Goal: Information Seeking & Learning: Learn about a topic

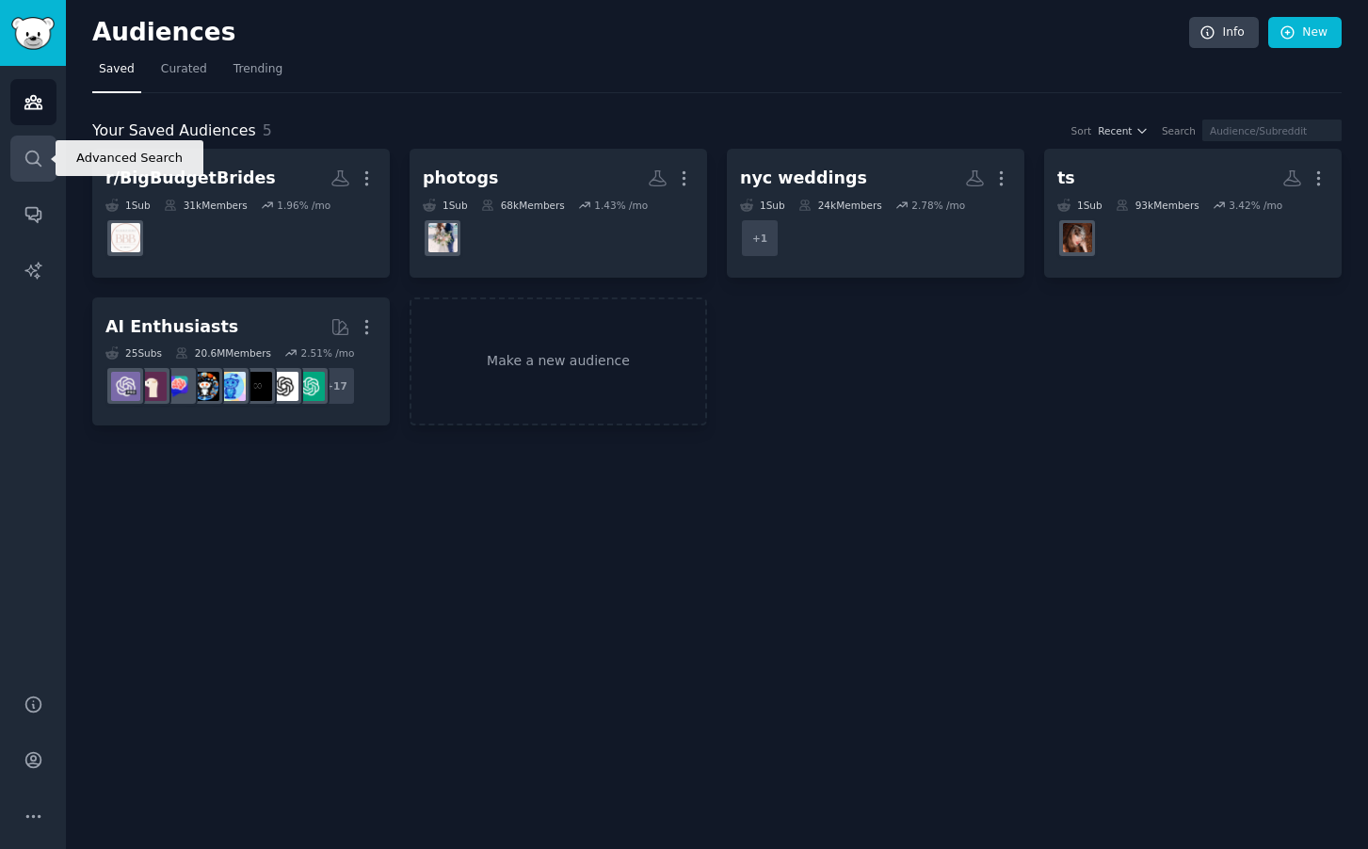
click at [30, 154] on icon "Sidebar" at bounding box center [34, 159] width 20 height 20
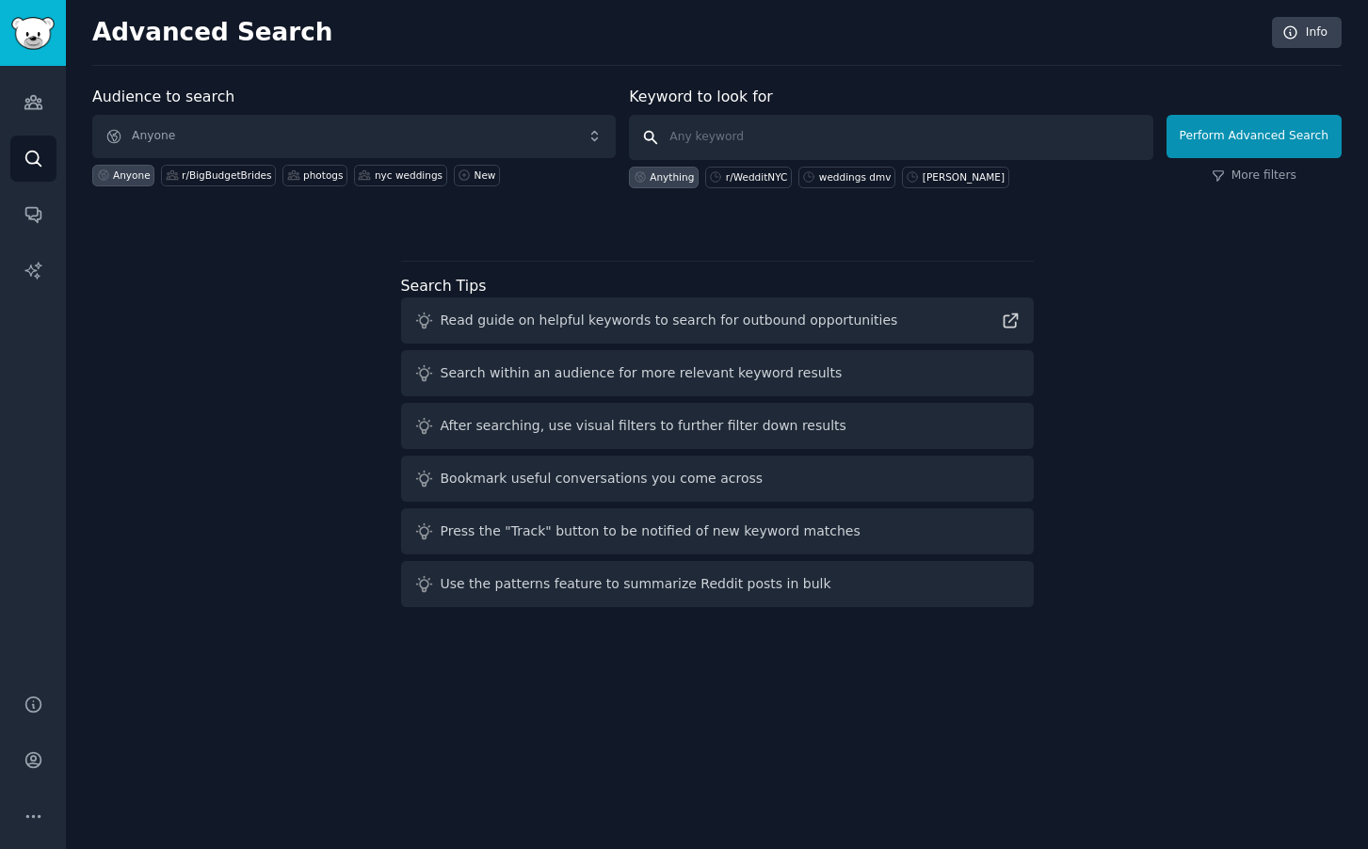
click at [719, 138] on input "text" at bounding box center [891, 137] width 524 height 45
type input "wordpress directory"
click button "Perform Advanced Search" at bounding box center [1254, 136] width 175 height 43
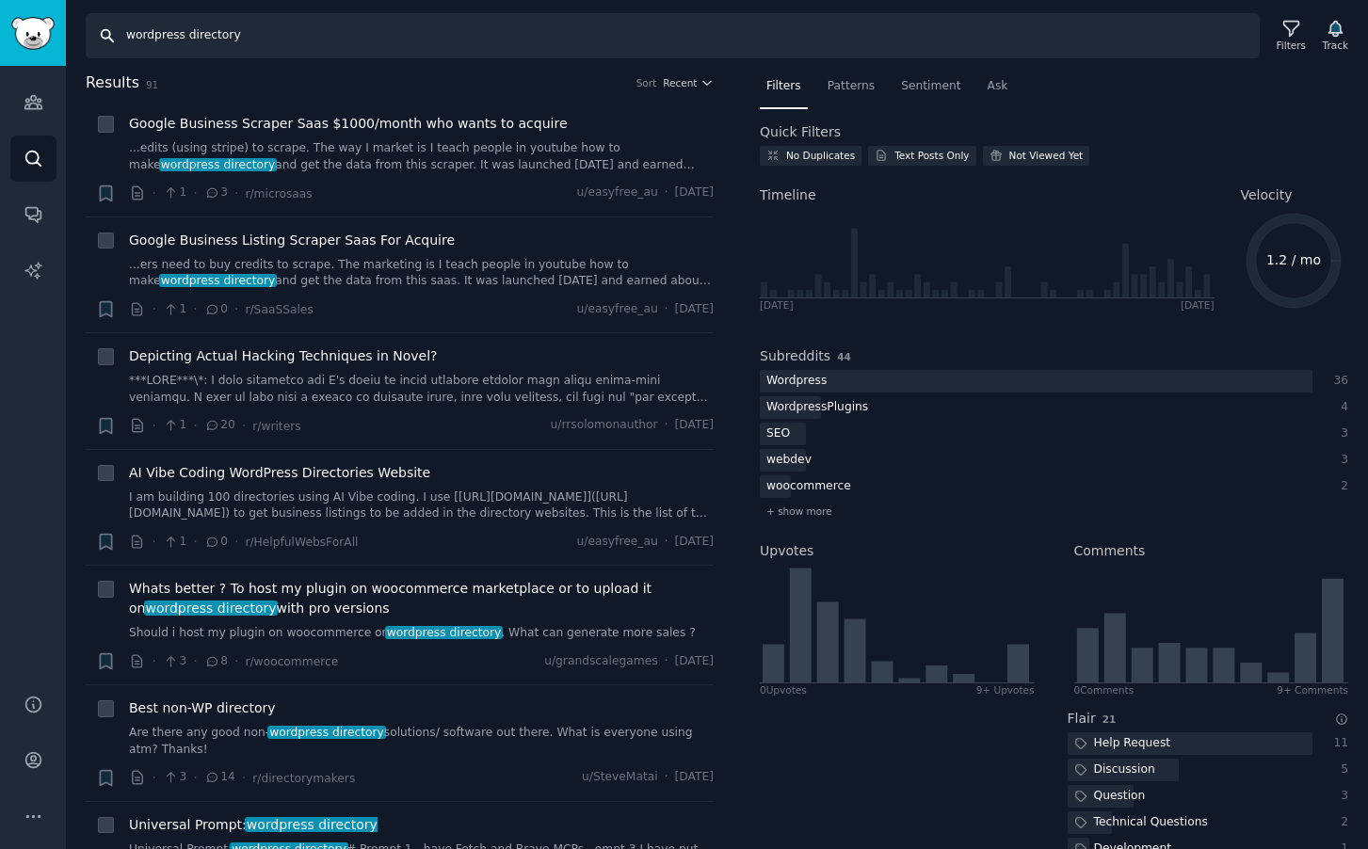
click at [309, 34] on input "wordpress directory" at bounding box center [673, 35] width 1174 height 45
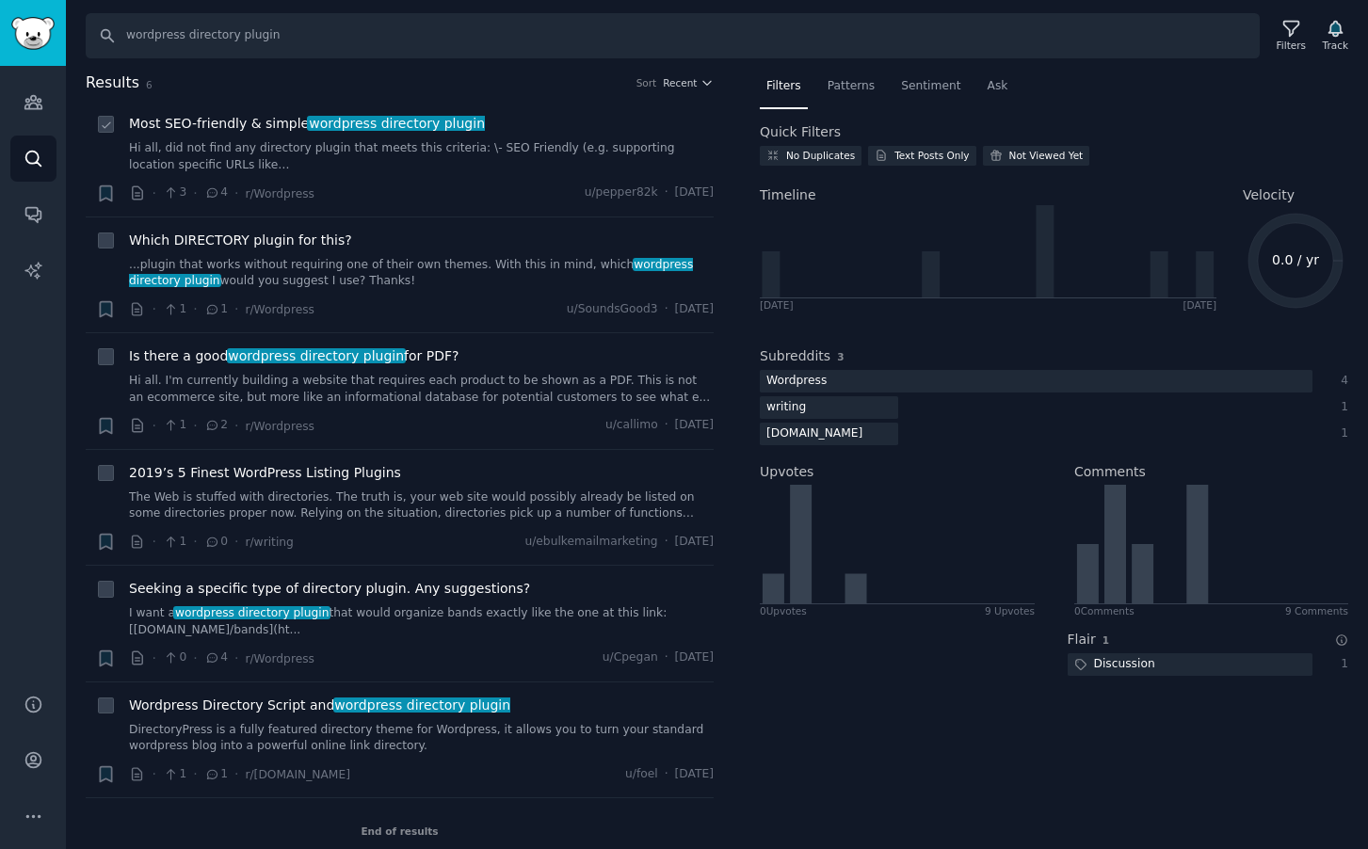
click at [432, 117] on span "wordpress directory plugin" at bounding box center [396, 123] width 179 height 15
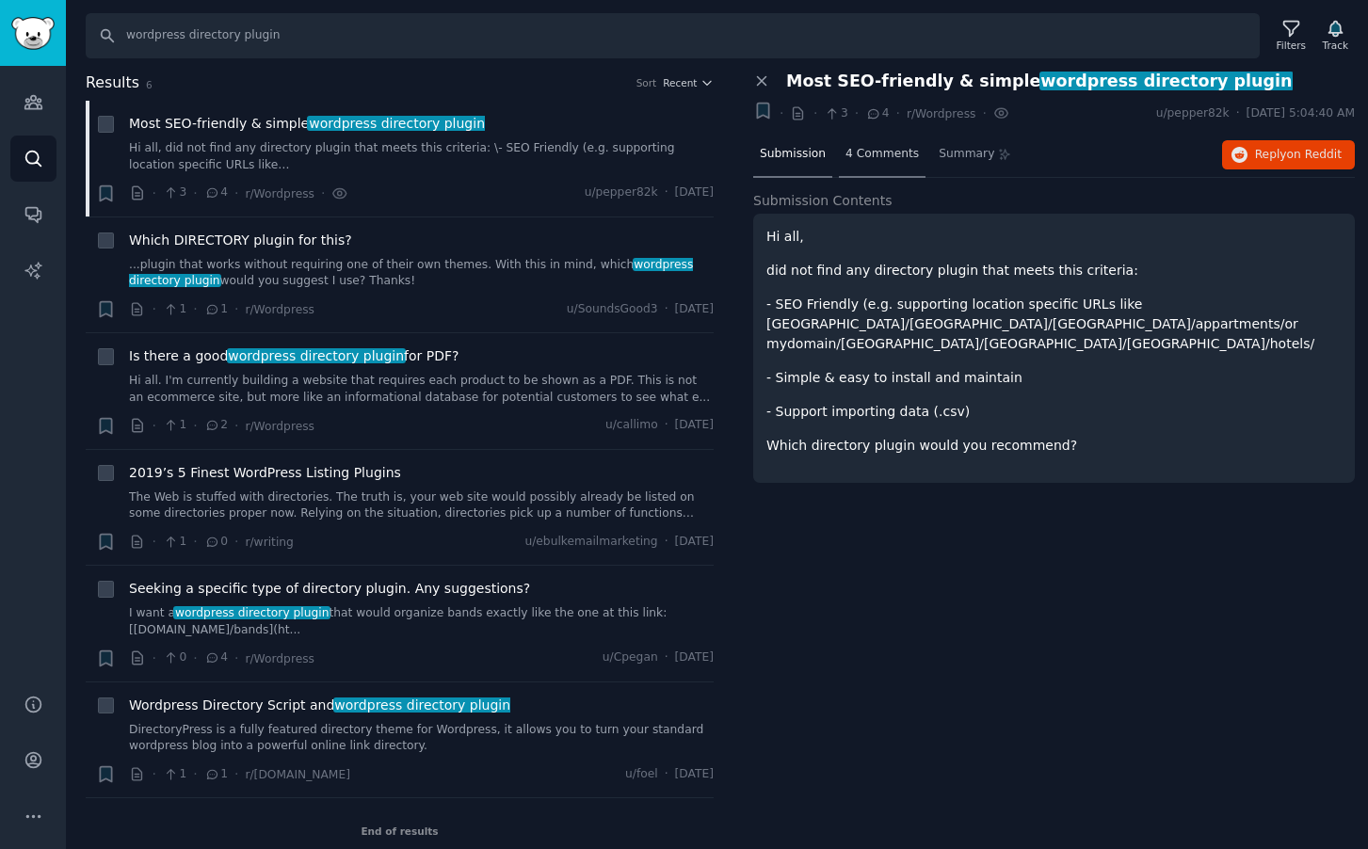
click at [883, 157] on span "4 Comments" at bounding box center [882, 154] width 73 height 17
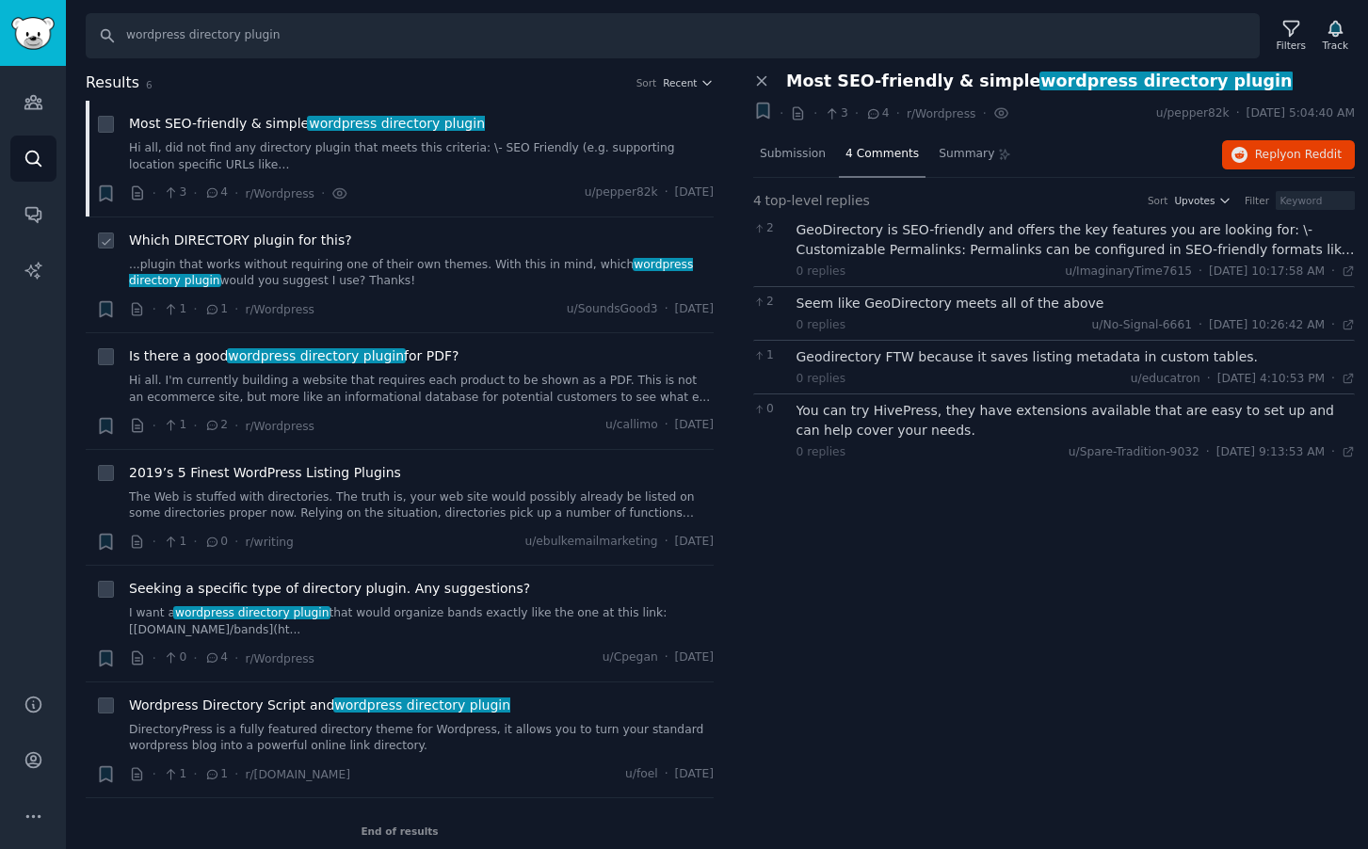
click at [480, 288] on link "...plugin that works without requiring one of their own themes. With this in mi…" at bounding box center [421, 273] width 585 height 33
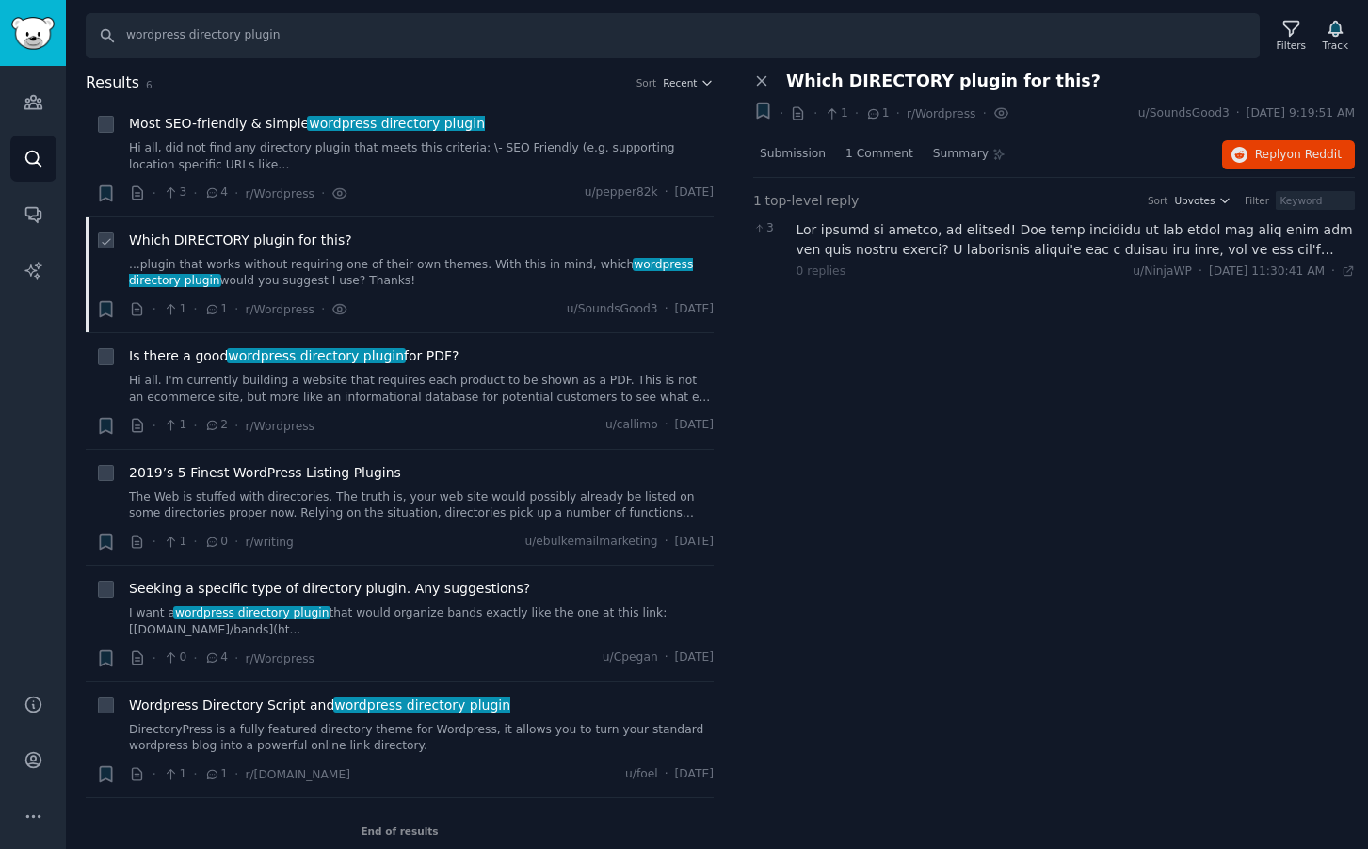
click at [461, 257] on link "...plugin that works without requiring one of their own themes. With this in mi…" at bounding box center [421, 273] width 585 height 33
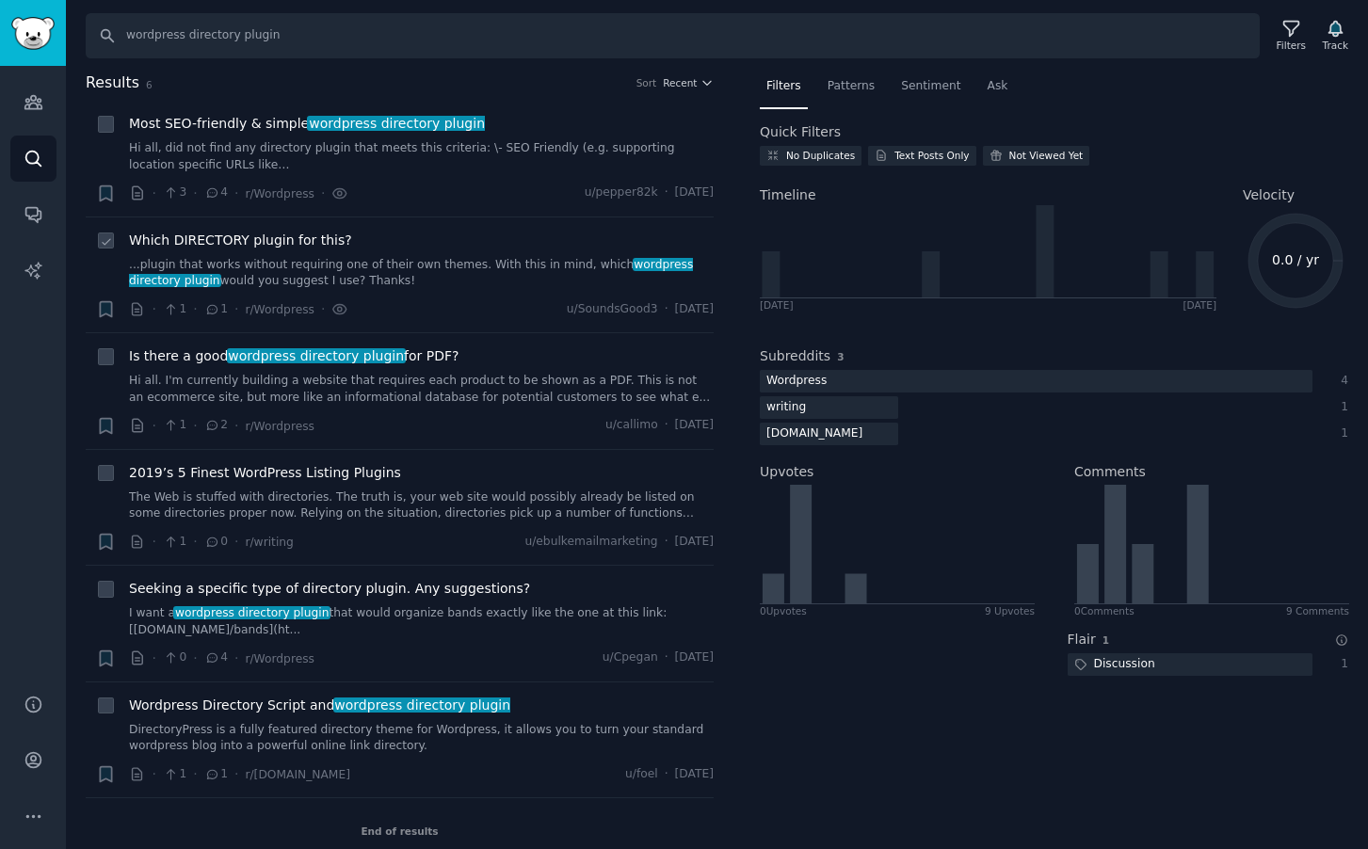
click at [280, 239] on span "Which DIRECTORY plugin for this?" at bounding box center [240, 241] width 223 height 20
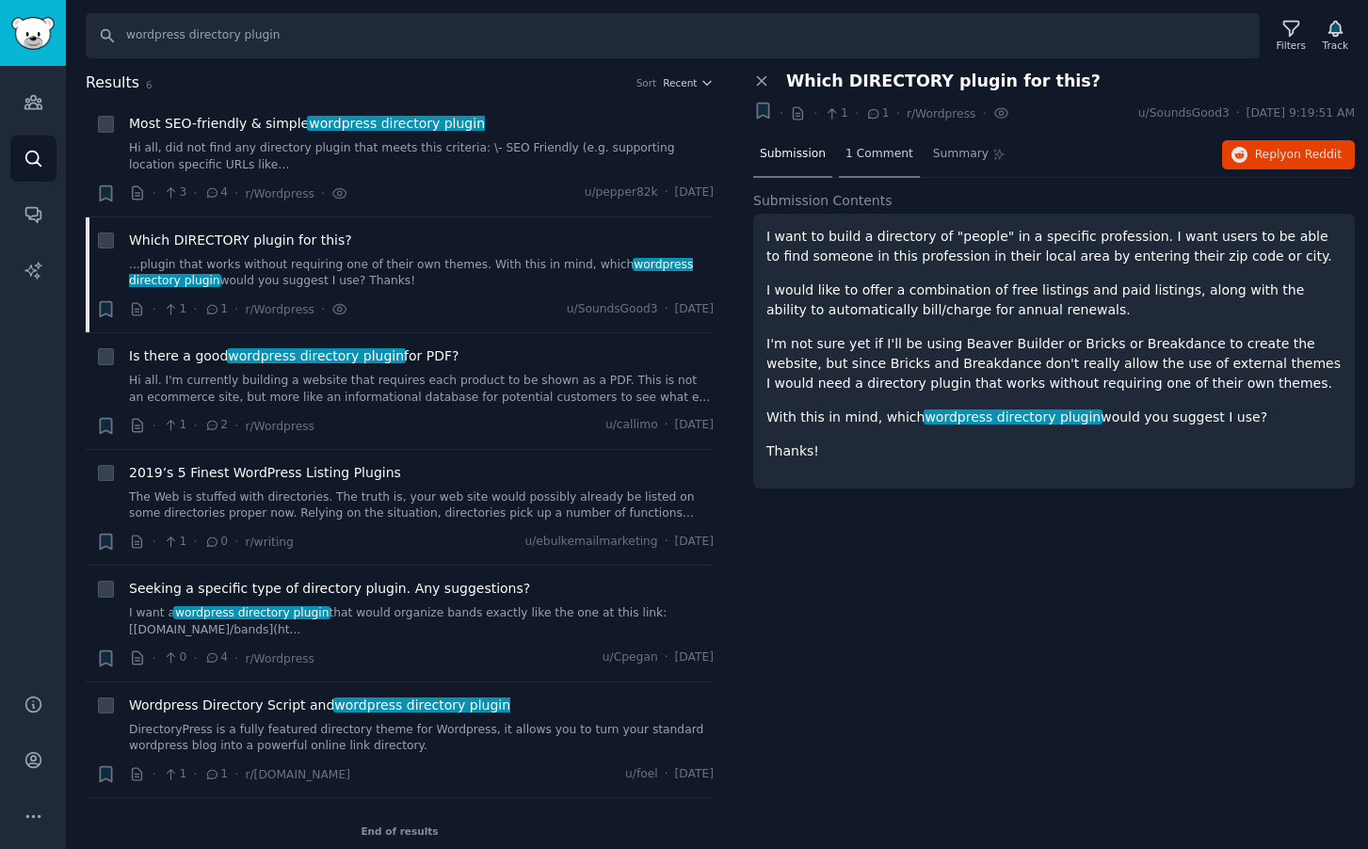
click at [881, 159] on span "1 Comment" at bounding box center [880, 154] width 68 height 17
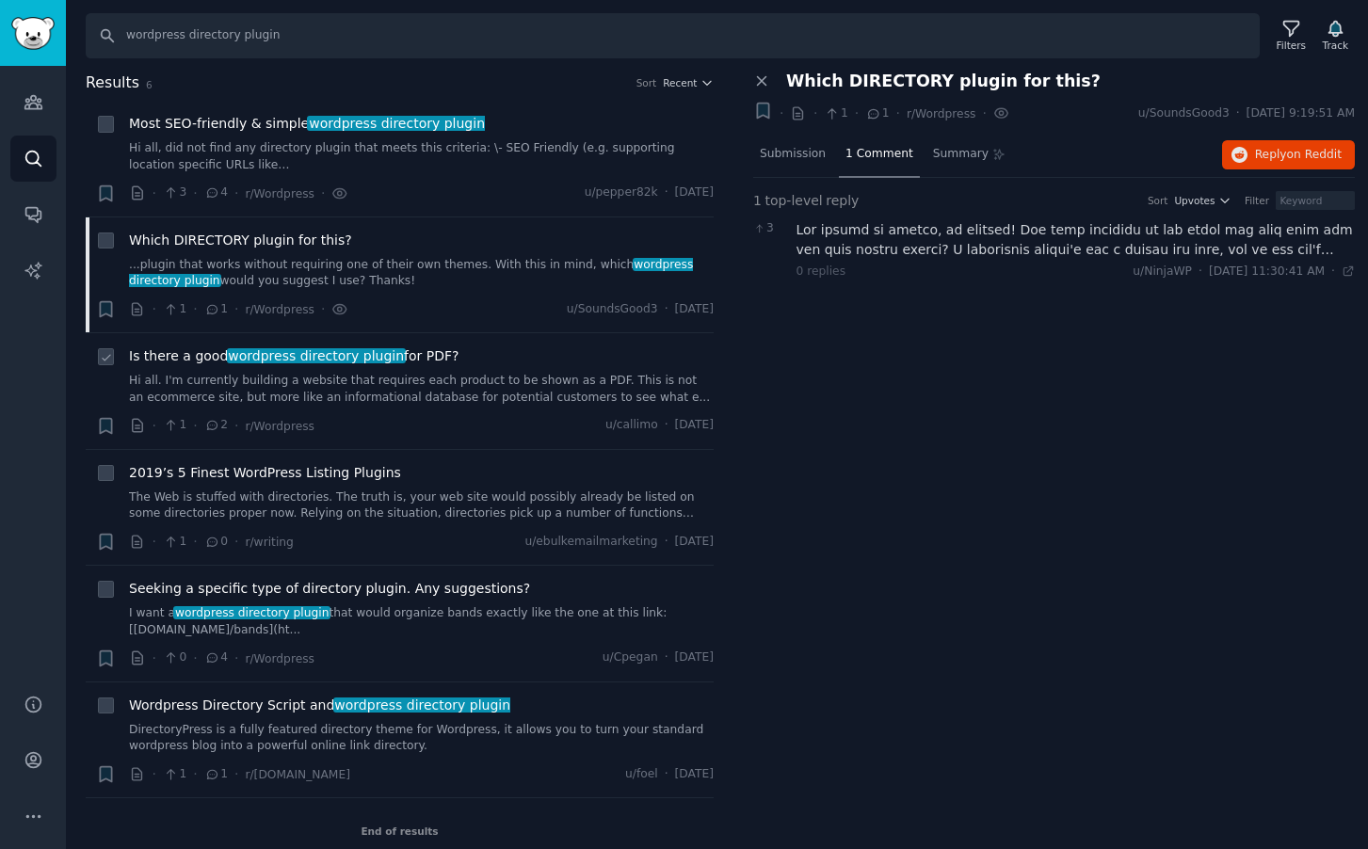
scroll to position [15, 0]
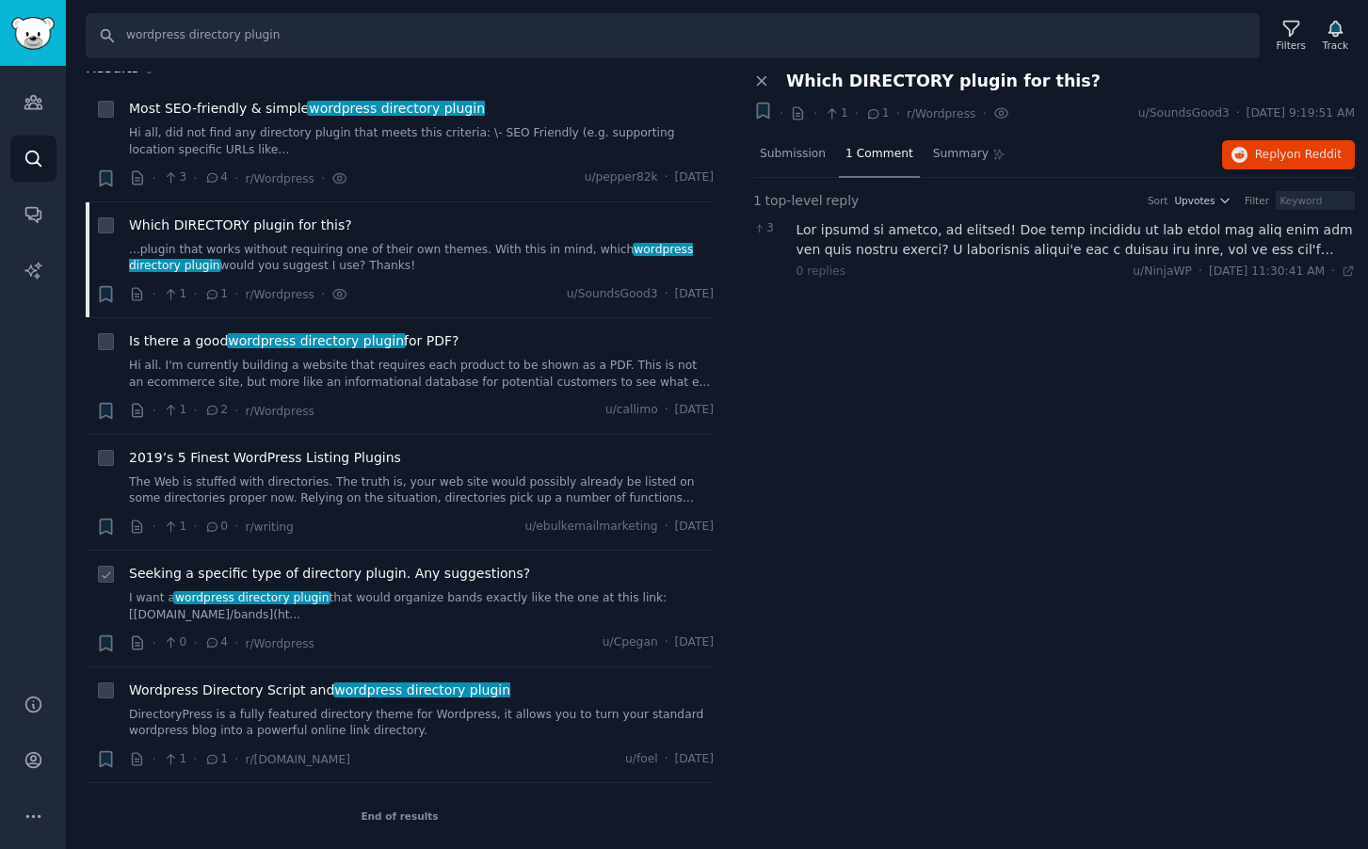
click at [419, 599] on link "I want a wordpress directory plugin that would organize bands exactly like the …" at bounding box center [421, 606] width 585 height 33
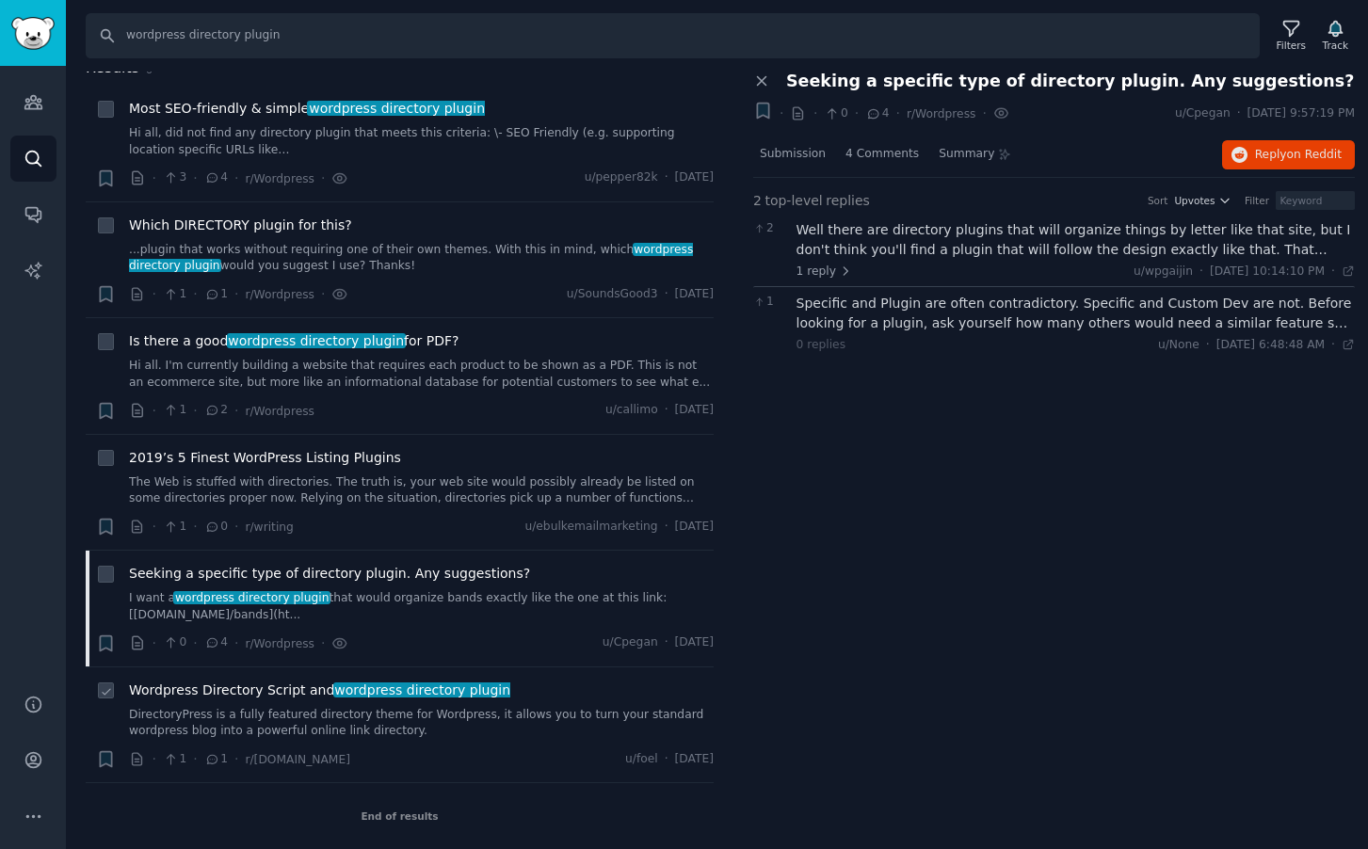
click at [380, 689] on span "wordpress directory plugin" at bounding box center [422, 690] width 179 height 15
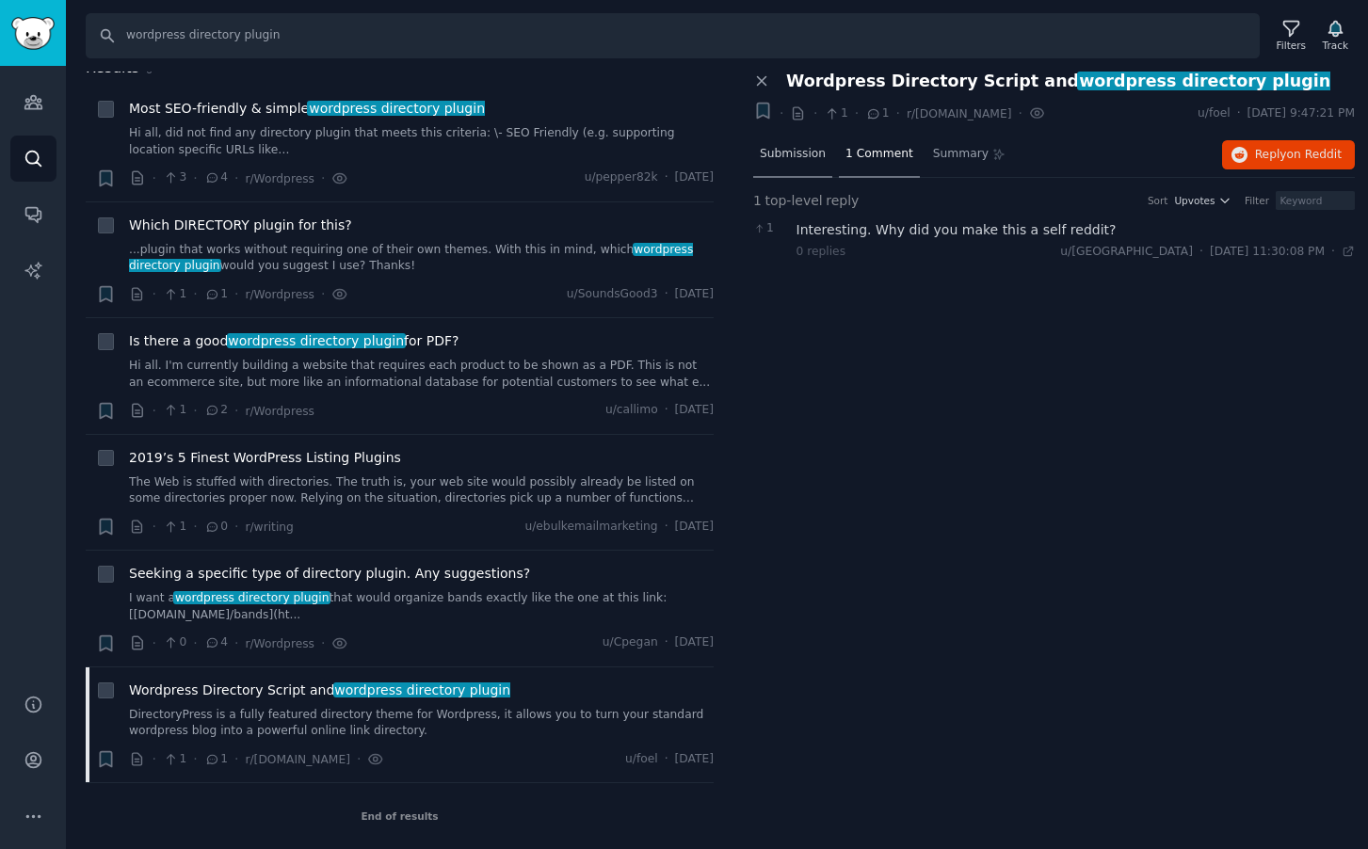
click at [800, 161] on span "Submission" at bounding box center [793, 154] width 66 height 17
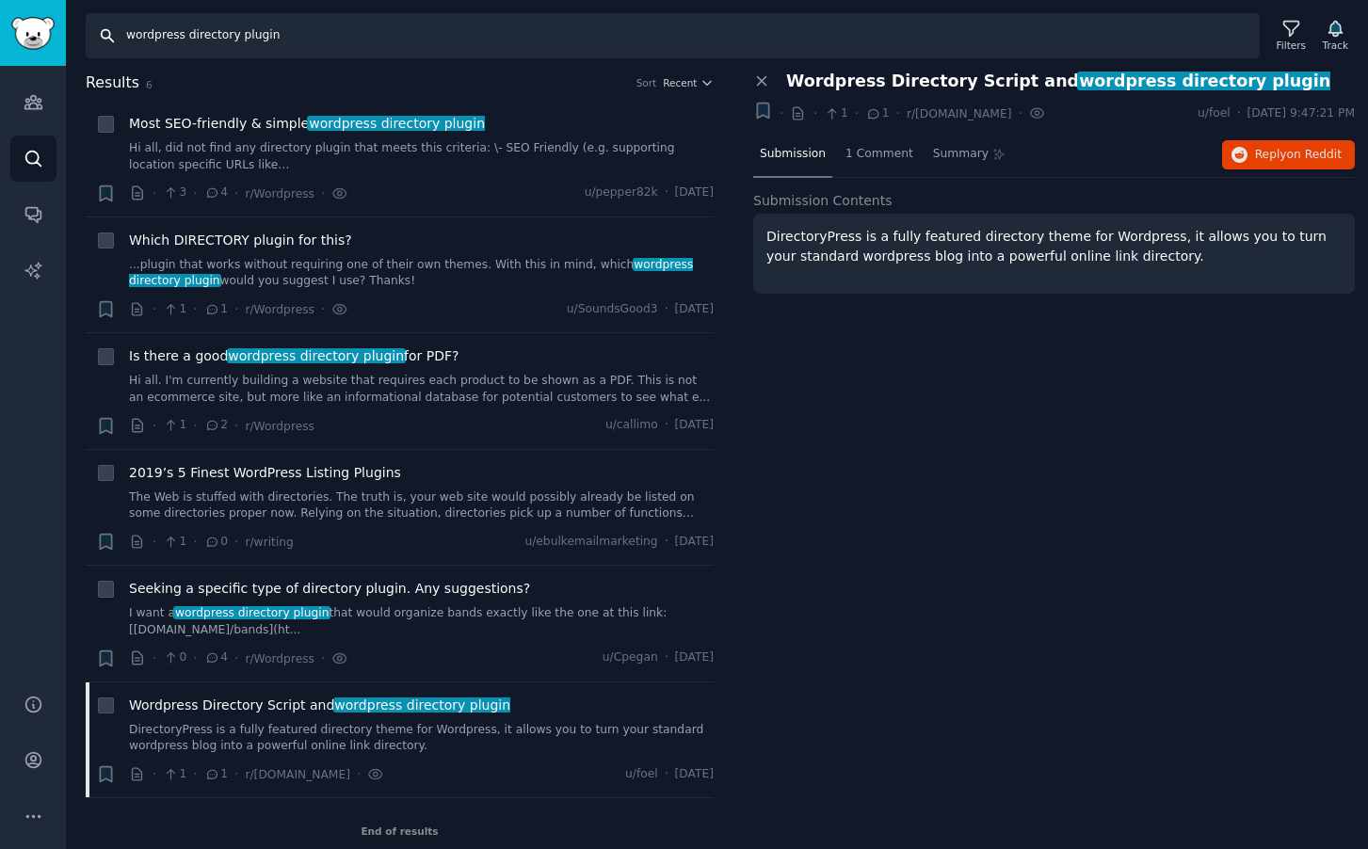
drag, startPoint x: 291, startPoint y: 37, endPoint x: 244, endPoint y: 39, distance: 47.1
click at [244, 39] on input "wordpress directory plugin" at bounding box center [673, 35] width 1174 height 45
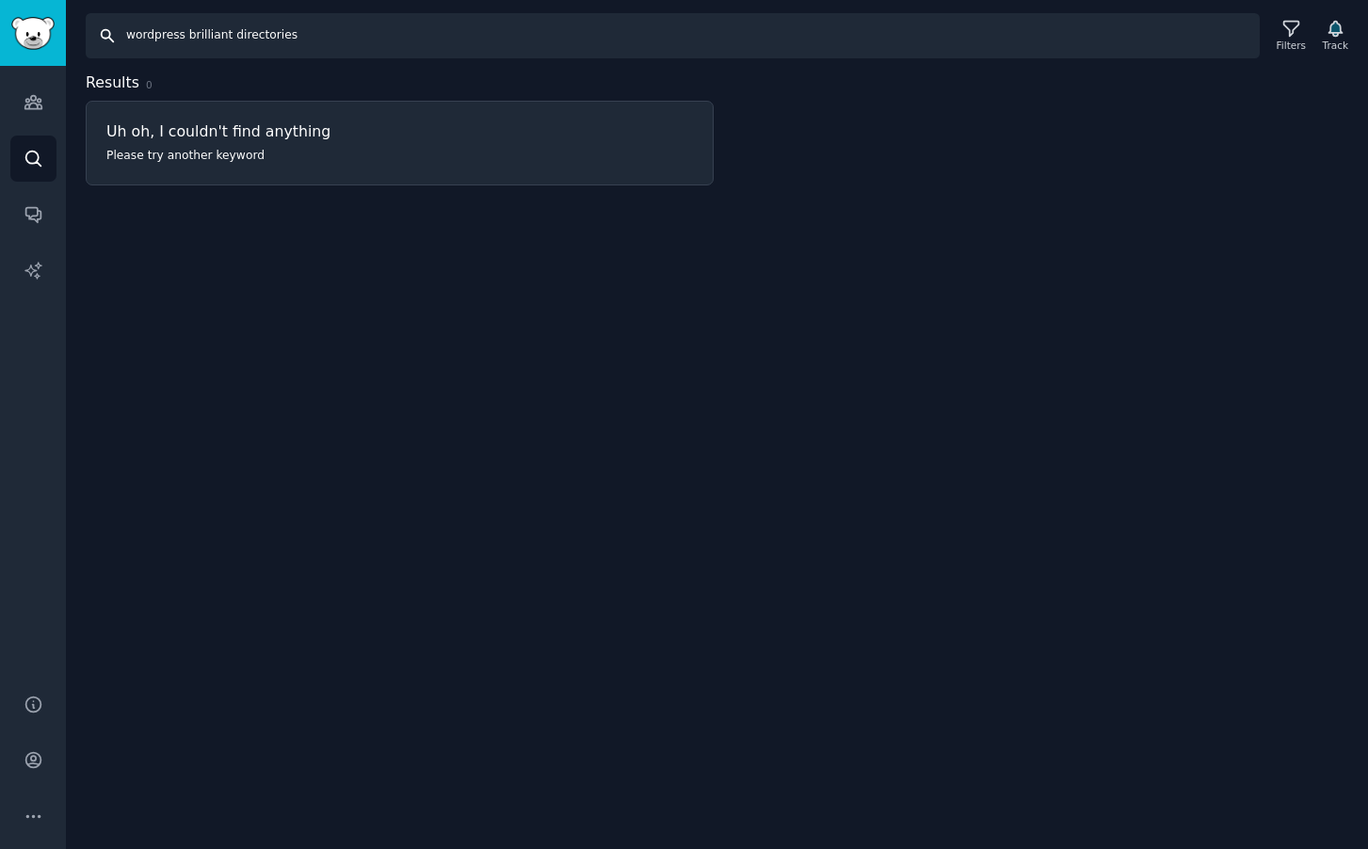
drag, startPoint x: 186, startPoint y: 37, endPoint x: 94, endPoint y: 36, distance: 92.3
click at [94, 36] on input "wordpress brilliant directories" at bounding box center [673, 35] width 1174 height 45
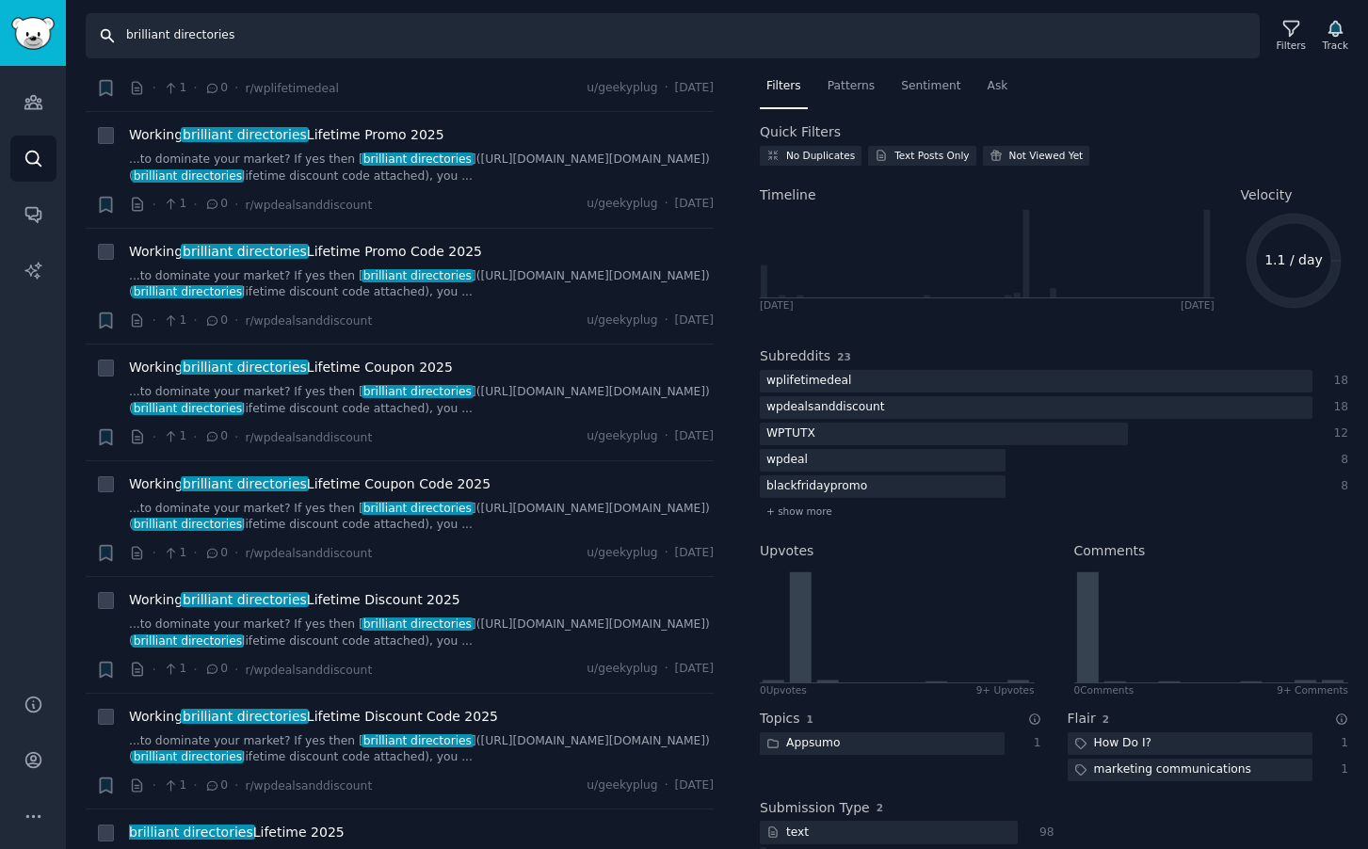
scroll to position [1438, 0]
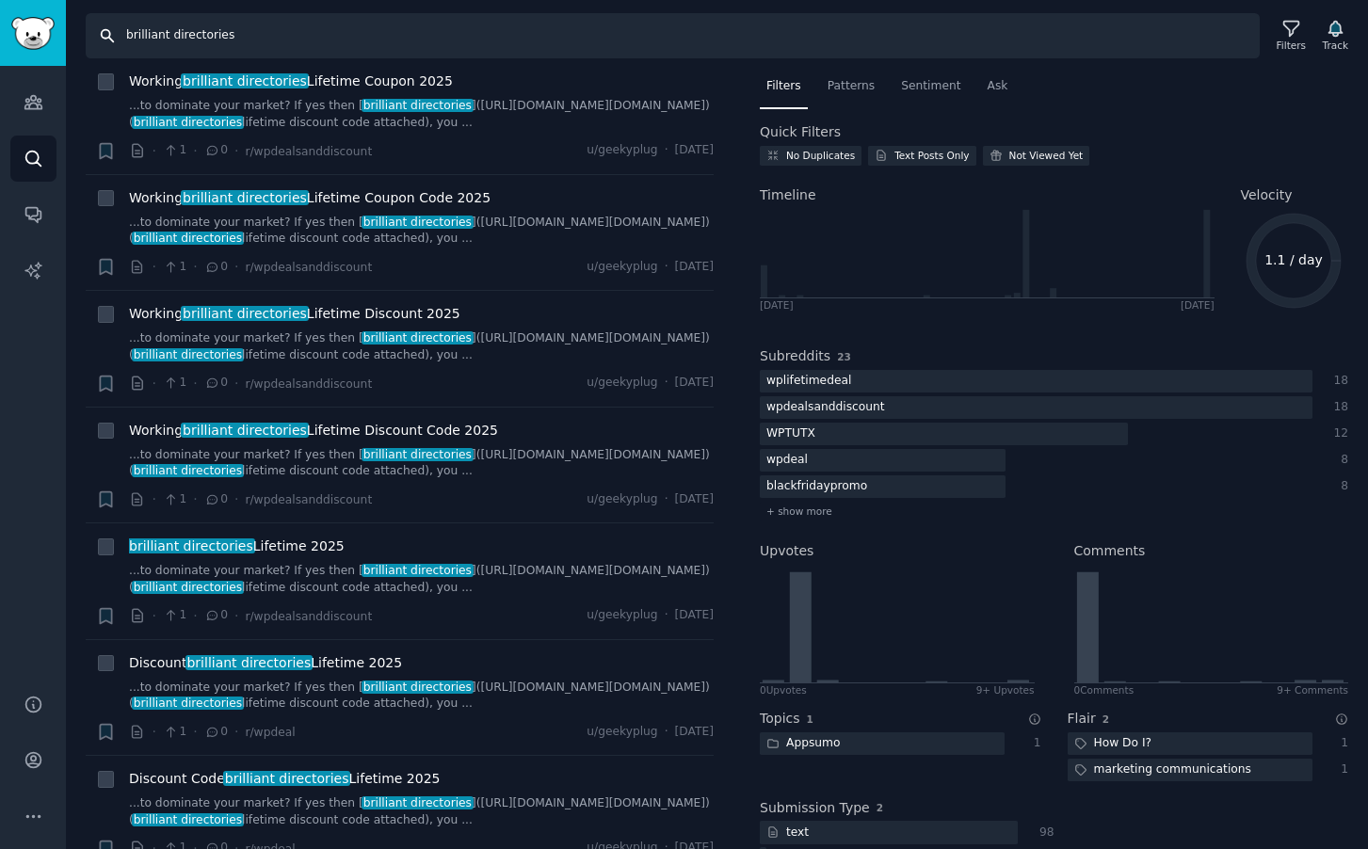
click at [267, 39] on input "brilliant directories" at bounding box center [673, 35] width 1174 height 45
type input "brilliant directories vs. wordpress"
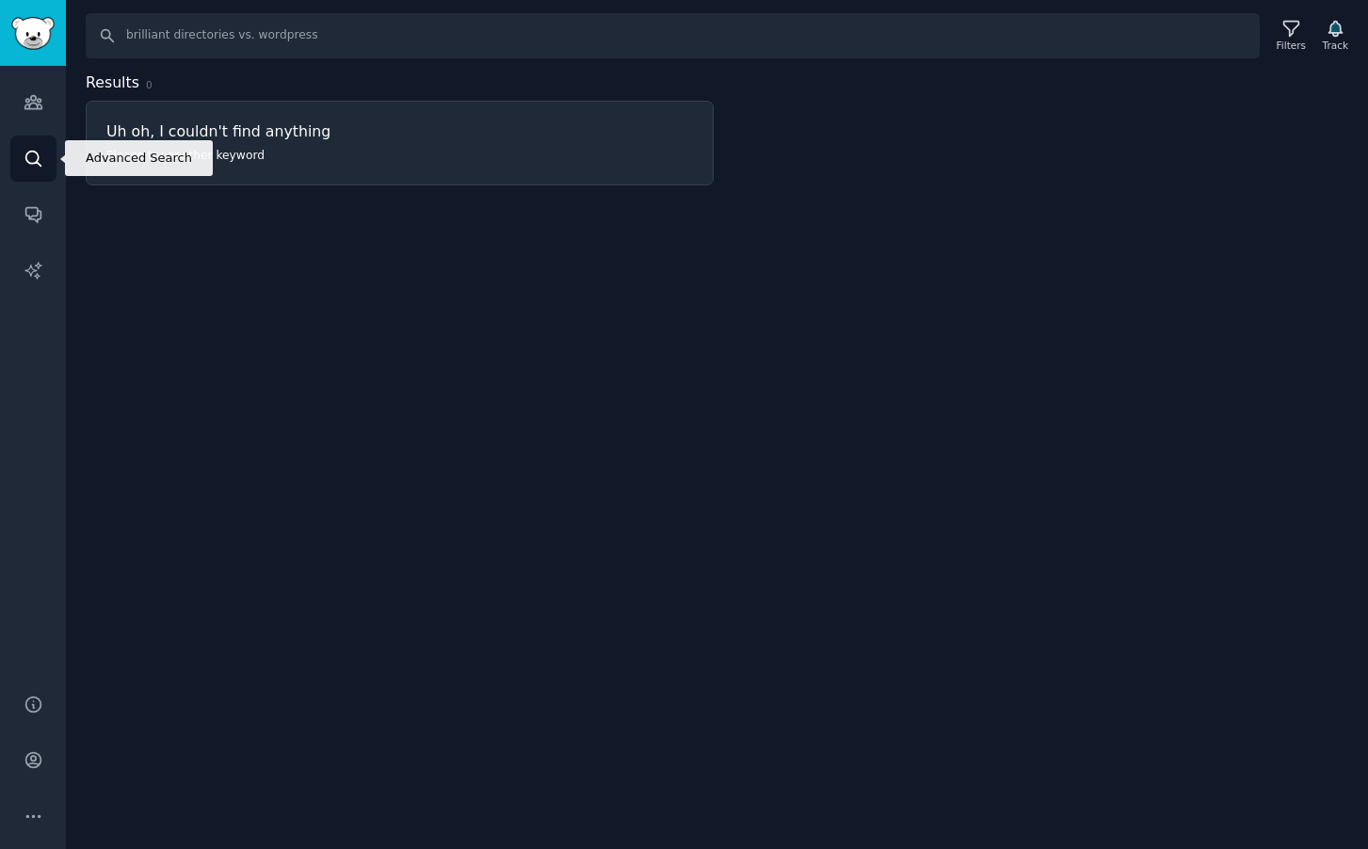
click at [33, 155] on icon "Sidebar" at bounding box center [34, 159] width 20 height 20
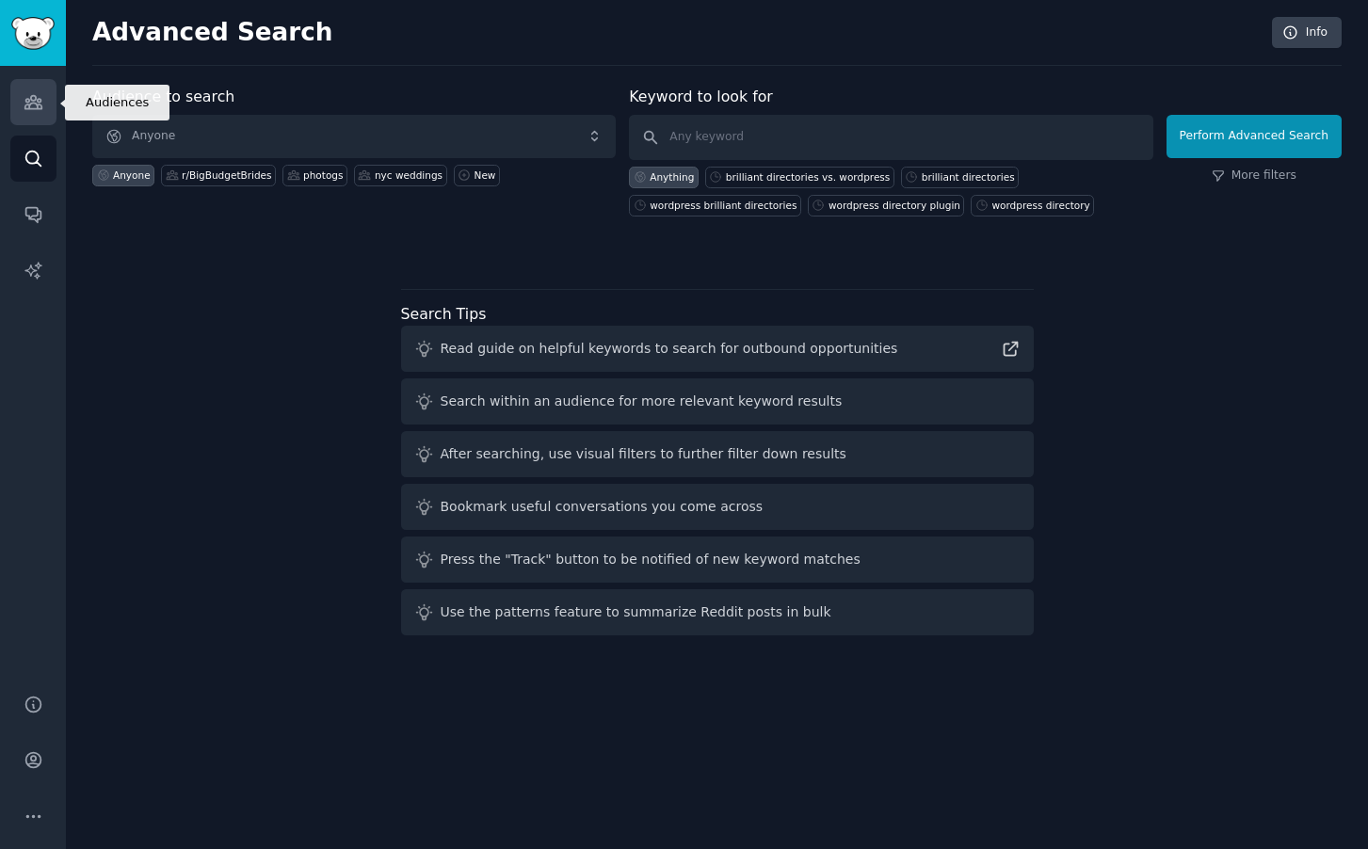
click at [34, 101] on icon "Sidebar" at bounding box center [34, 102] width 20 height 20
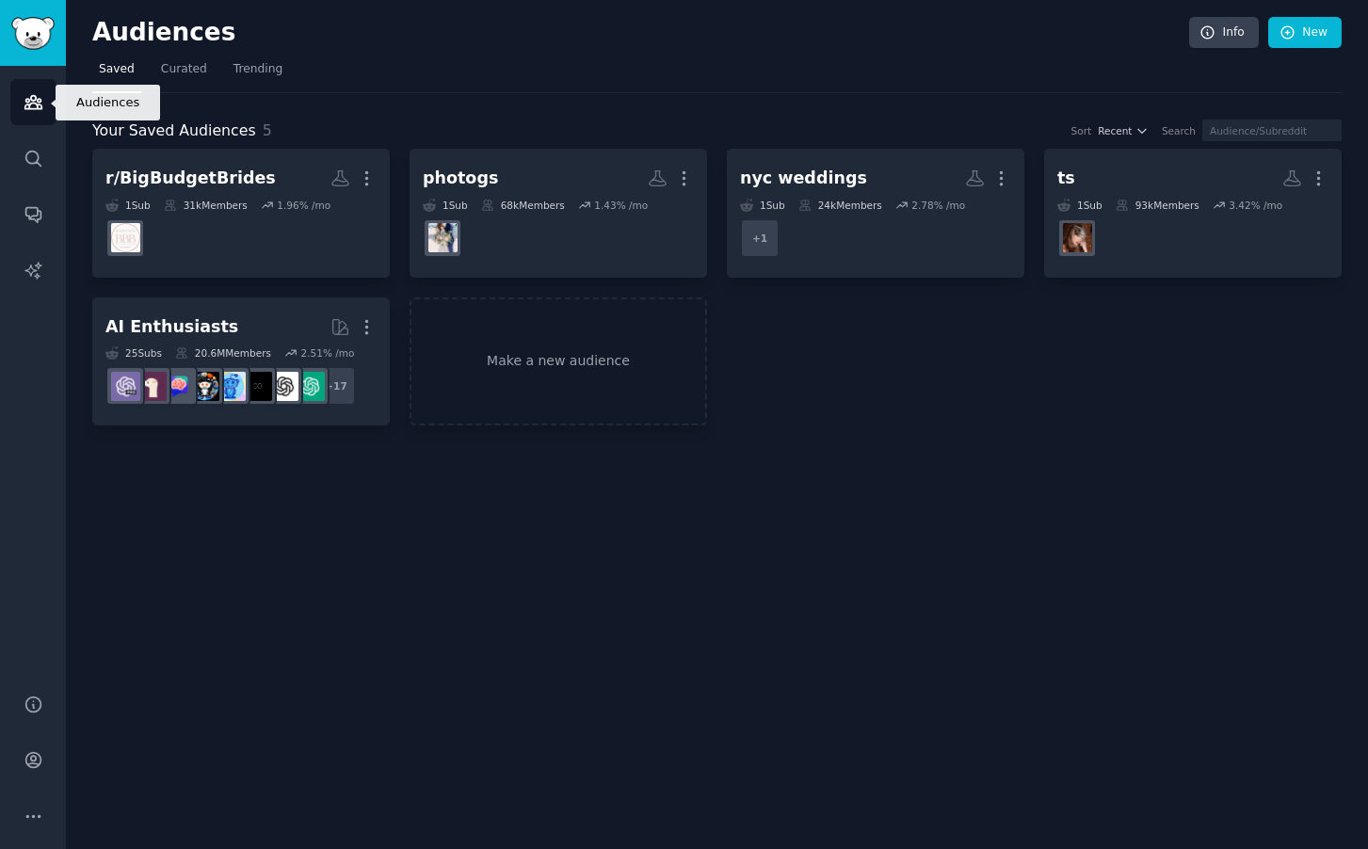
click at [34, 99] on icon "Sidebar" at bounding box center [32, 102] width 17 height 13
click at [181, 62] on span "Curated" at bounding box center [184, 69] width 46 height 17
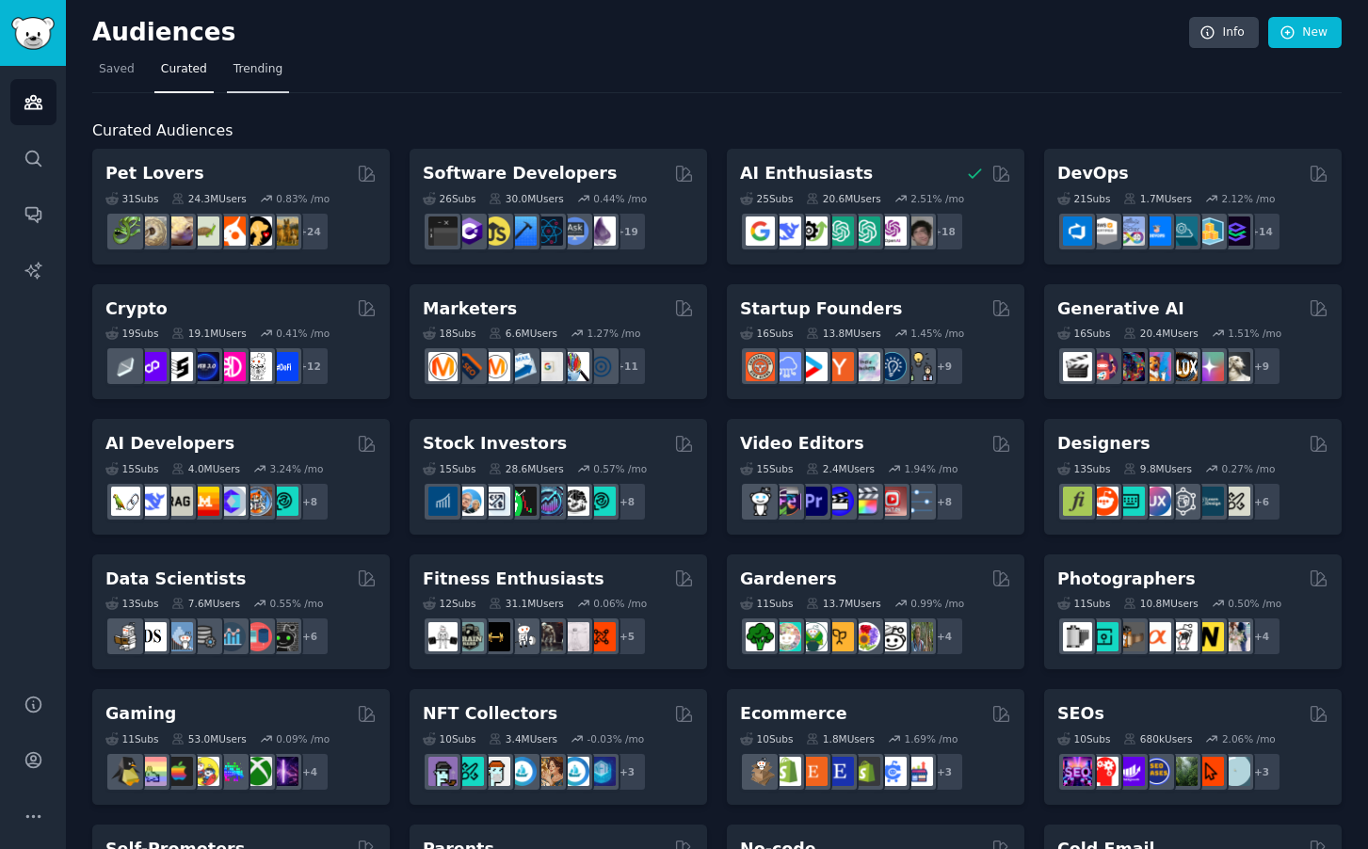
click at [258, 64] on span "Trending" at bounding box center [258, 69] width 49 height 17
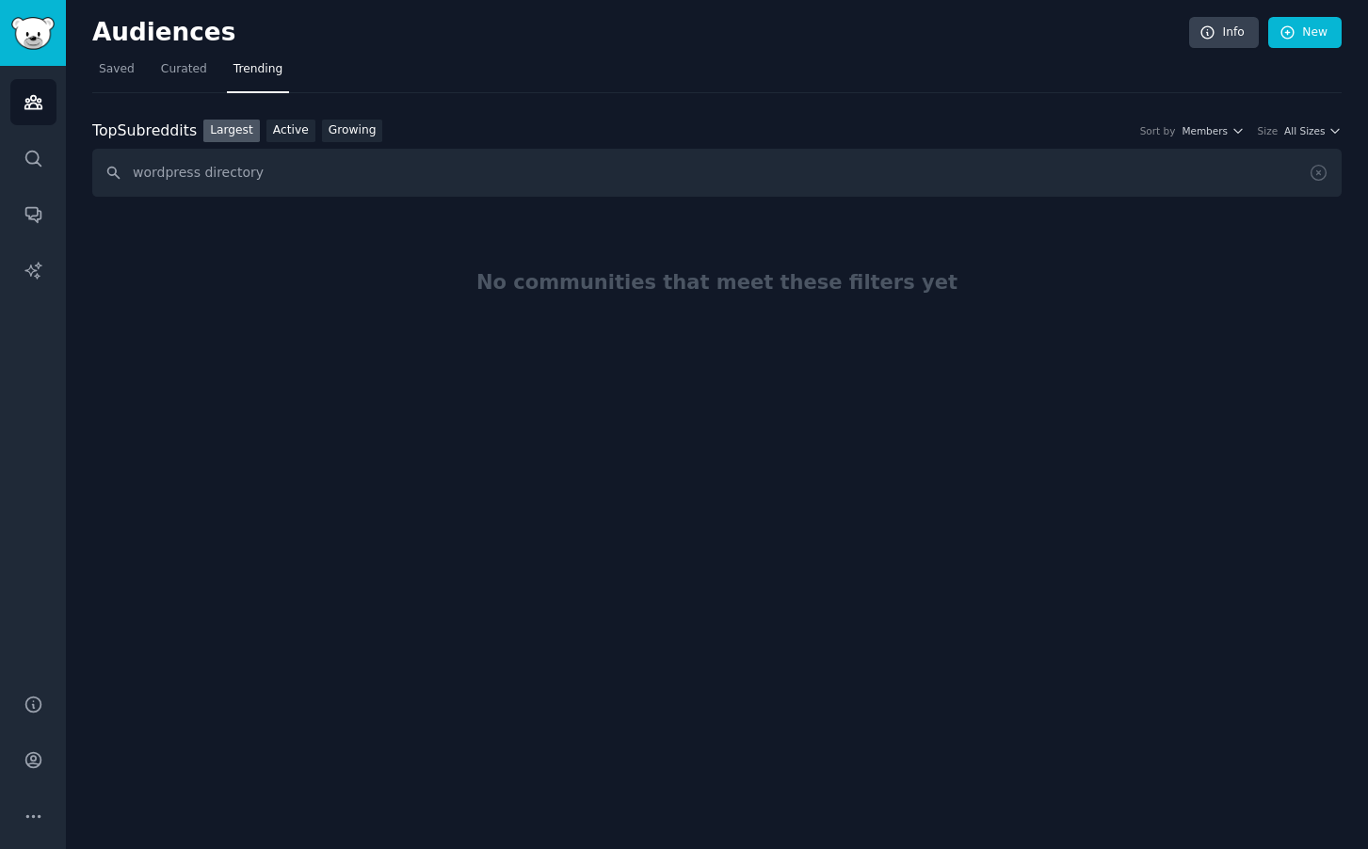
drag, startPoint x: 280, startPoint y: 173, endPoint x: 196, endPoint y: 172, distance: 83.8
click at [196, 172] on input "wordpress directory" at bounding box center [717, 173] width 1250 height 48
type input "wordpress"
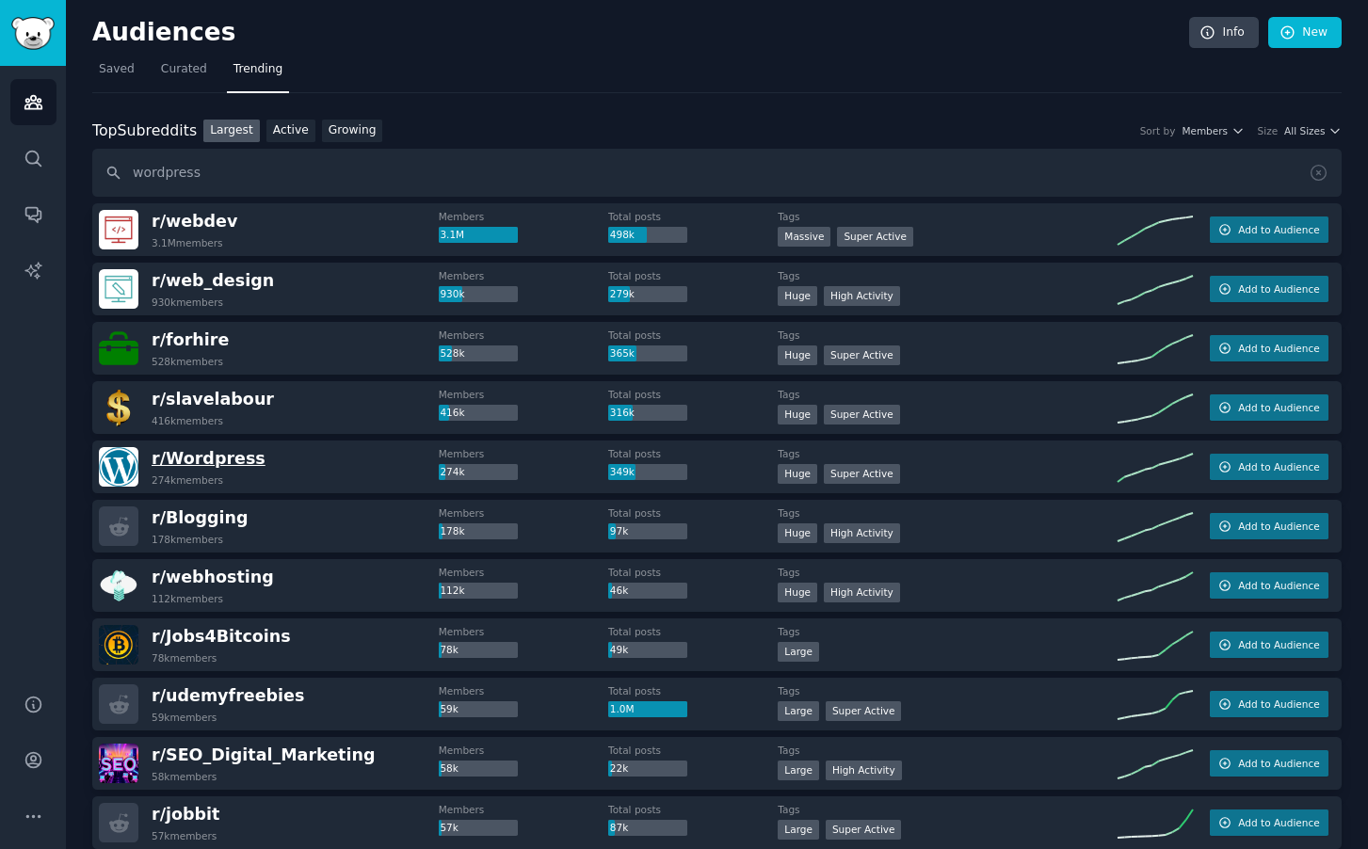
click at [195, 457] on span "r/ Wordpress" at bounding box center [209, 458] width 114 height 19
click at [289, 467] on div "r/ Wordpress 274k members" at bounding box center [269, 467] width 340 height 40
click at [121, 465] on img at bounding box center [119, 467] width 40 height 40
click at [208, 461] on span "r/ Wordpress" at bounding box center [209, 458] width 114 height 19
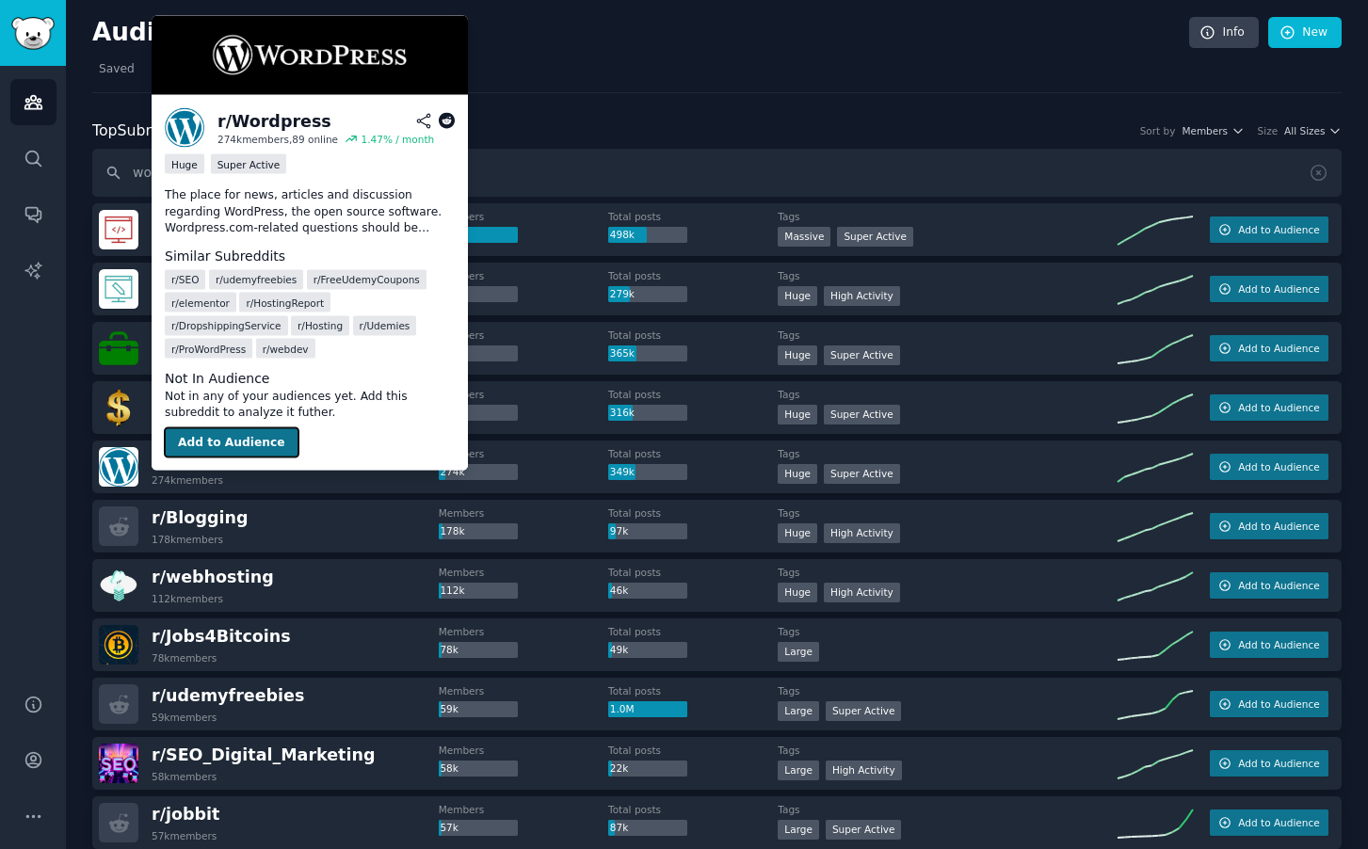
click at [245, 428] on button "Add to Audience" at bounding box center [232, 443] width 134 height 30
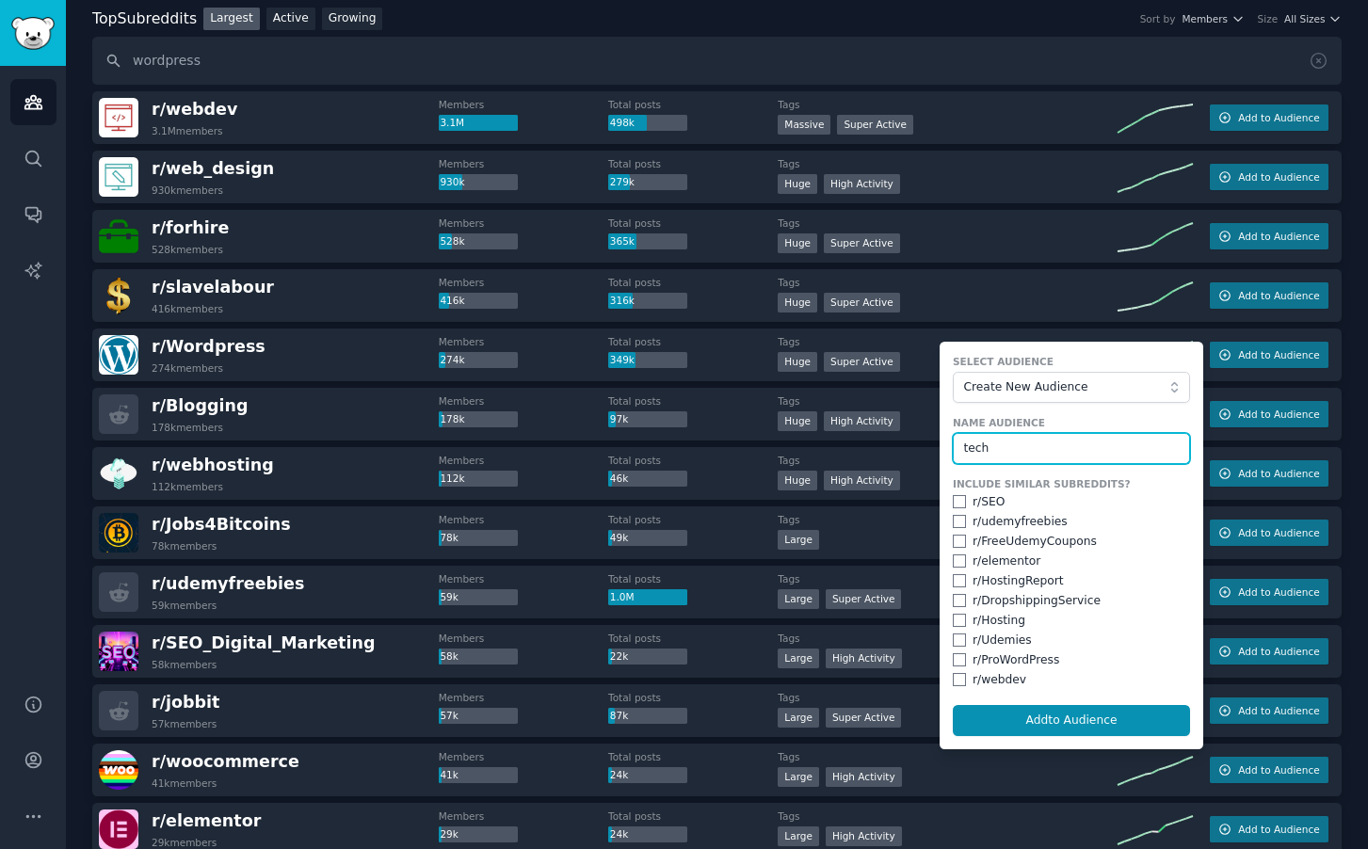
scroll to position [122, 0]
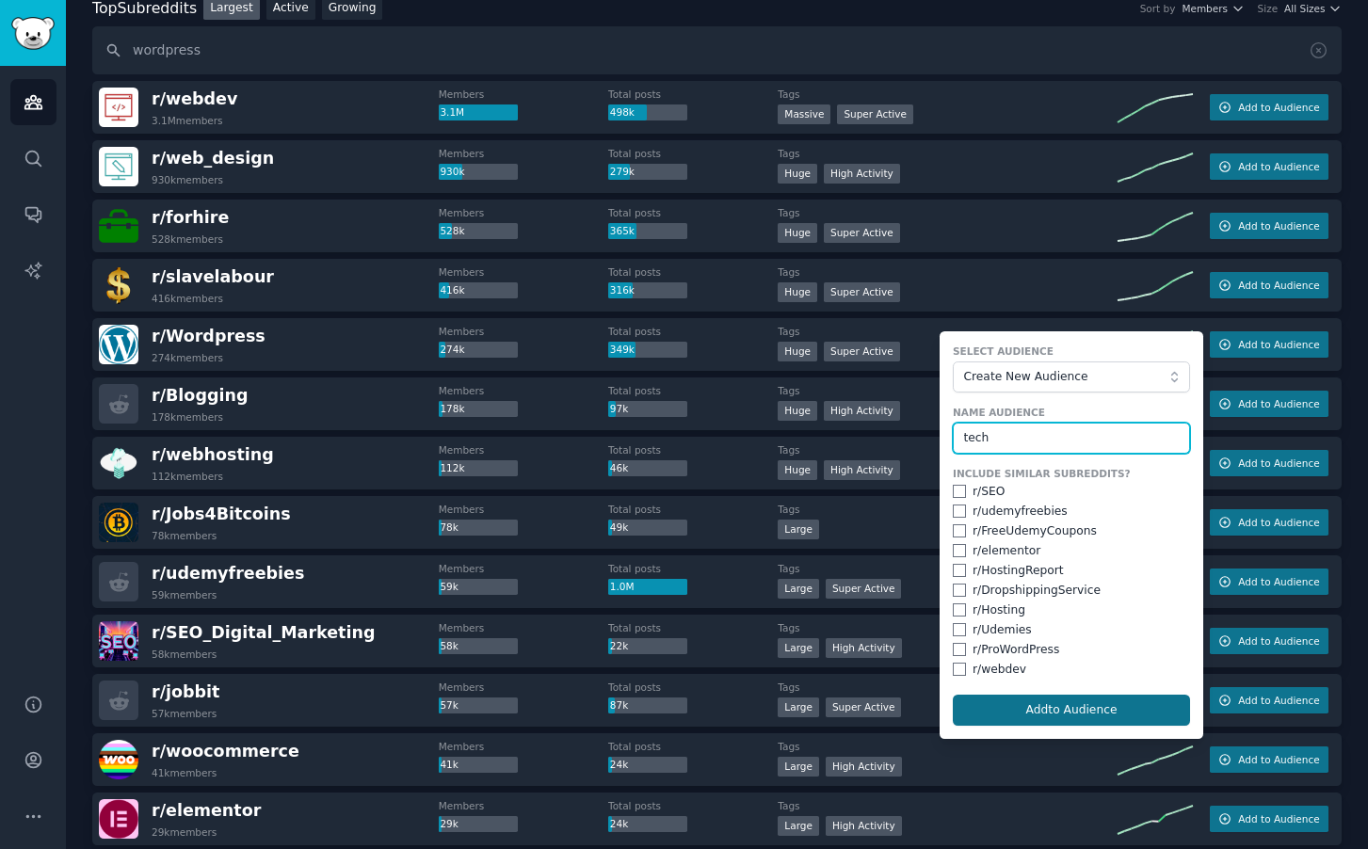
type input "tech"
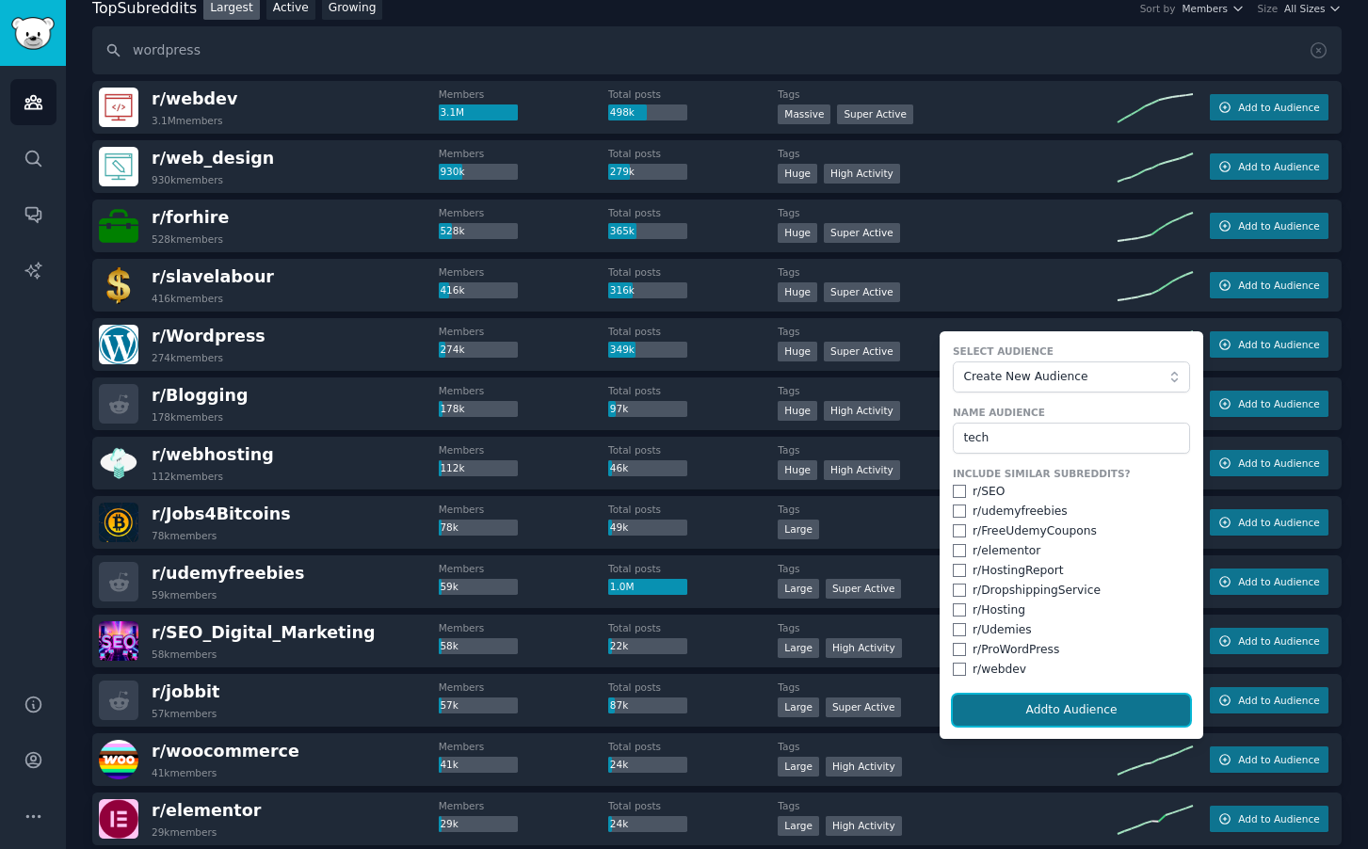
click at [1069, 714] on button "Add to Audience" at bounding box center [1071, 711] width 237 height 32
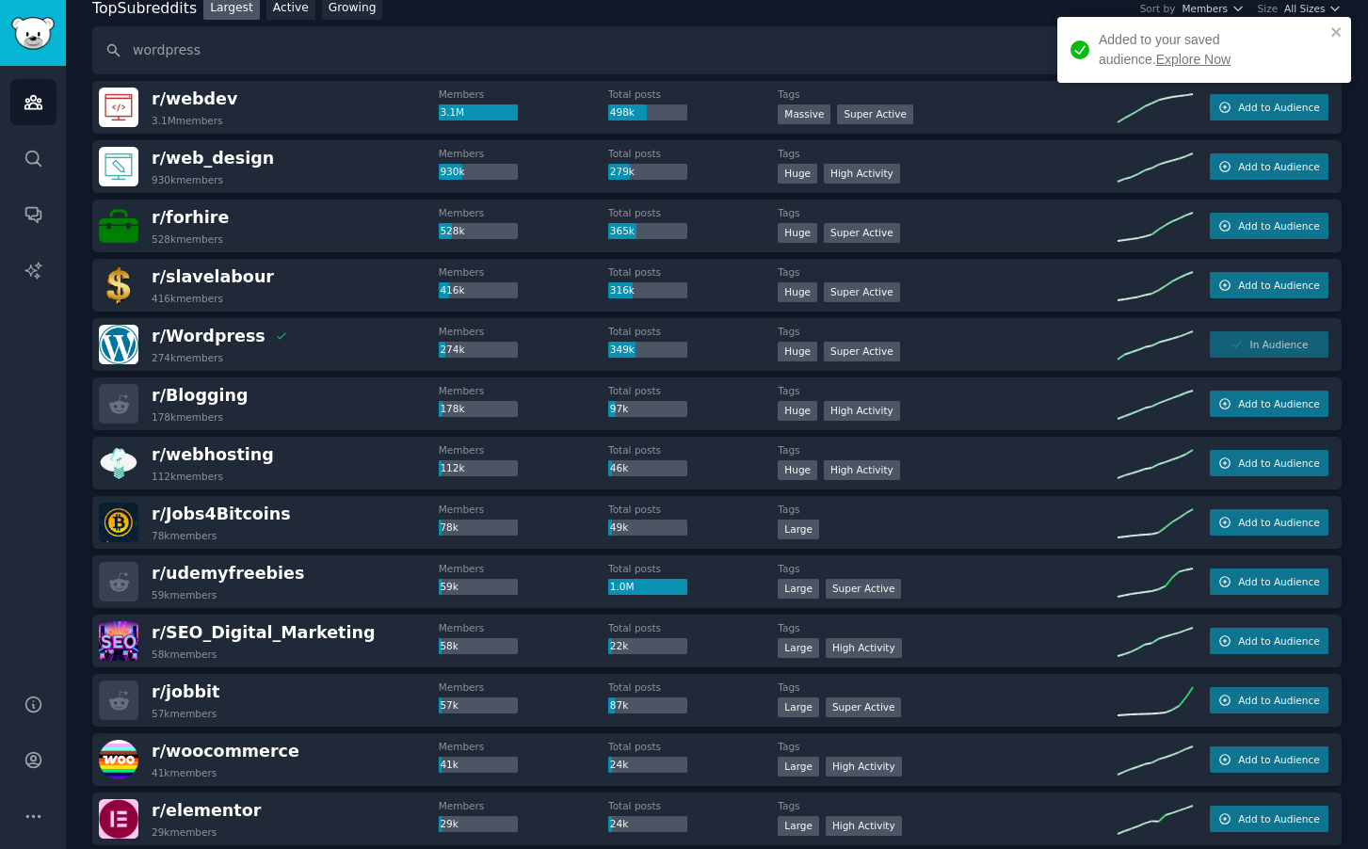
scroll to position [0, 0]
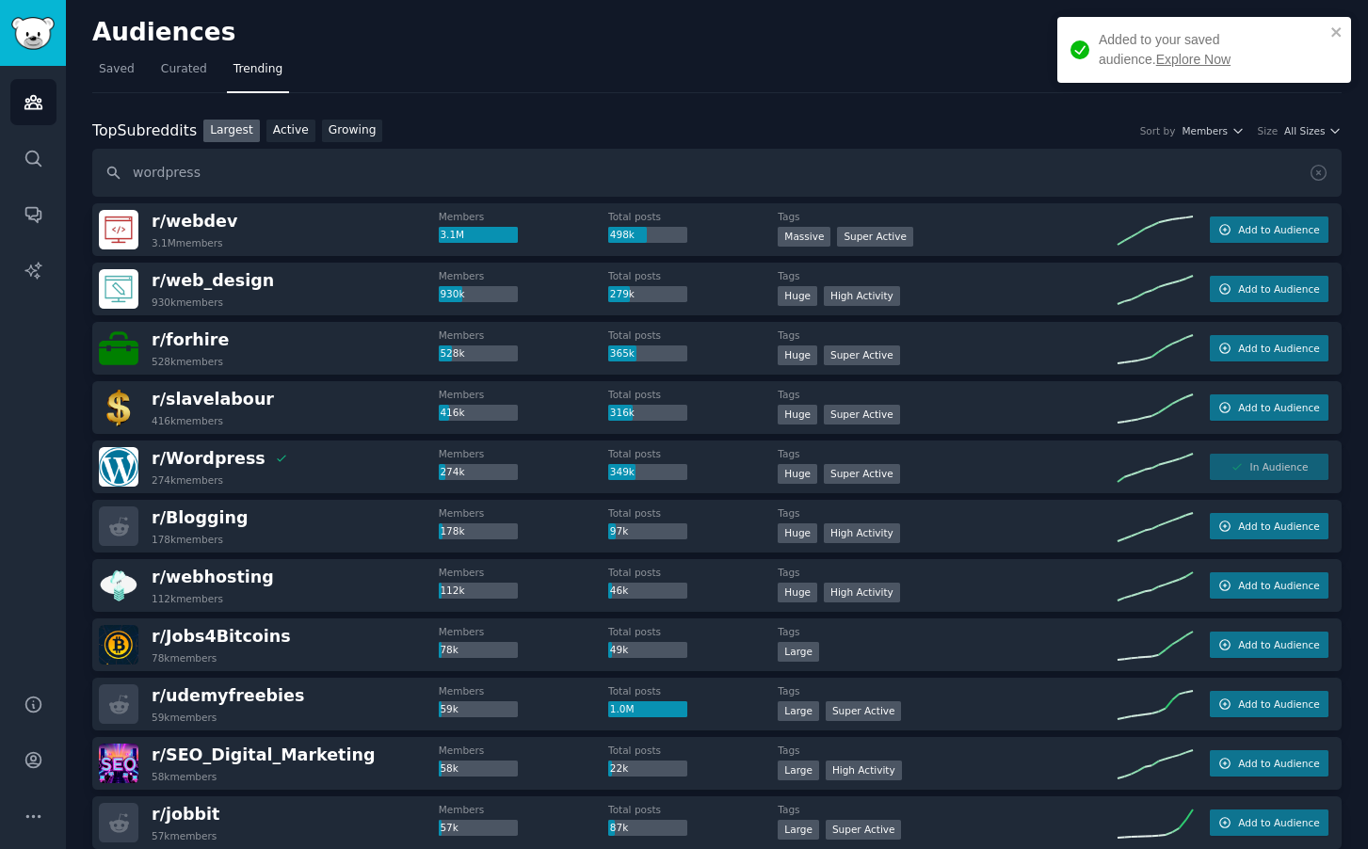
click at [1156, 53] on link "Explore Now" at bounding box center [1193, 59] width 74 height 15
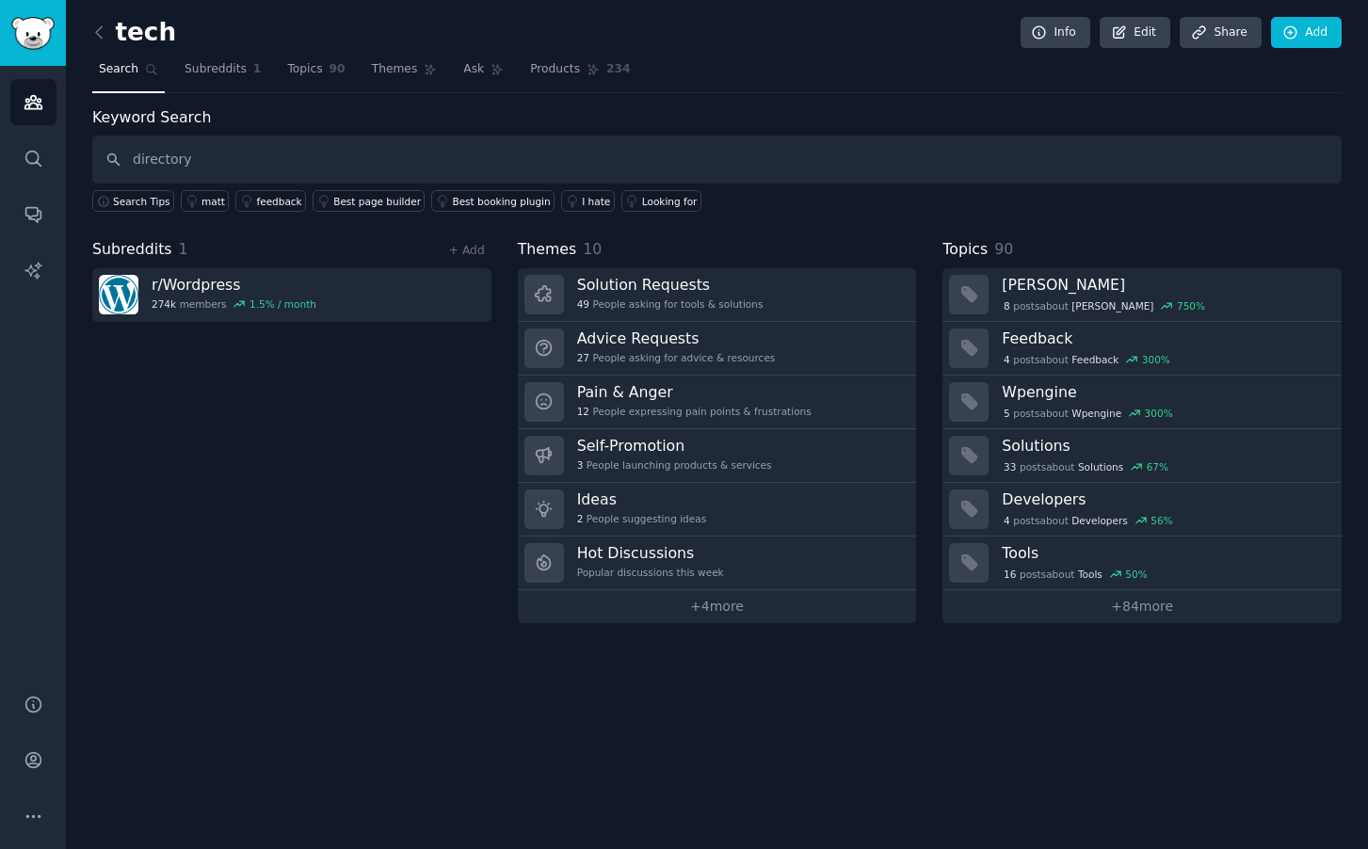
type input "directory"
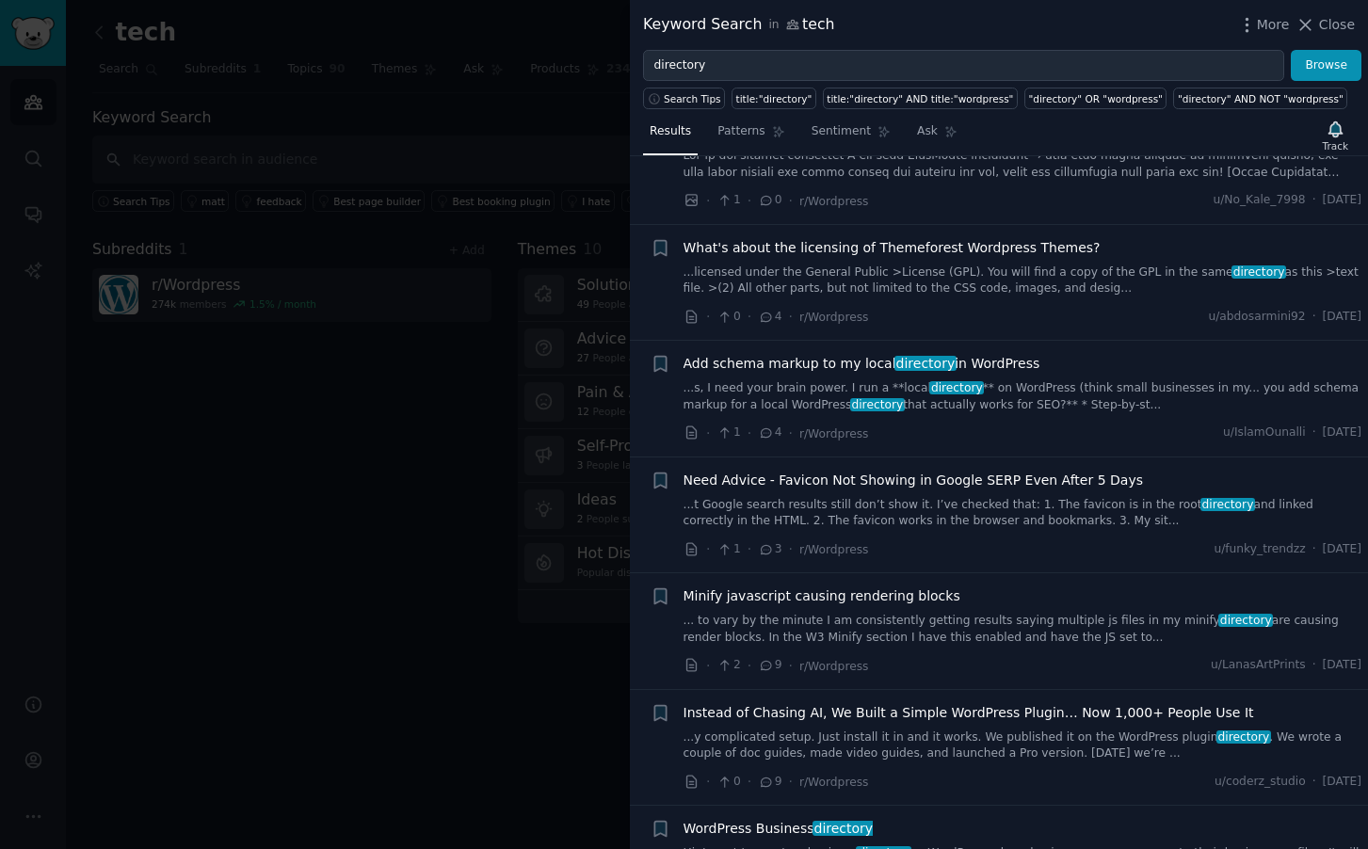
scroll to position [543, 0]
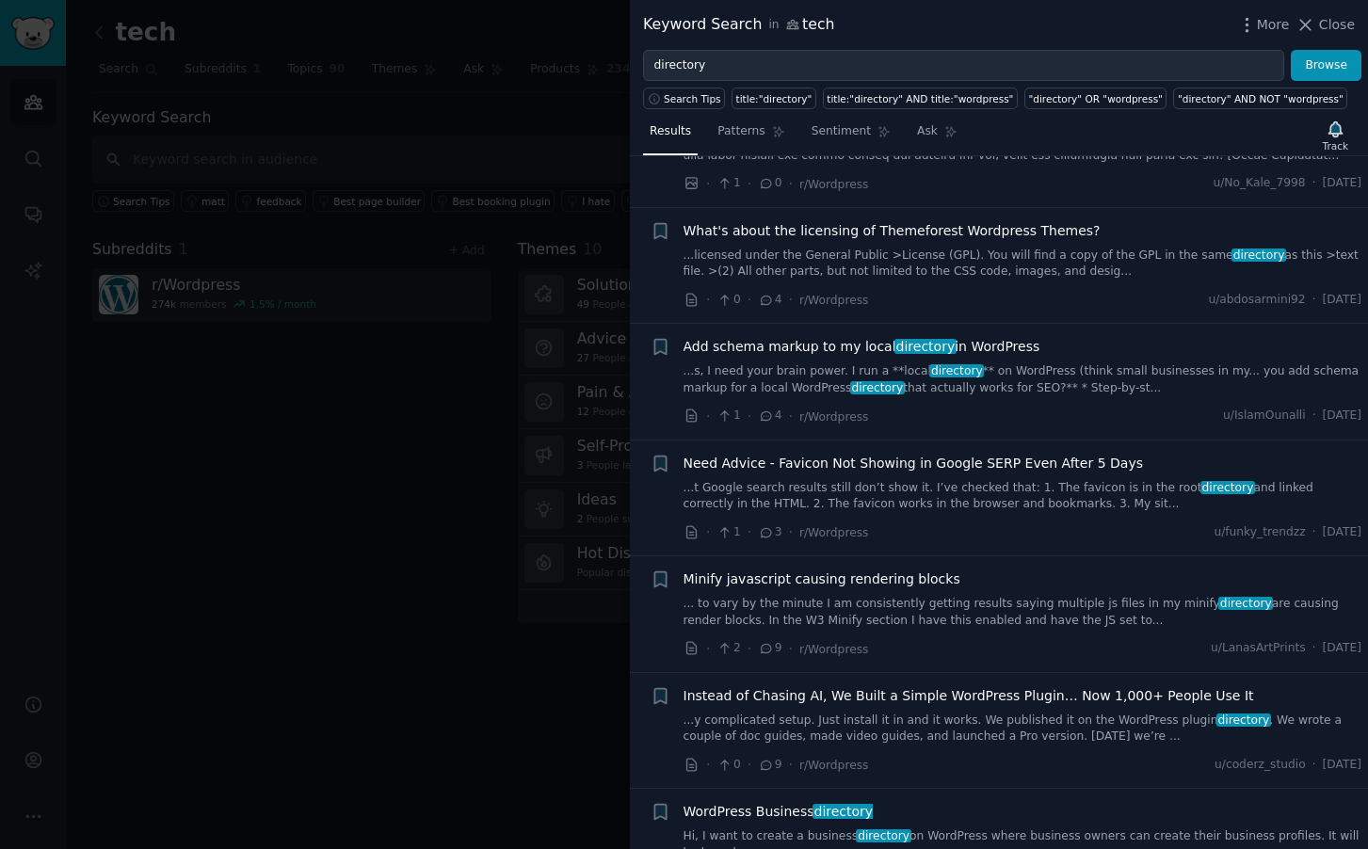
click at [491, 594] on div at bounding box center [684, 424] width 1368 height 849
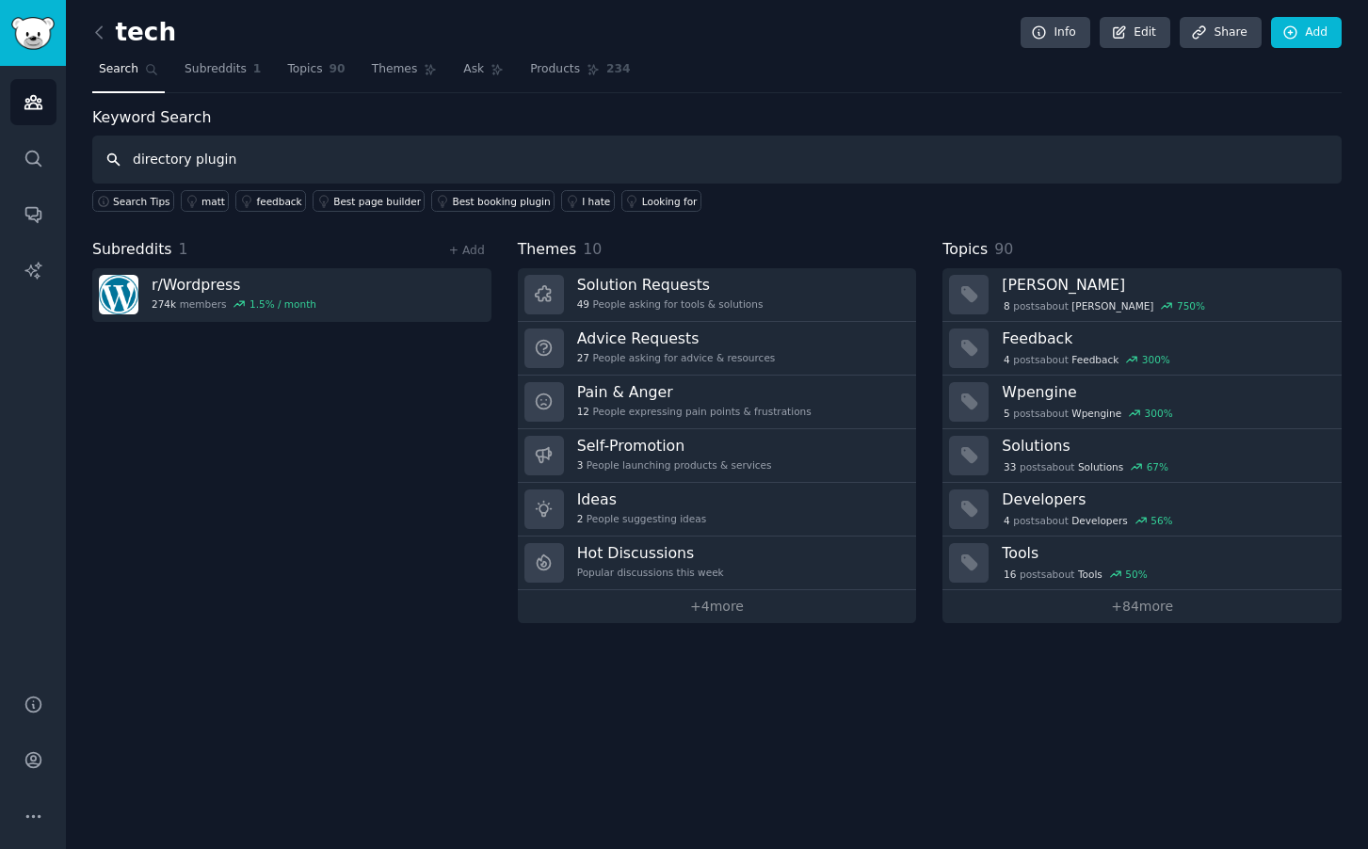
type input "directory plugin"
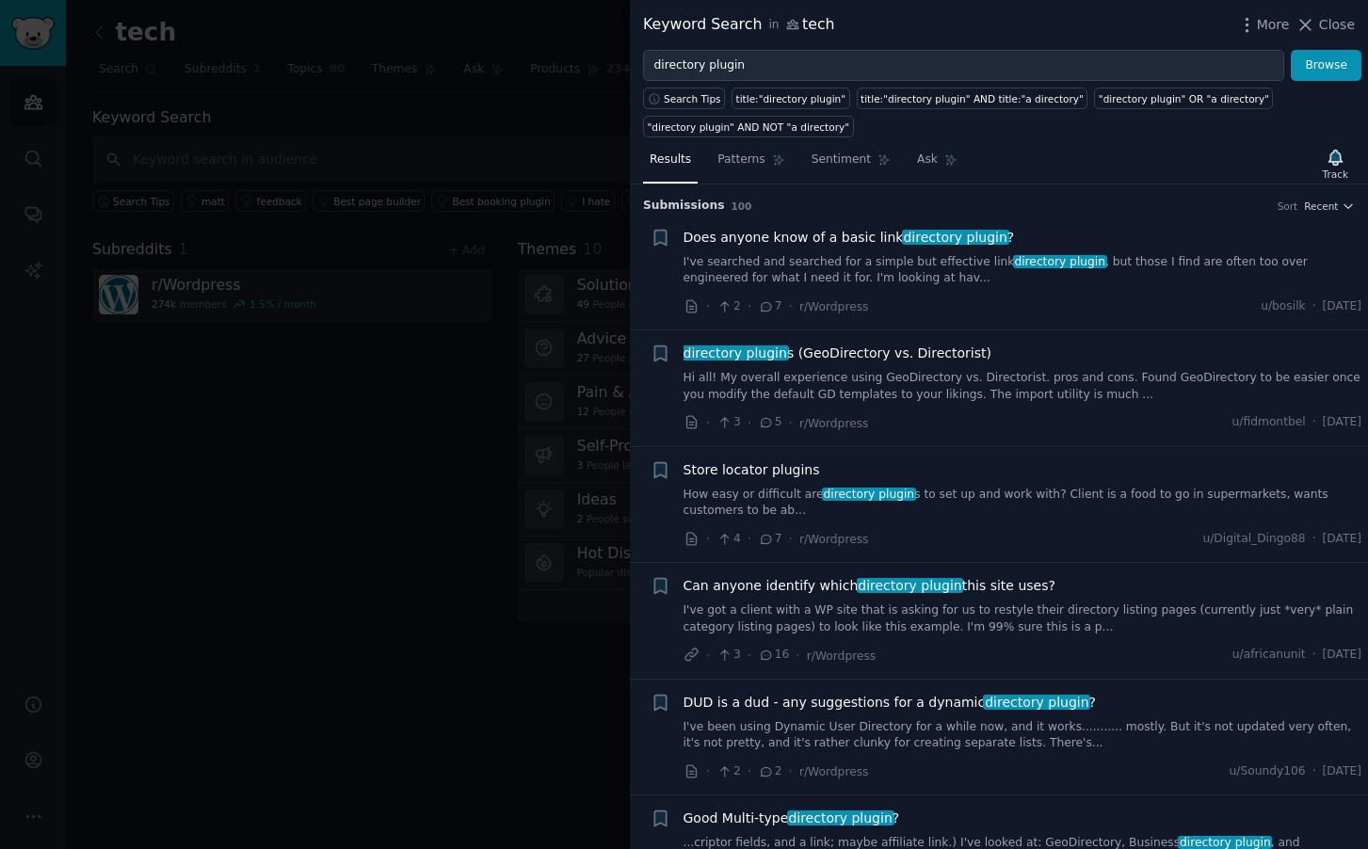
scroll to position [81, 0]
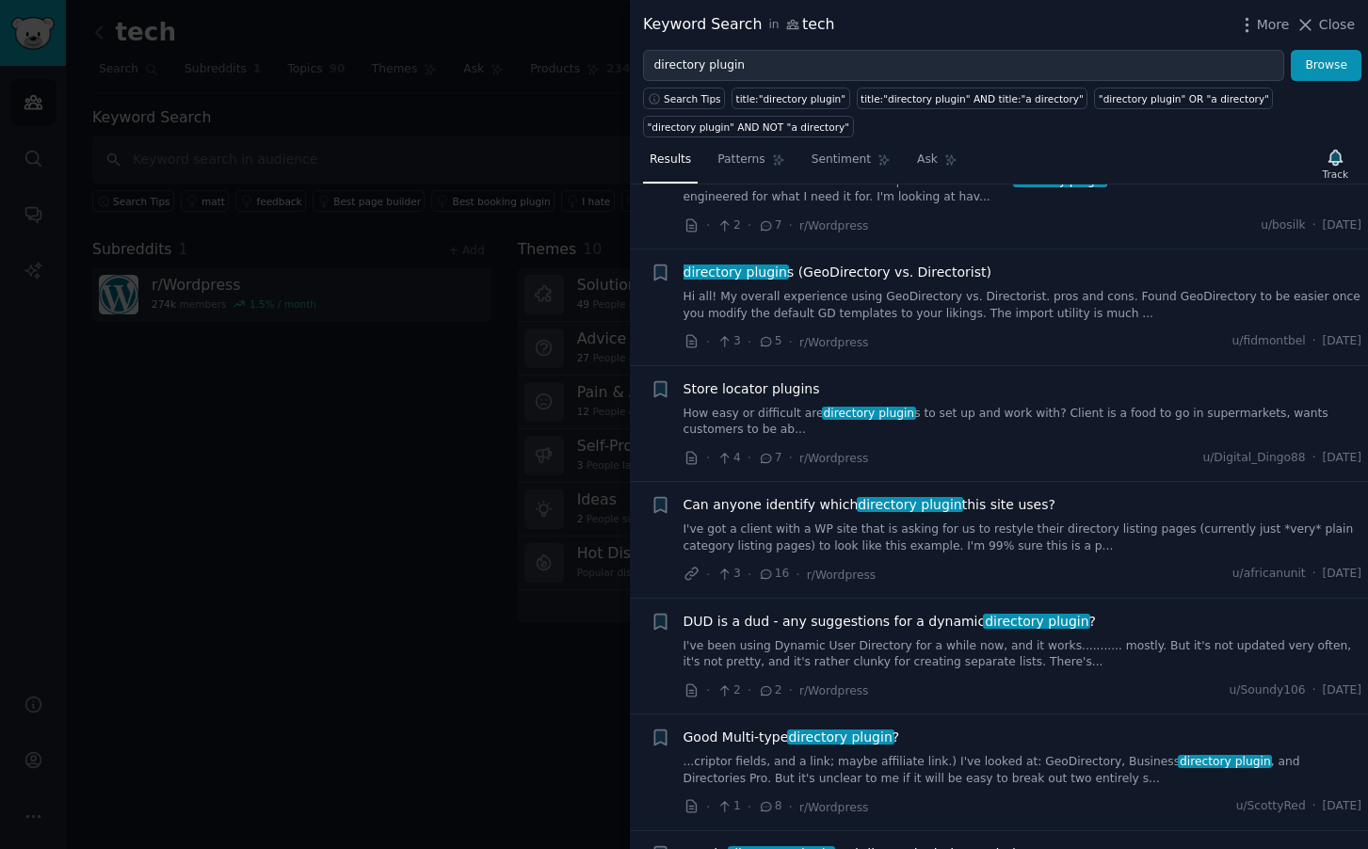
click at [906, 276] on span "directory plugin s (GeoDirectory vs. Directorist)" at bounding box center [838, 273] width 308 height 20
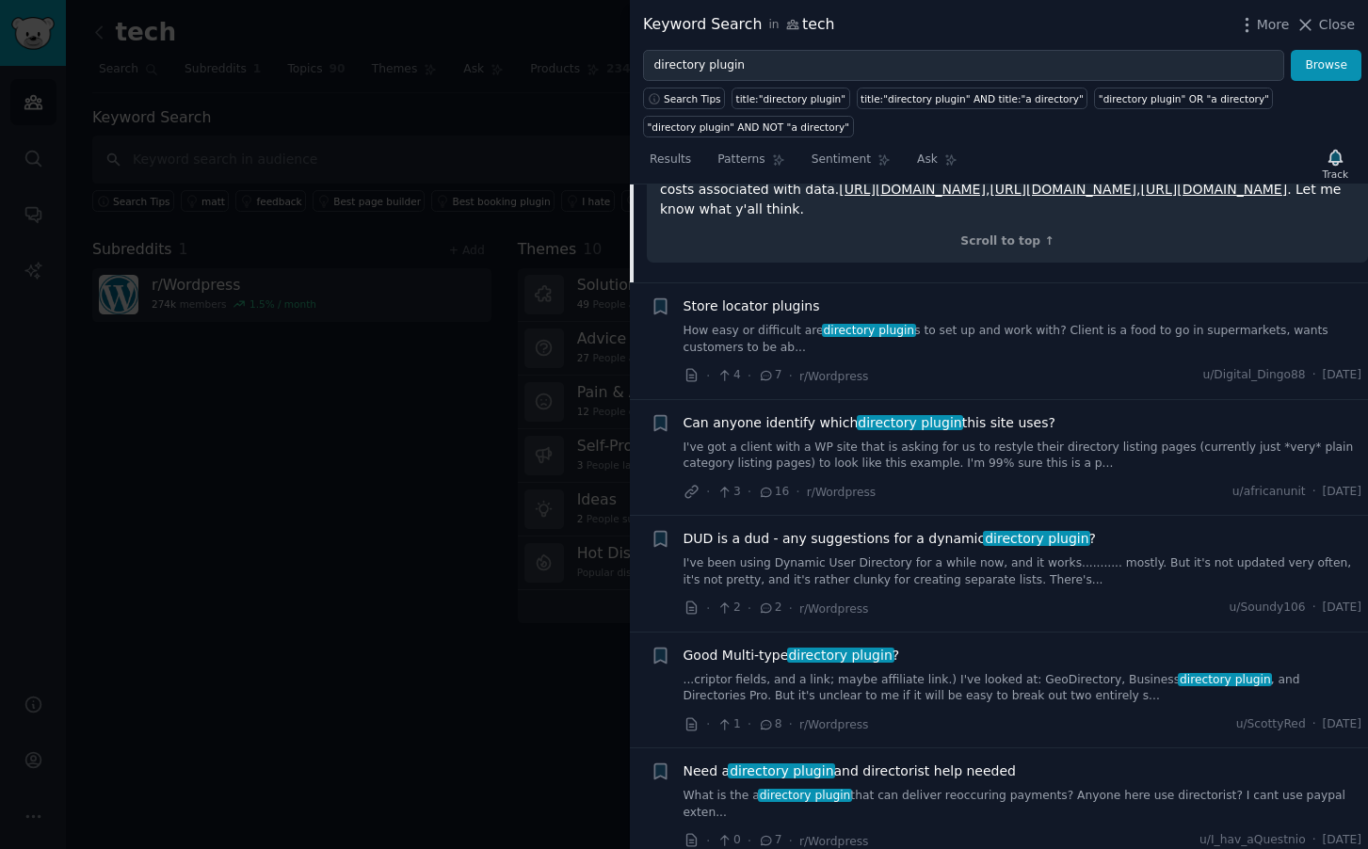
scroll to position [568, 0]
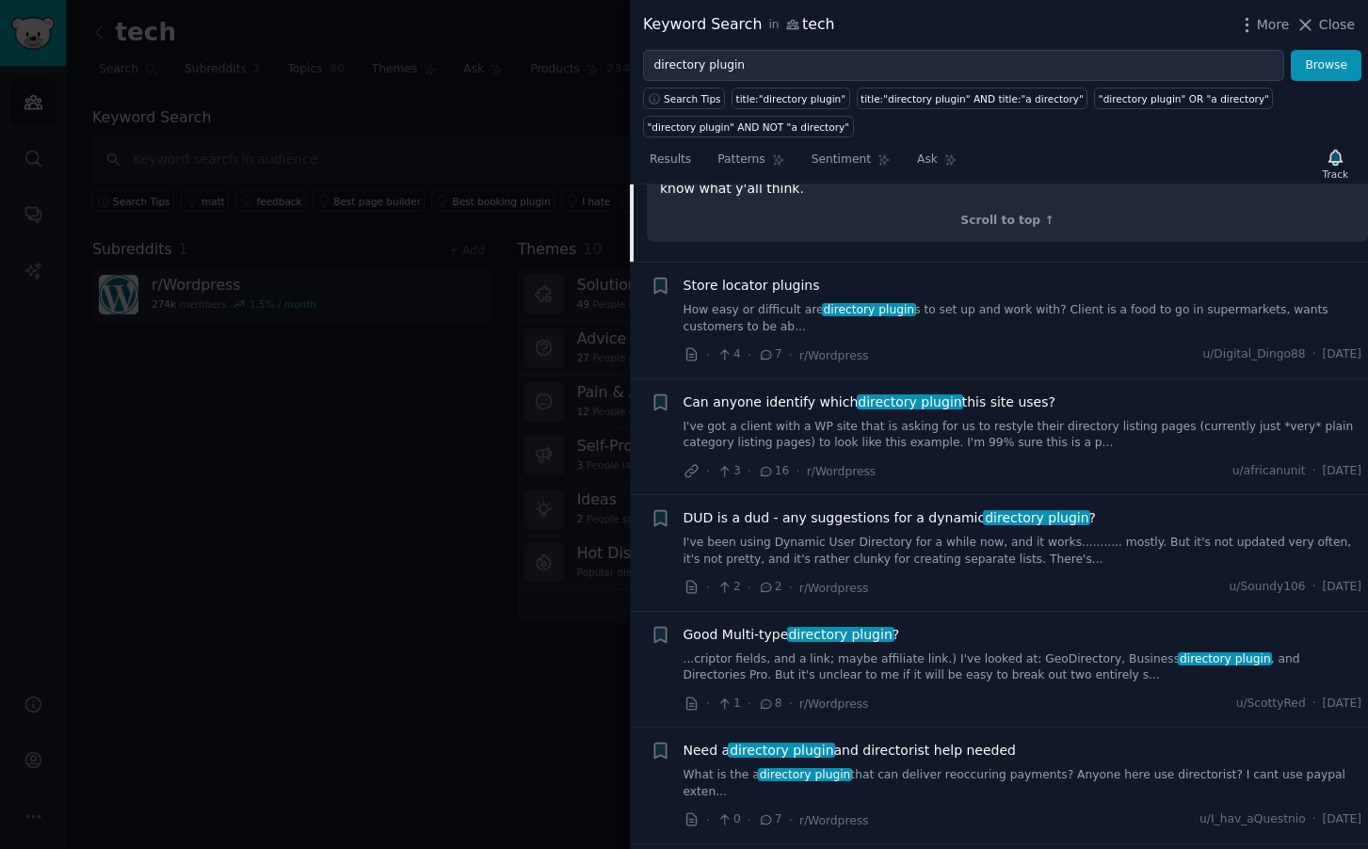
click at [948, 401] on span "Can anyone identify which directory plugin this site uses?" at bounding box center [870, 403] width 372 height 20
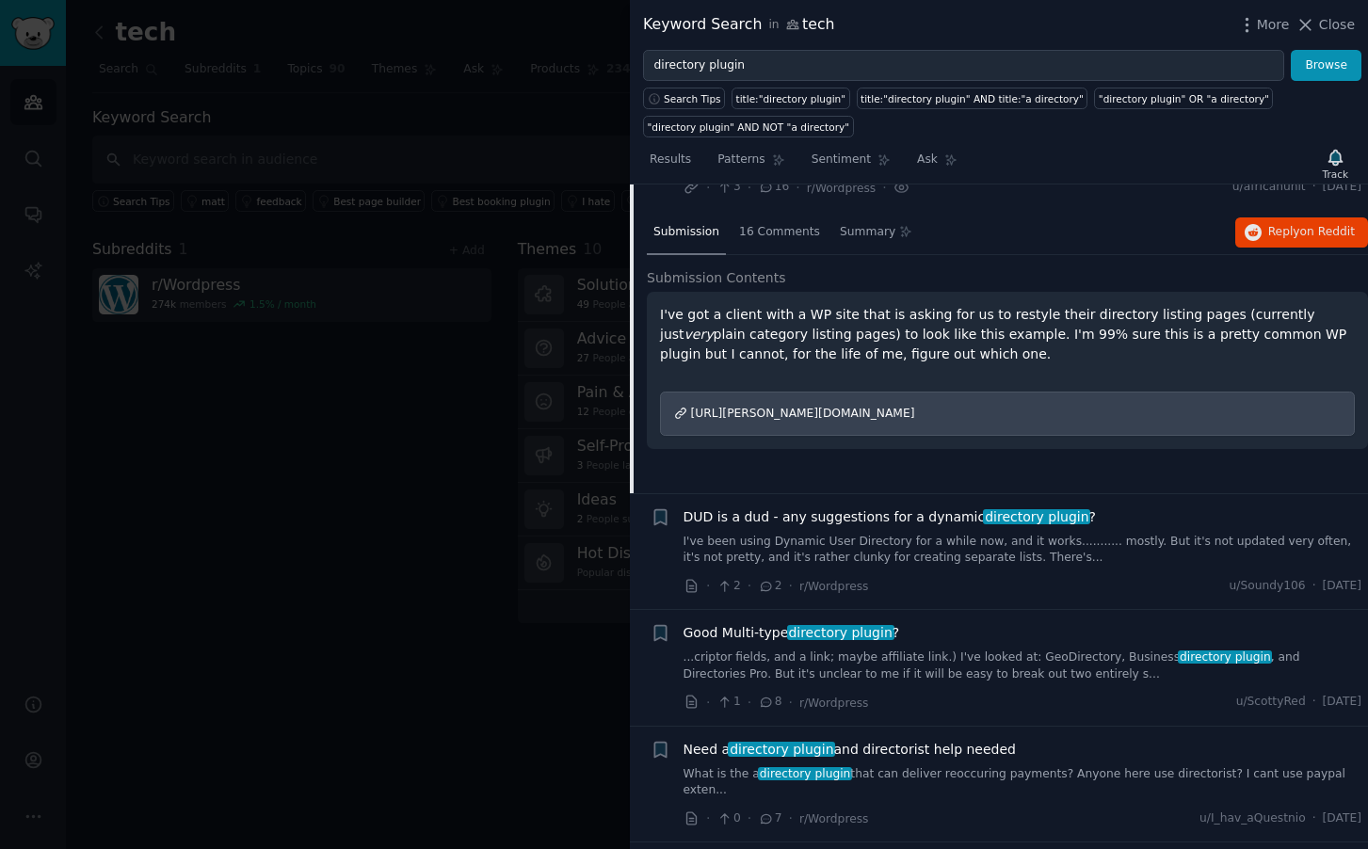
scroll to position [463, 0]
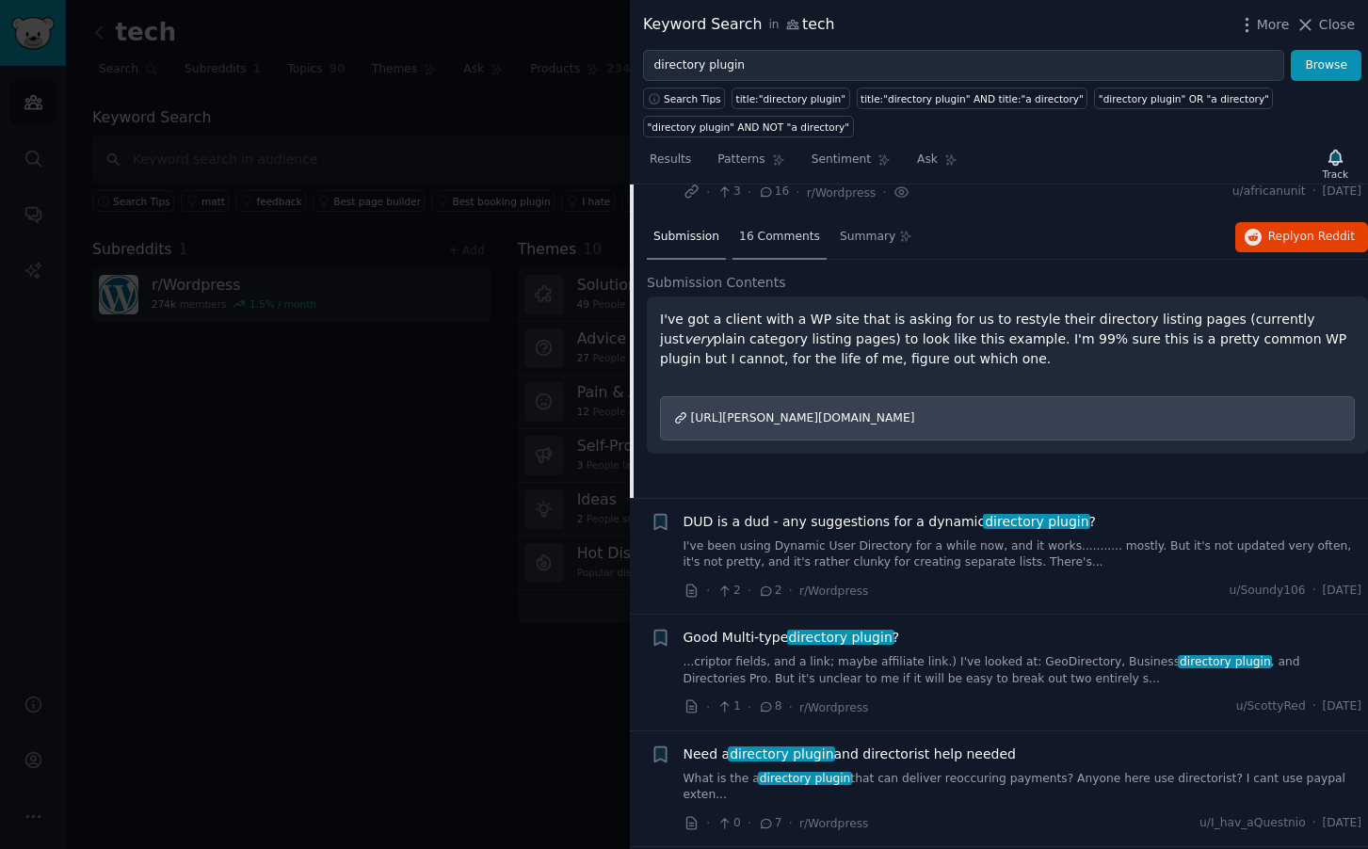
click at [776, 242] on span "16 Comments" at bounding box center [779, 237] width 81 height 17
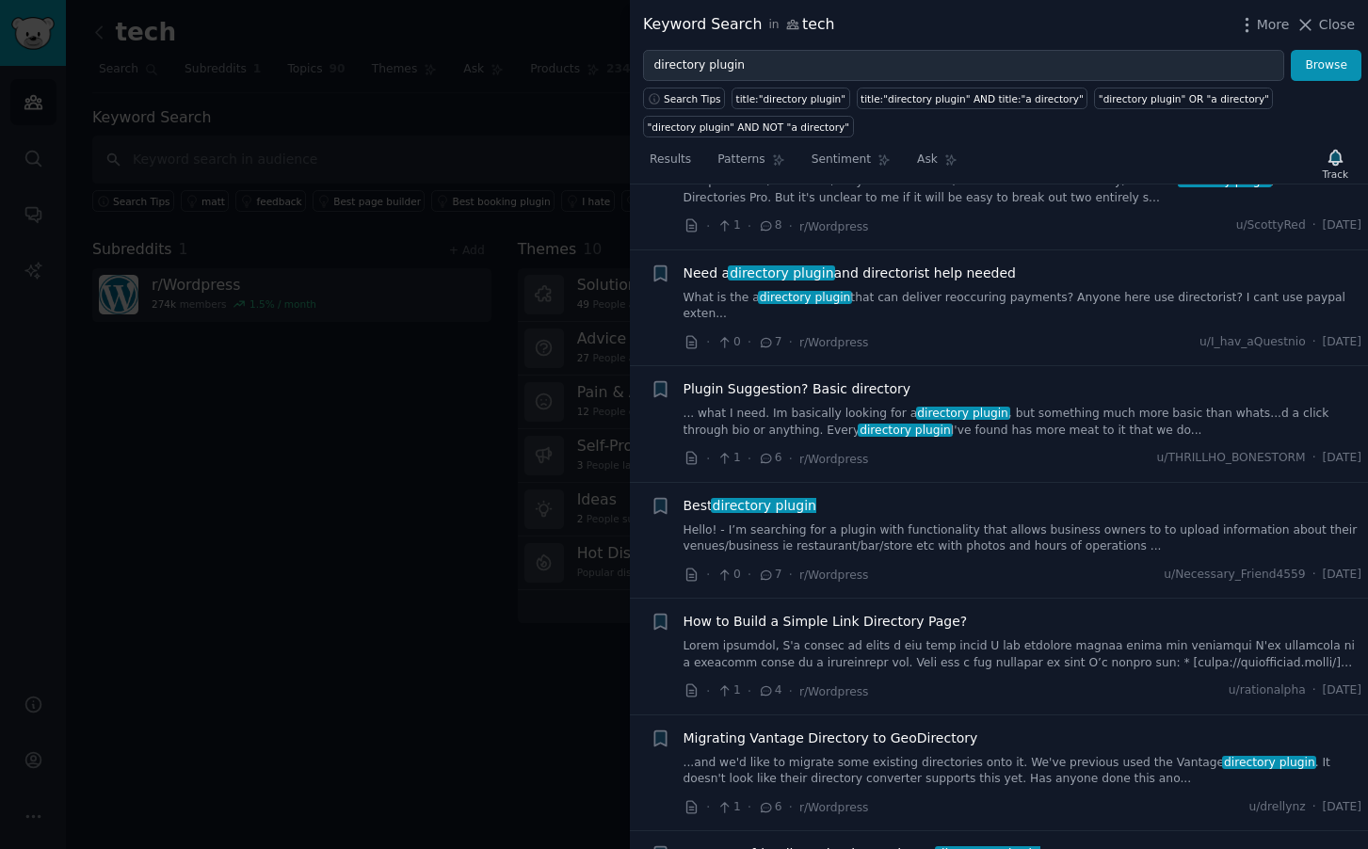
scroll to position [1301, 0]
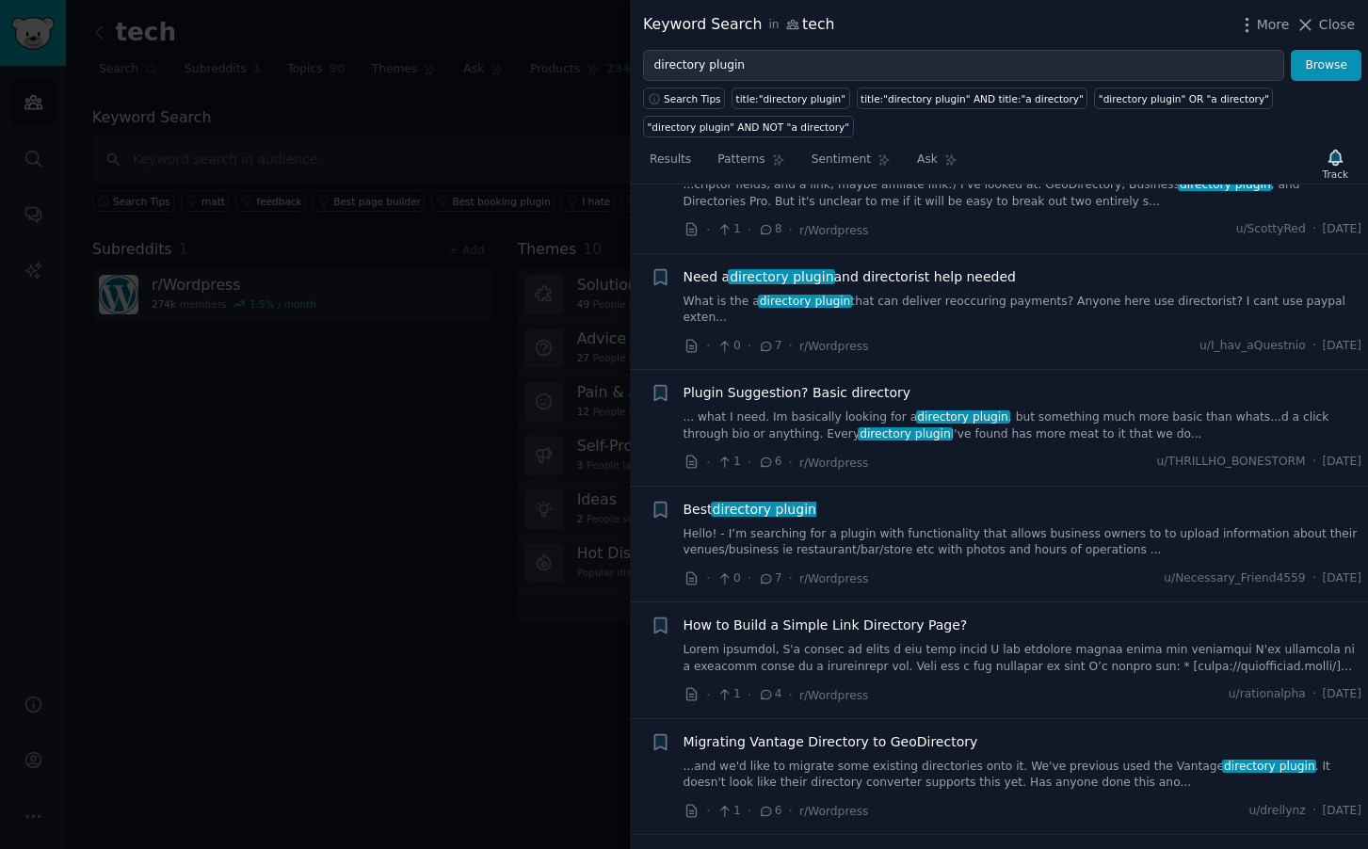
click at [767, 502] on span "directory plugin" at bounding box center [764, 509] width 107 height 15
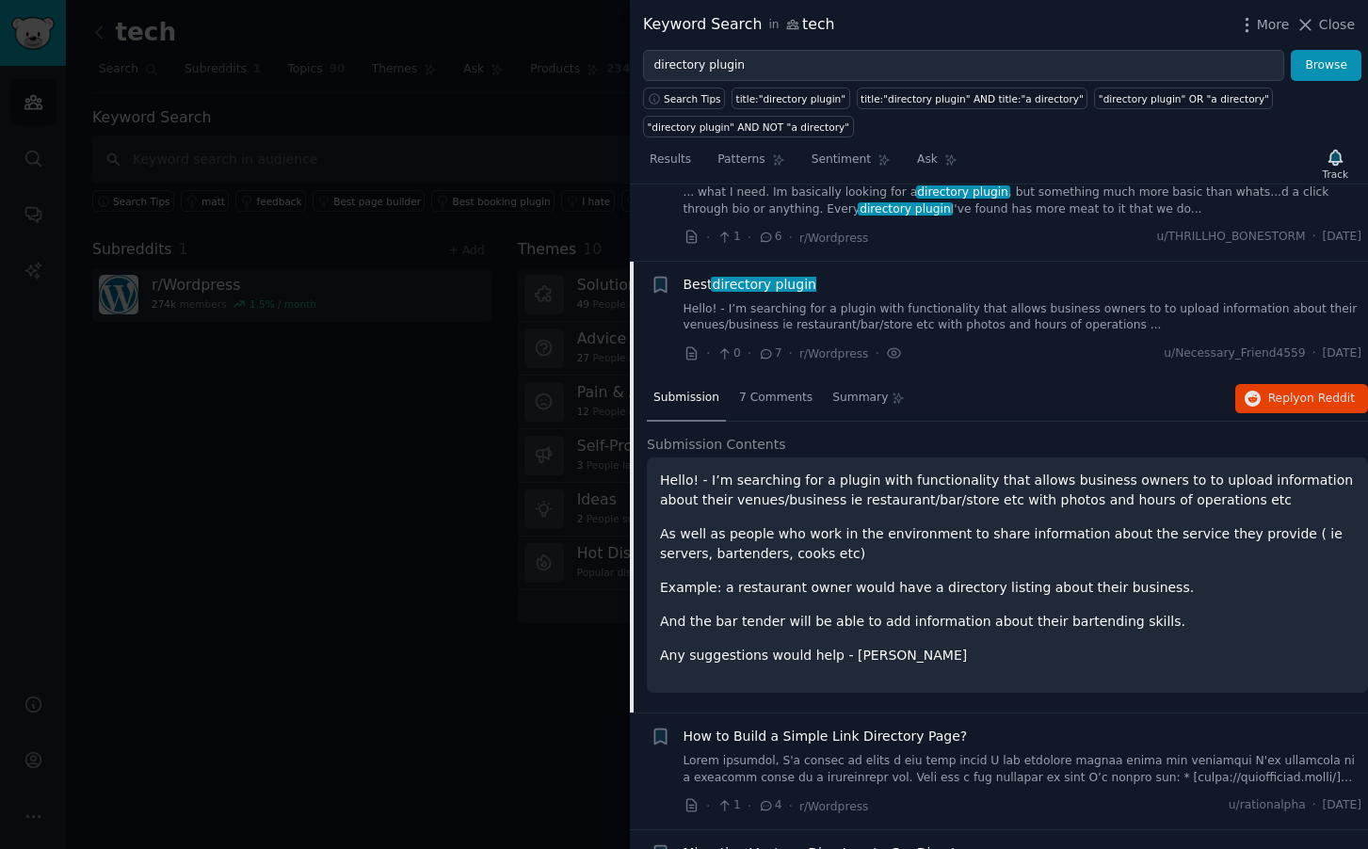
scroll to position [944, 0]
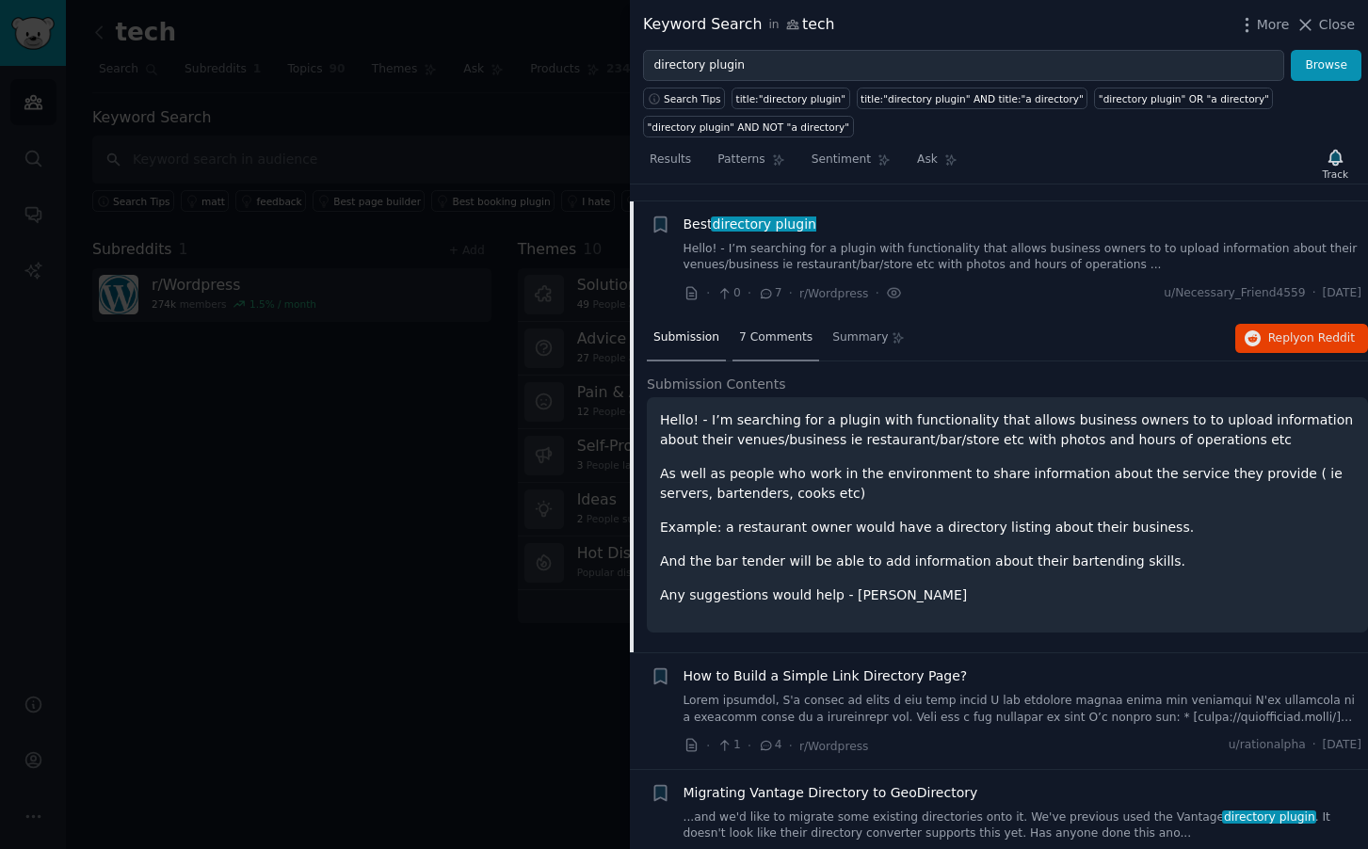
click at [771, 330] on span "7 Comments" at bounding box center [775, 338] width 73 height 17
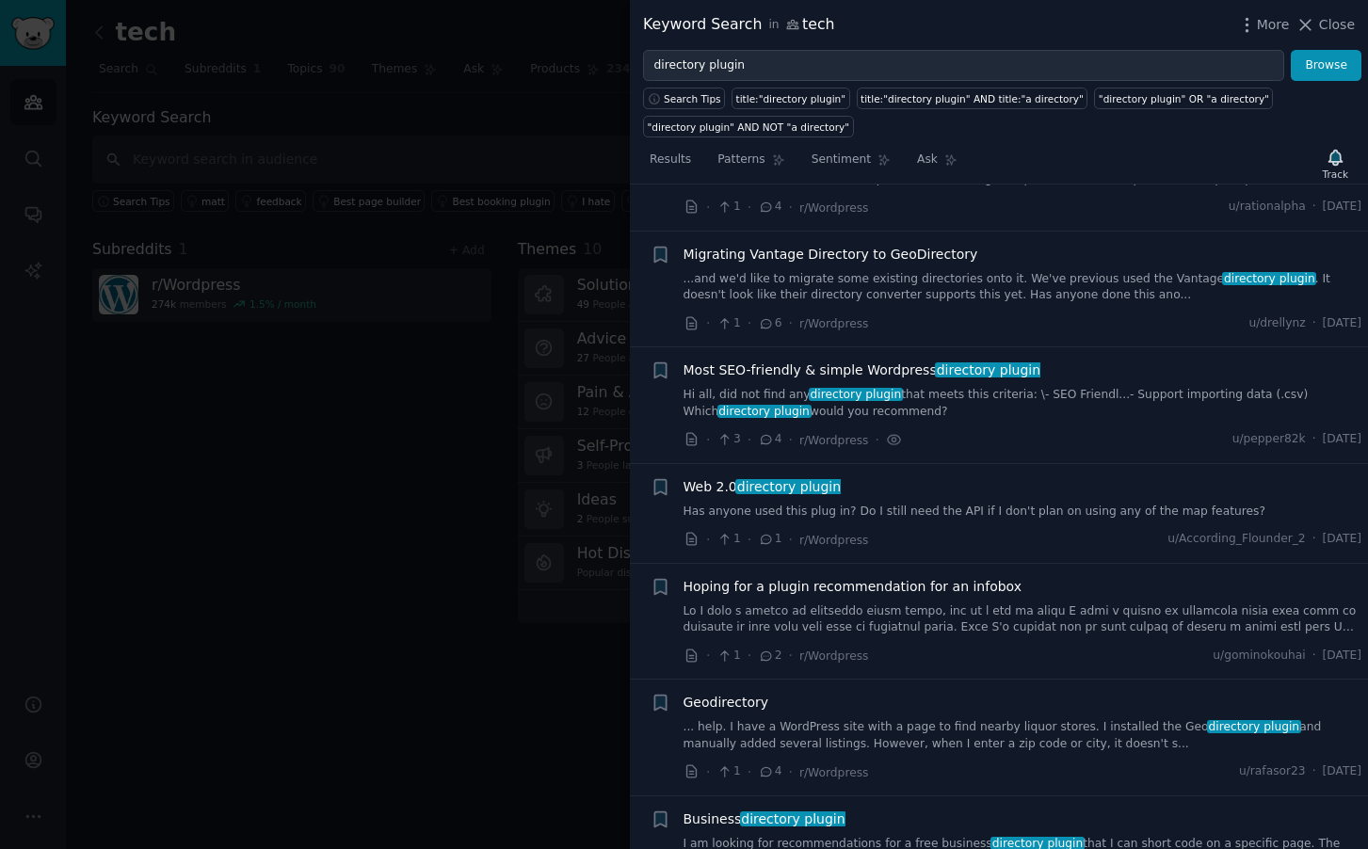
scroll to position [1442, 0]
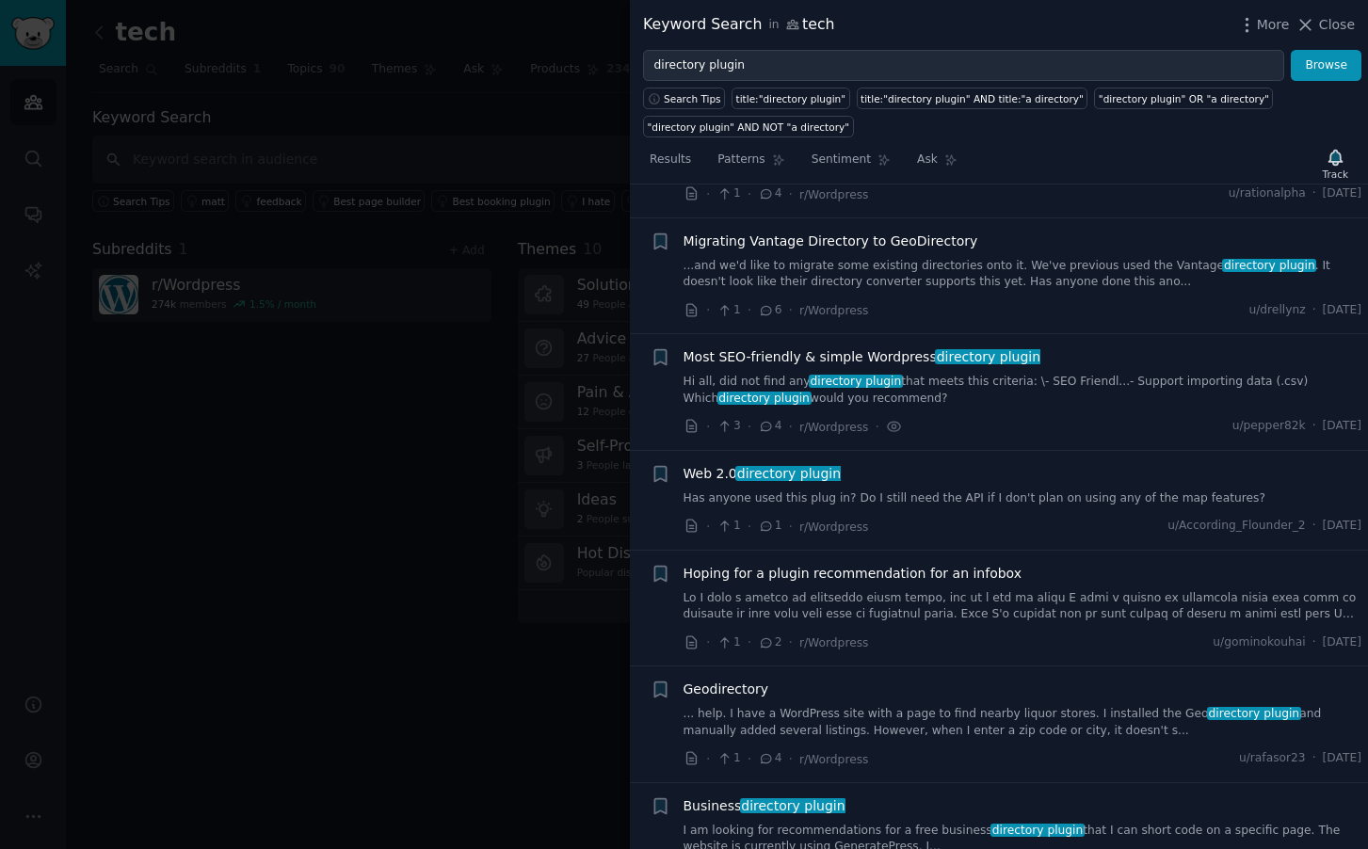
click at [888, 348] on span "Most SEO-friendly & simple Wordpress directory plugin" at bounding box center [863, 358] width 358 height 20
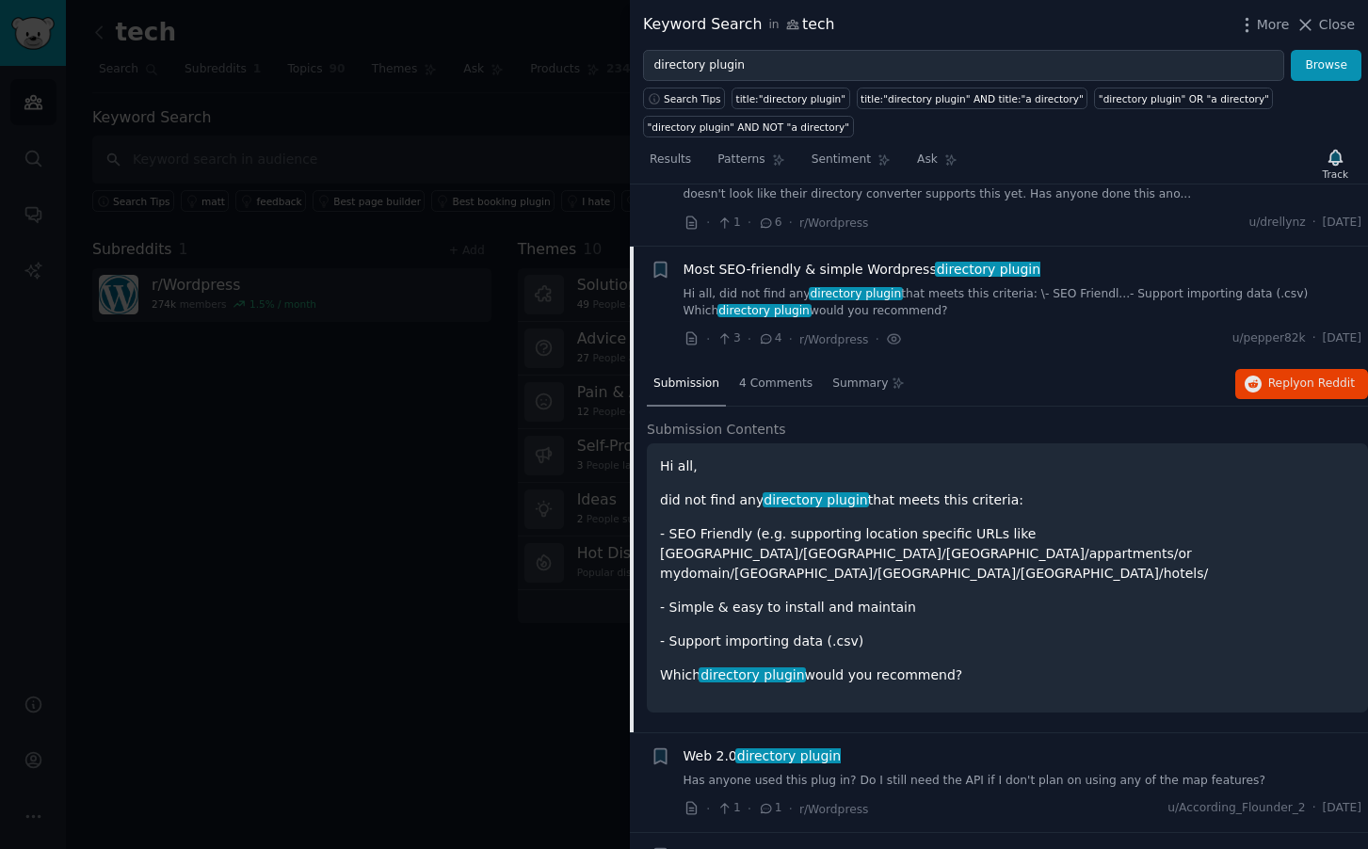
scroll to position [1292, 0]
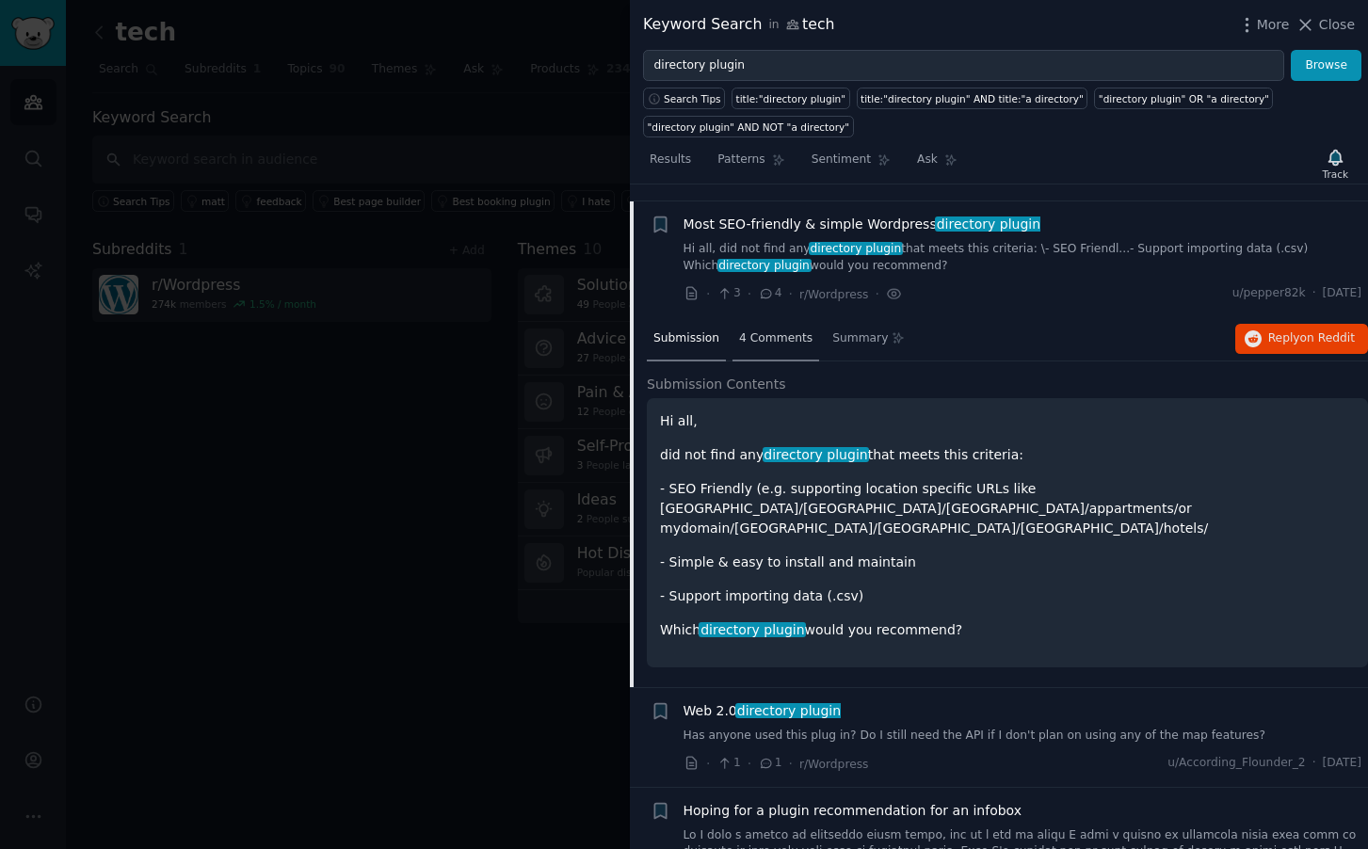
click at [759, 331] on span "4 Comments" at bounding box center [775, 339] width 73 height 17
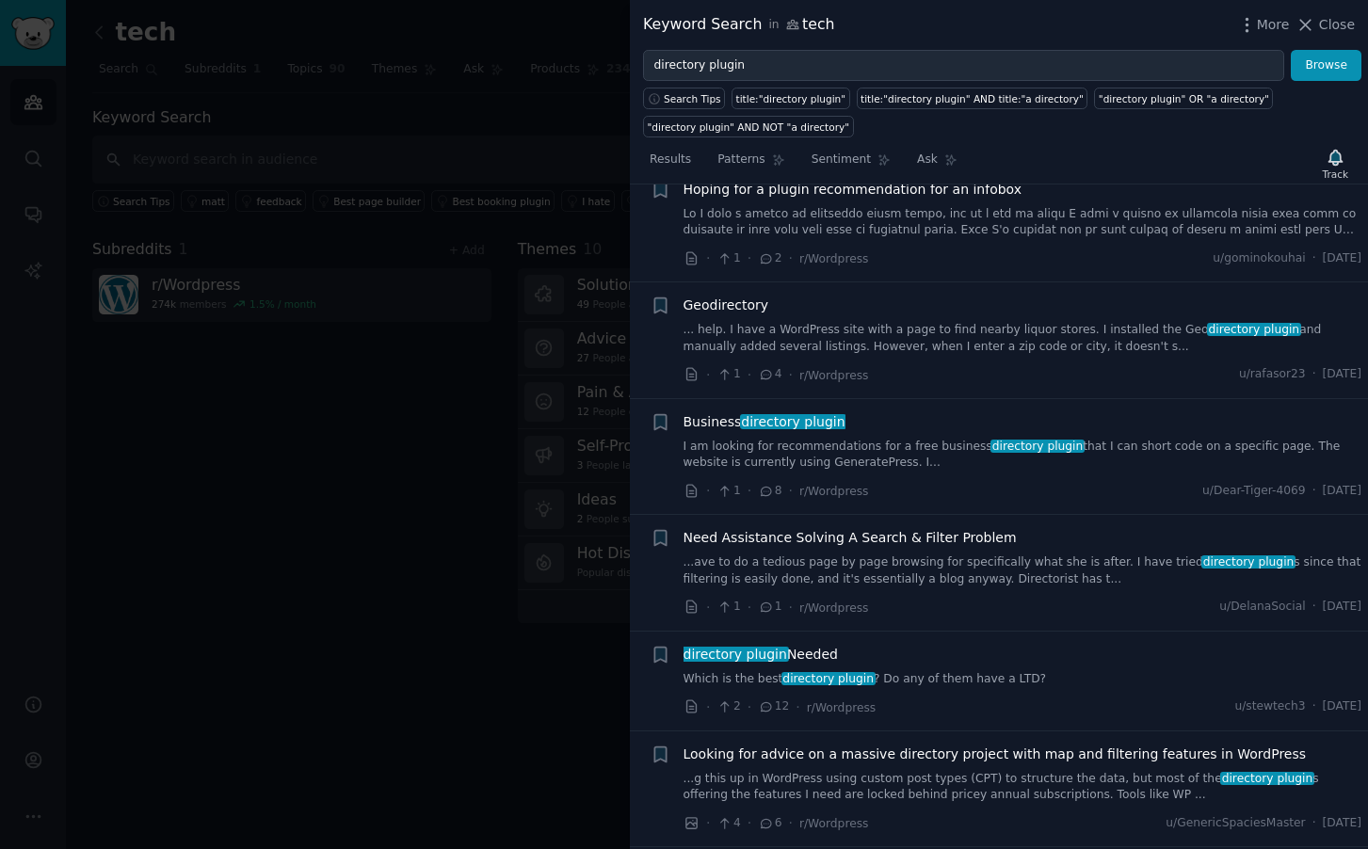
scroll to position [1935, 0]
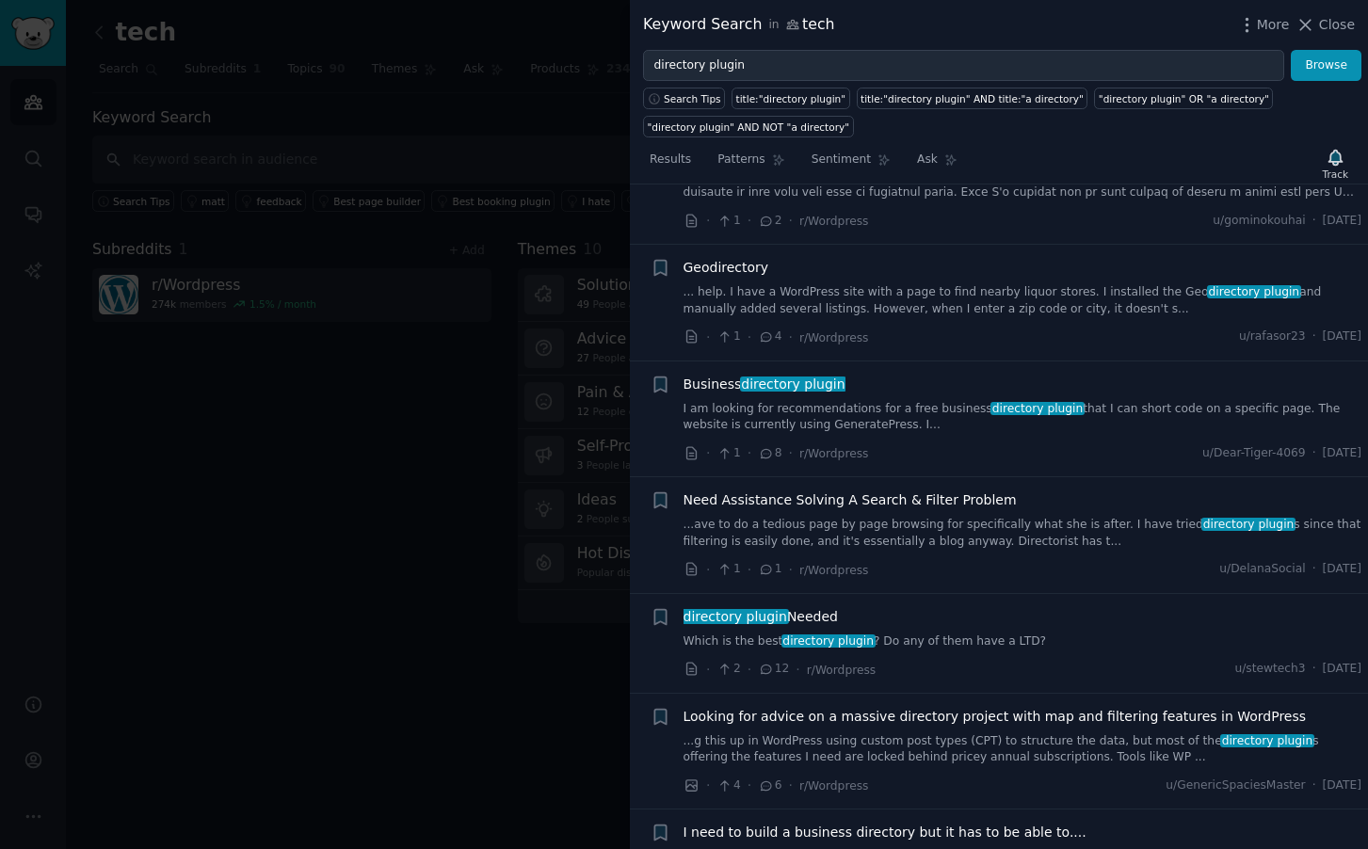
click at [785, 377] on span "directory plugin" at bounding box center [793, 384] width 107 height 15
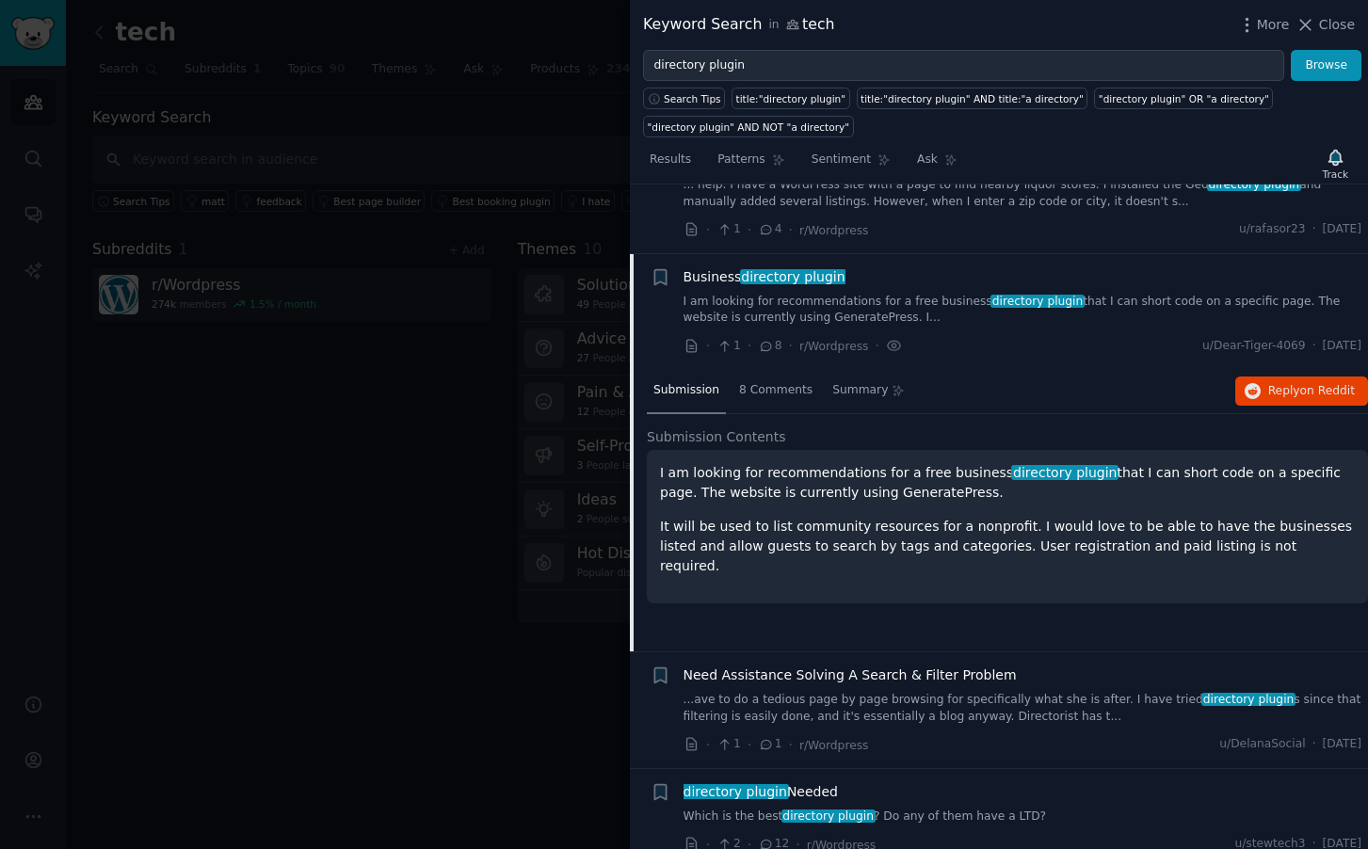
scroll to position [1741, 0]
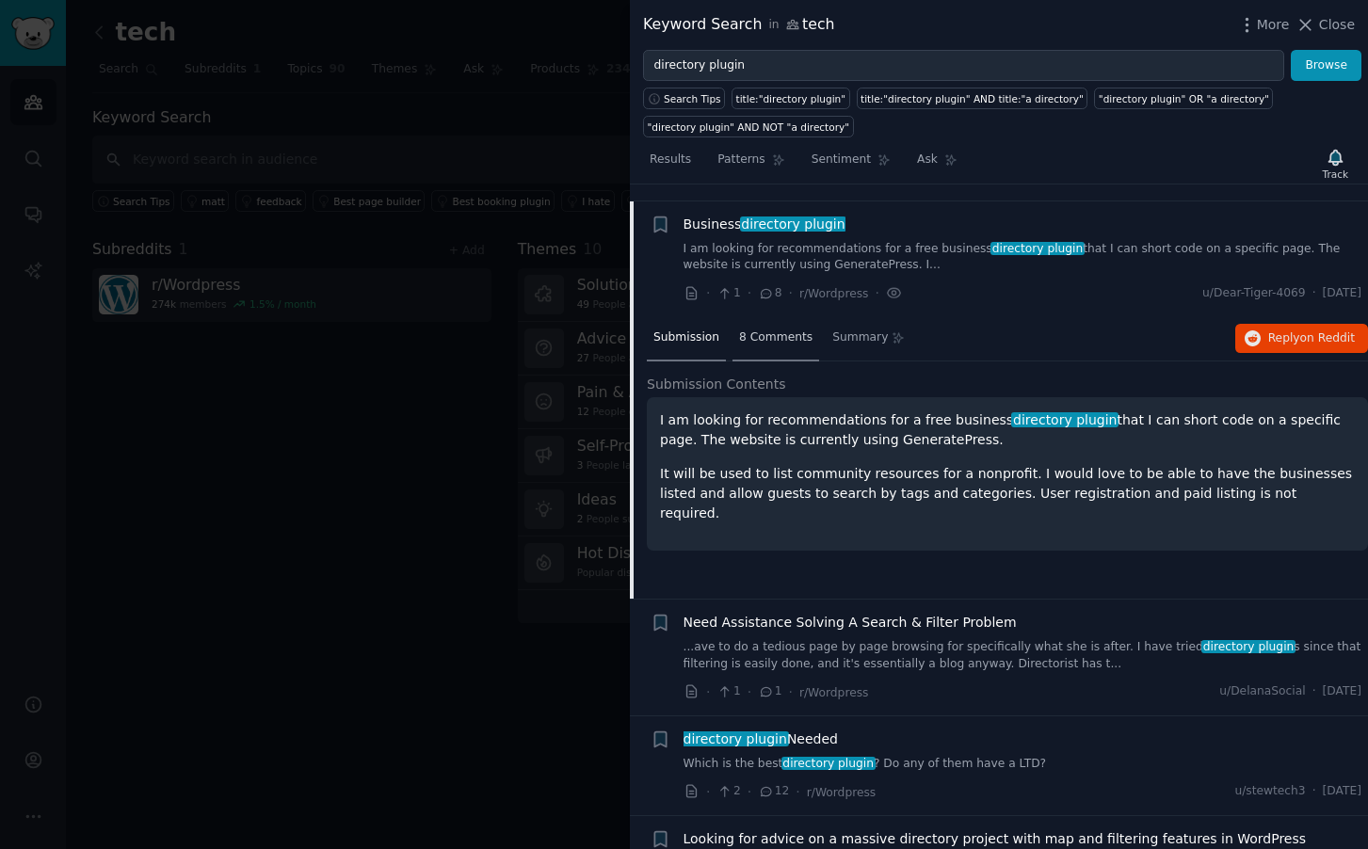
click at [779, 330] on span "8 Comments" at bounding box center [775, 338] width 73 height 17
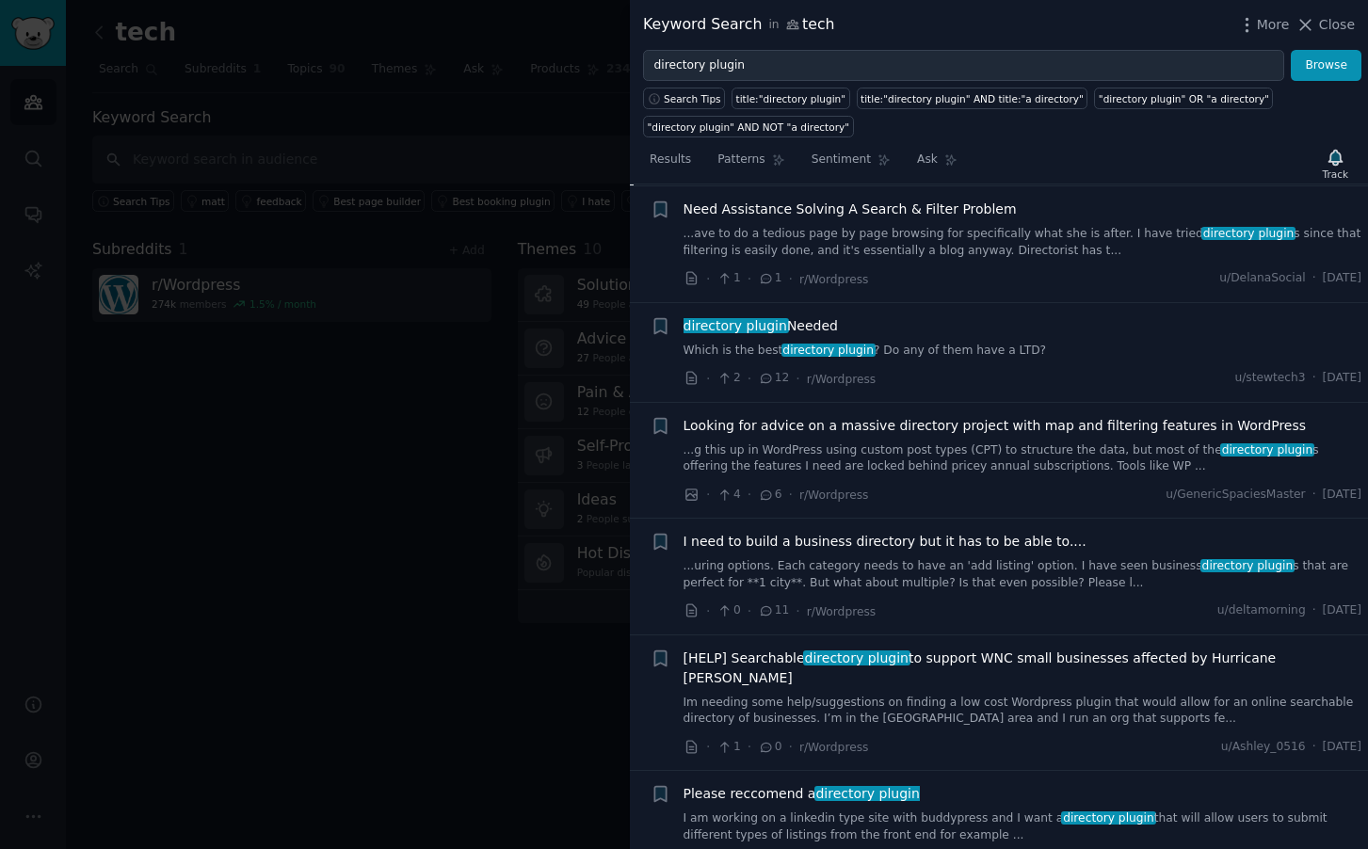
scroll to position [2172, 0]
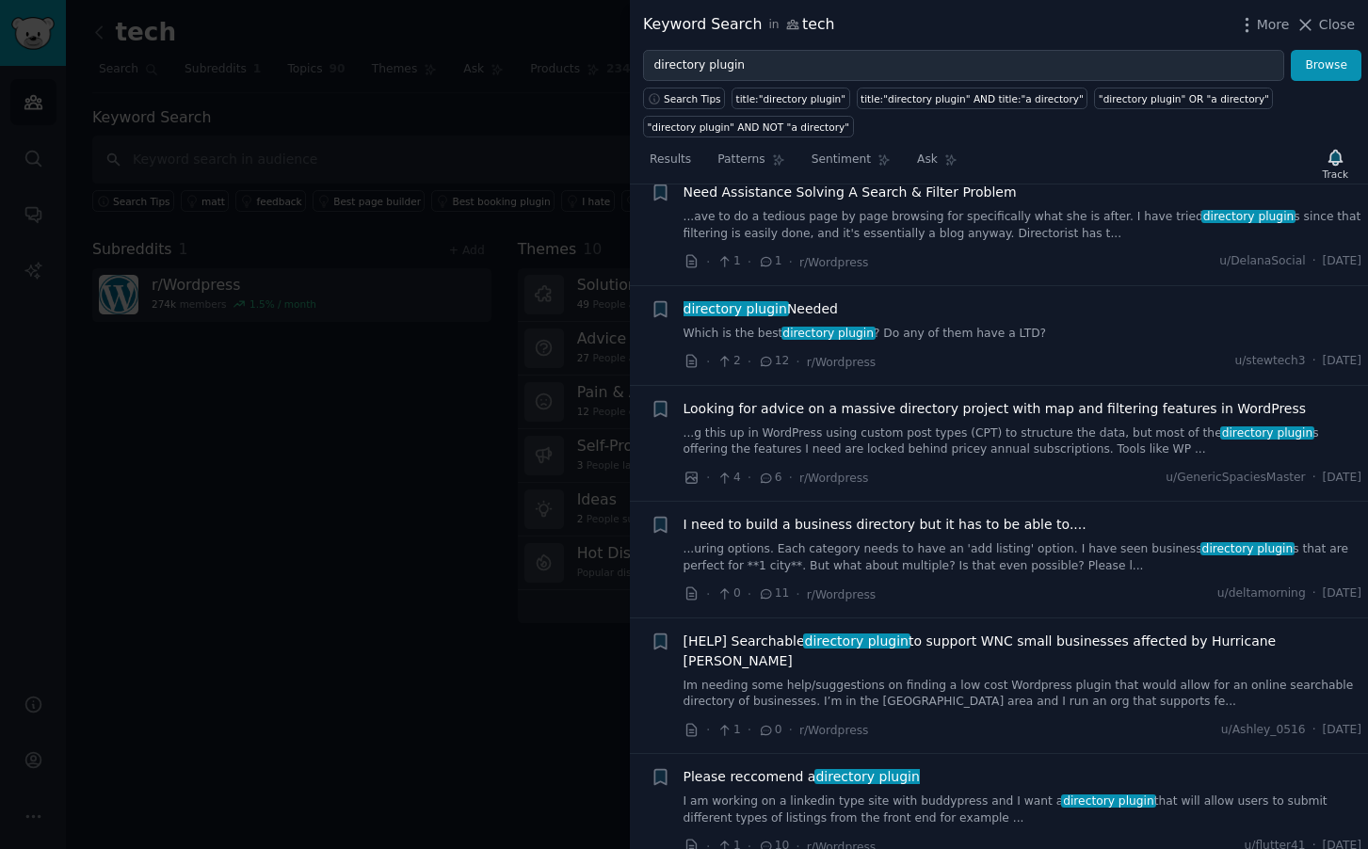
click at [771, 301] on span "directory plugin" at bounding box center [735, 308] width 107 height 15
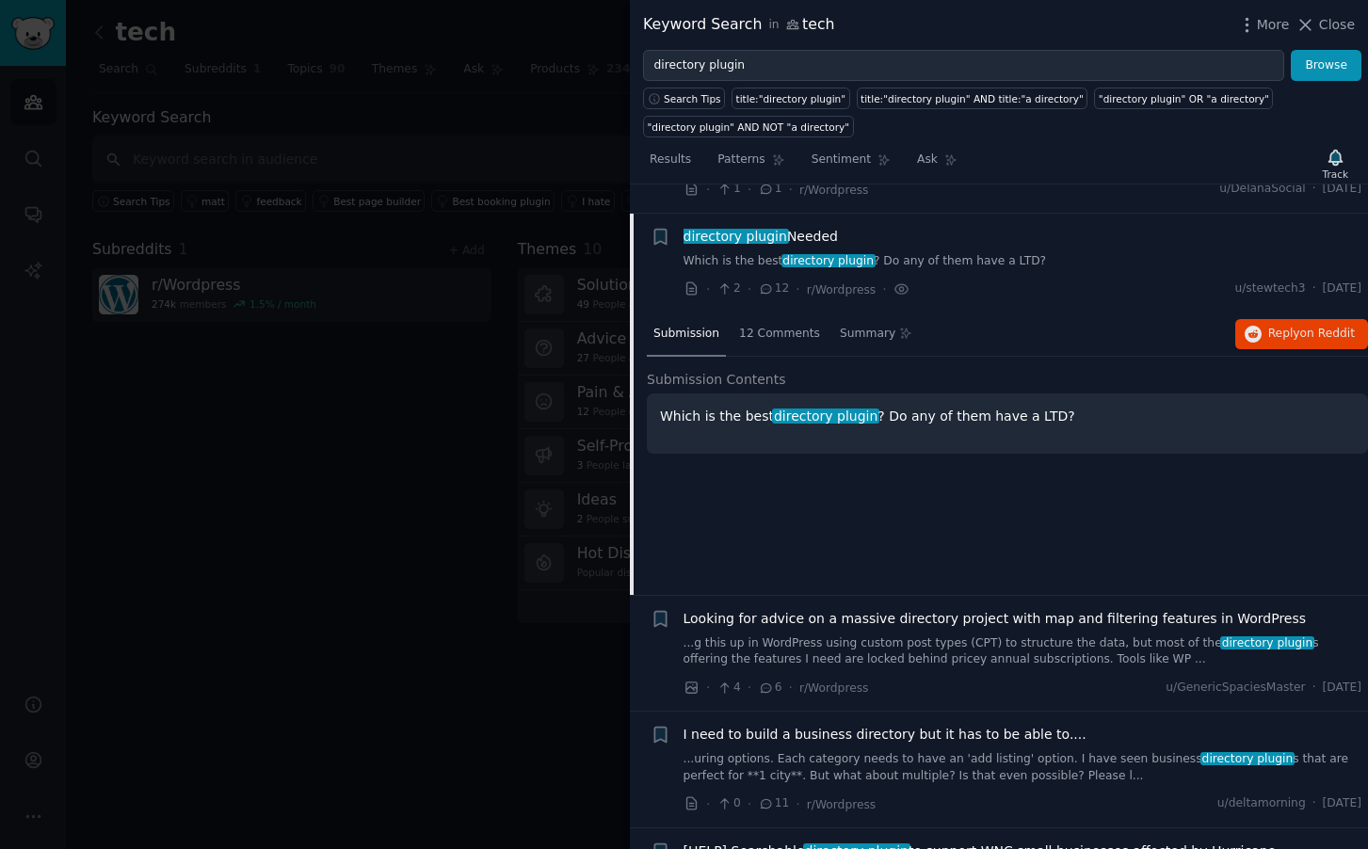
scroll to position [1974, 0]
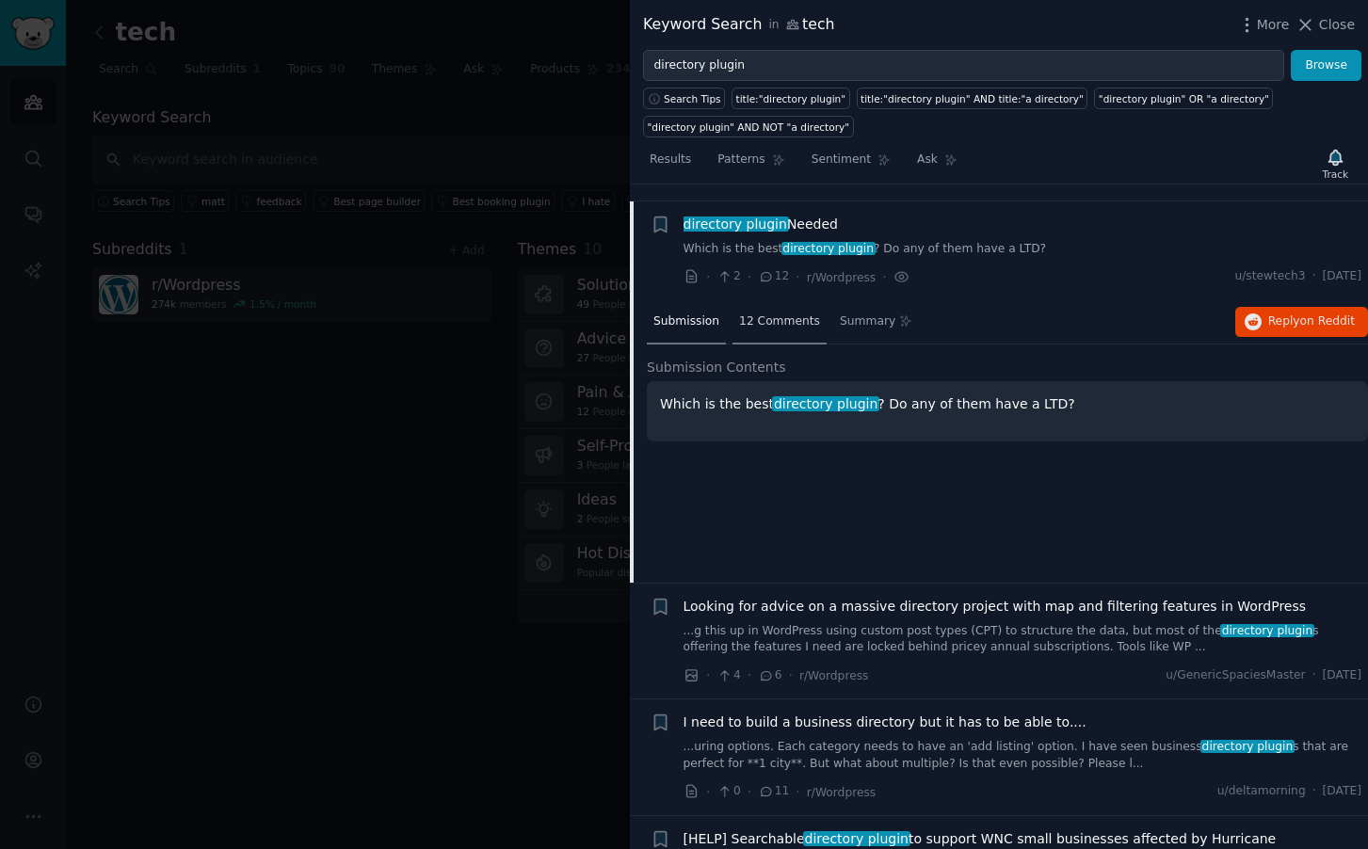
click at [781, 314] on span "12 Comments" at bounding box center [779, 322] width 81 height 17
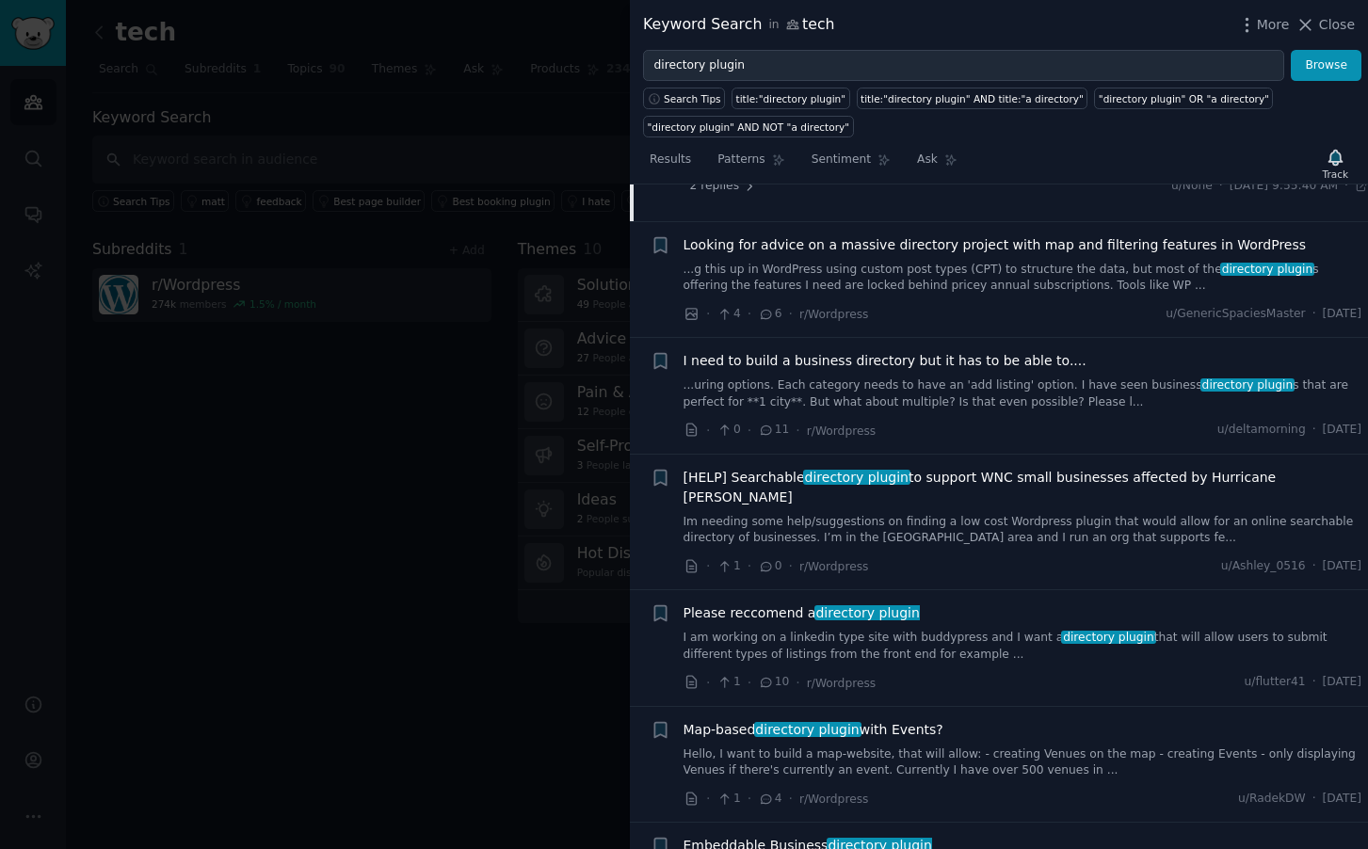
scroll to position [2445, 0]
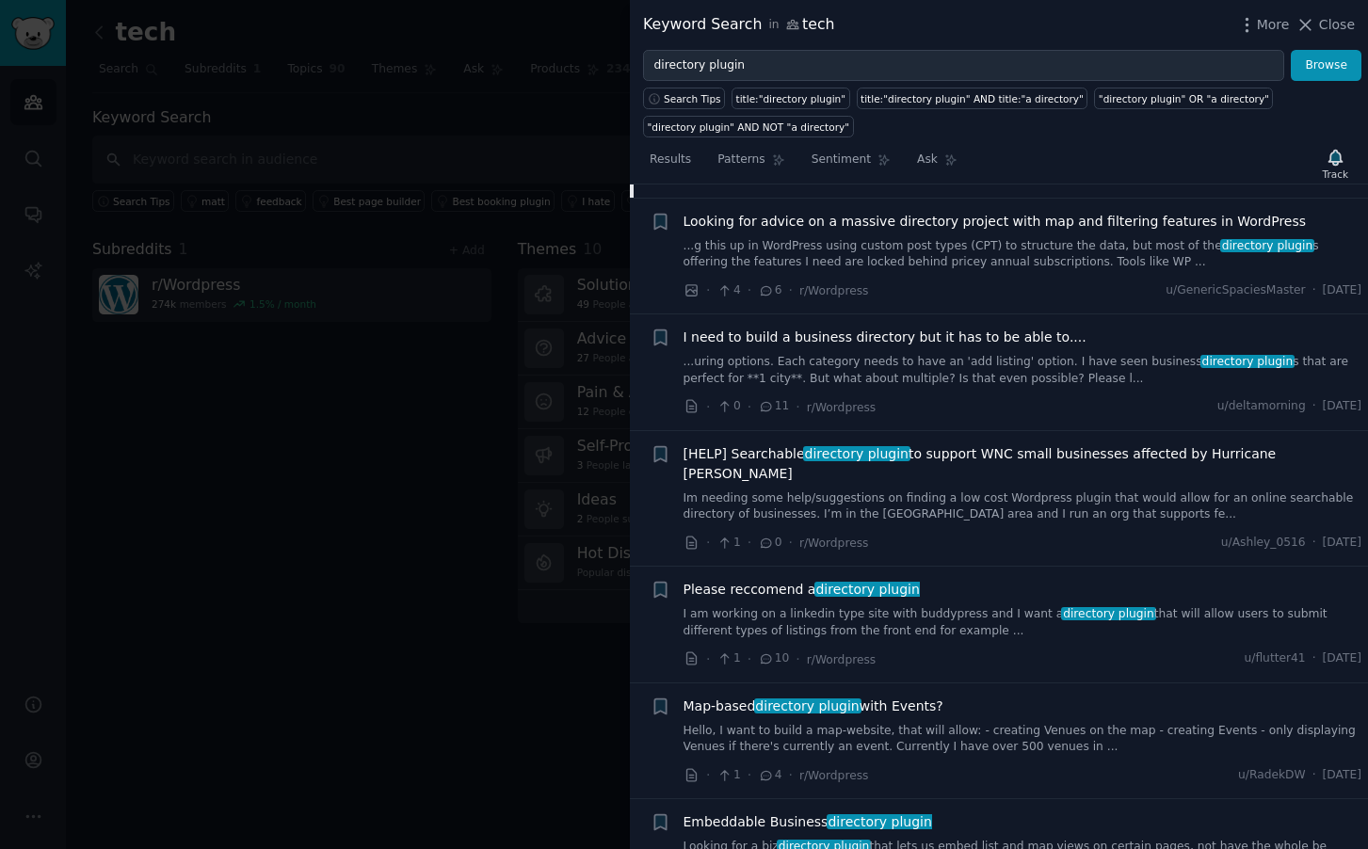
click at [969, 212] on span "Looking for advice on a massive directory project with map and filtering featur…" at bounding box center [995, 222] width 623 height 20
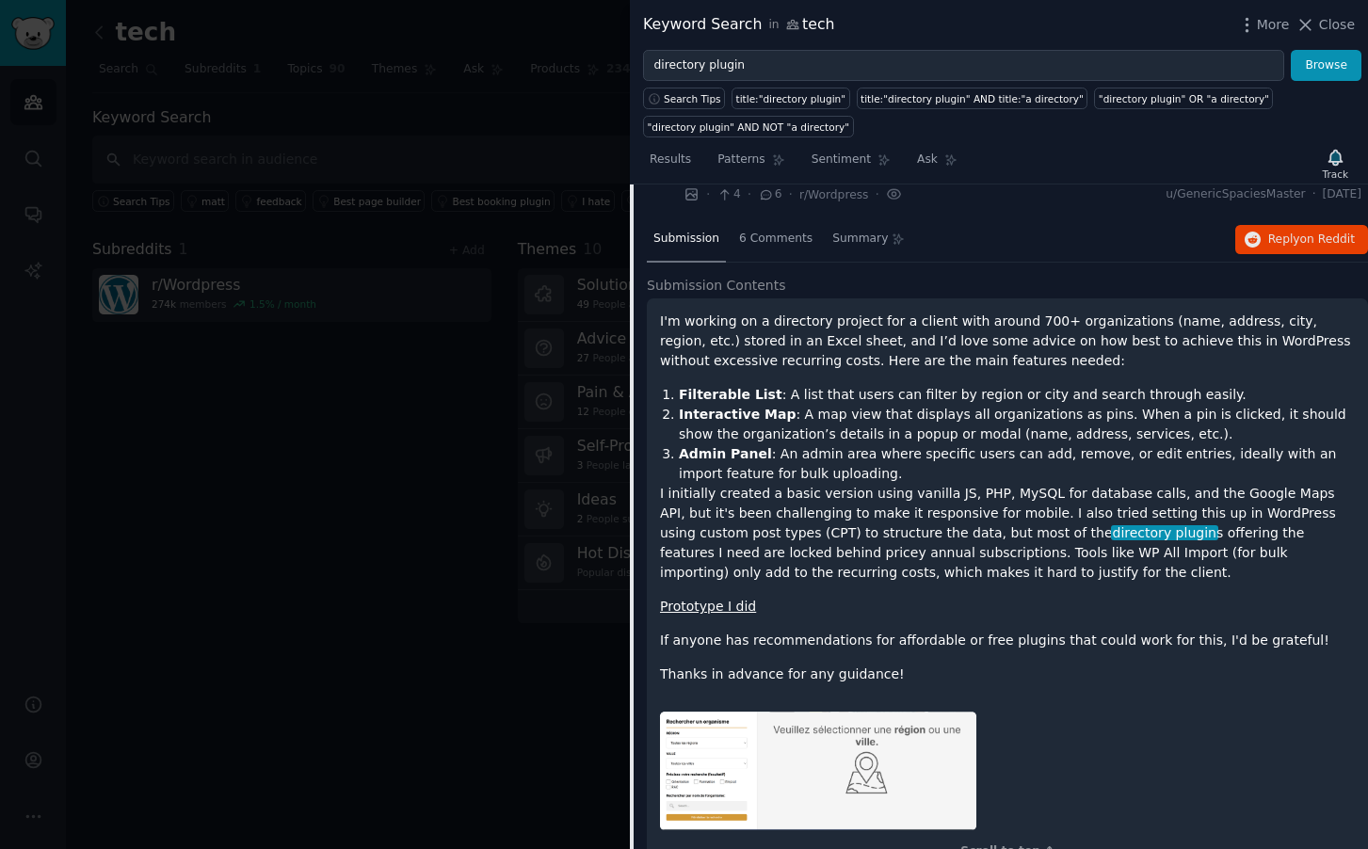
scroll to position [2106, 0]
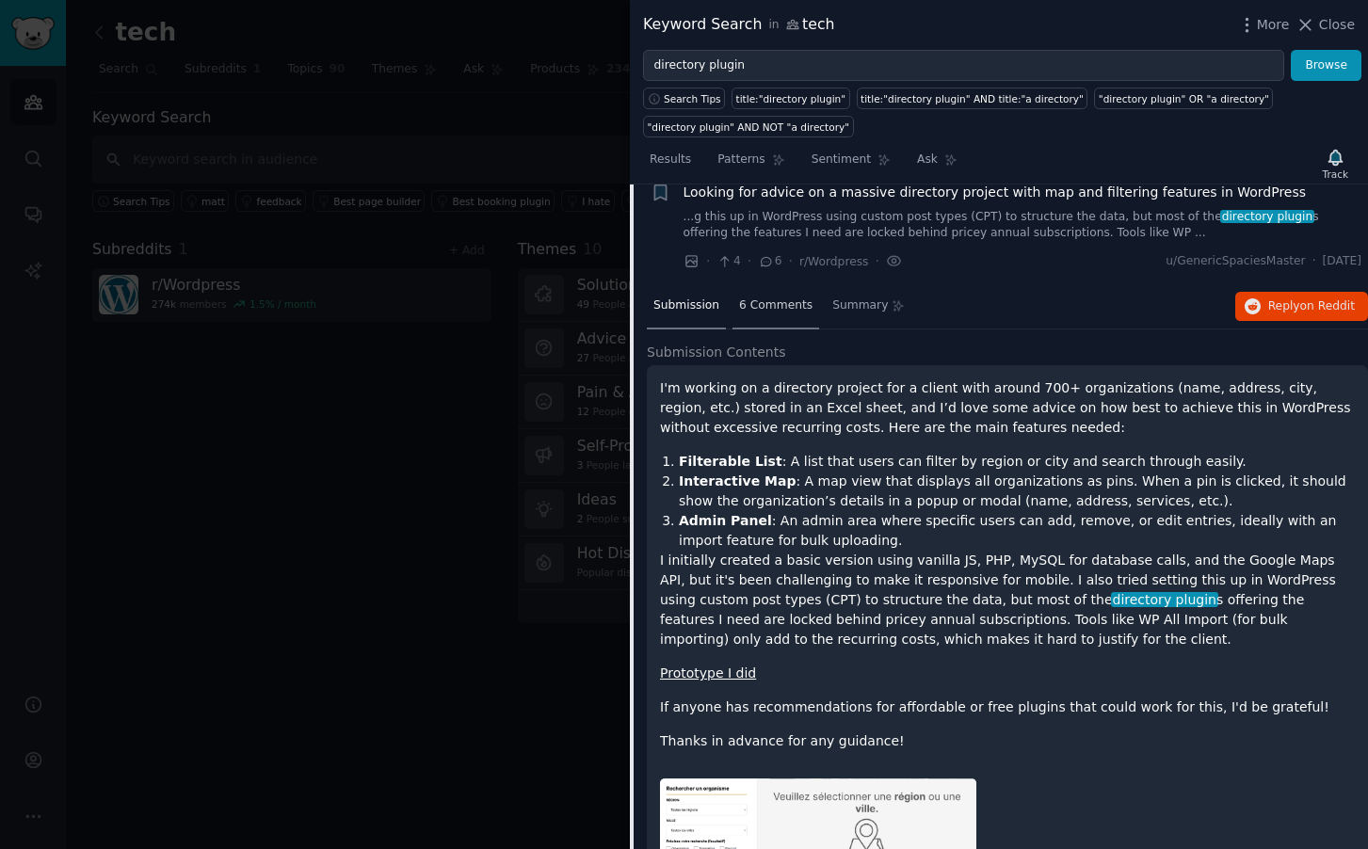
click at [782, 298] on span "6 Comments" at bounding box center [775, 306] width 73 height 17
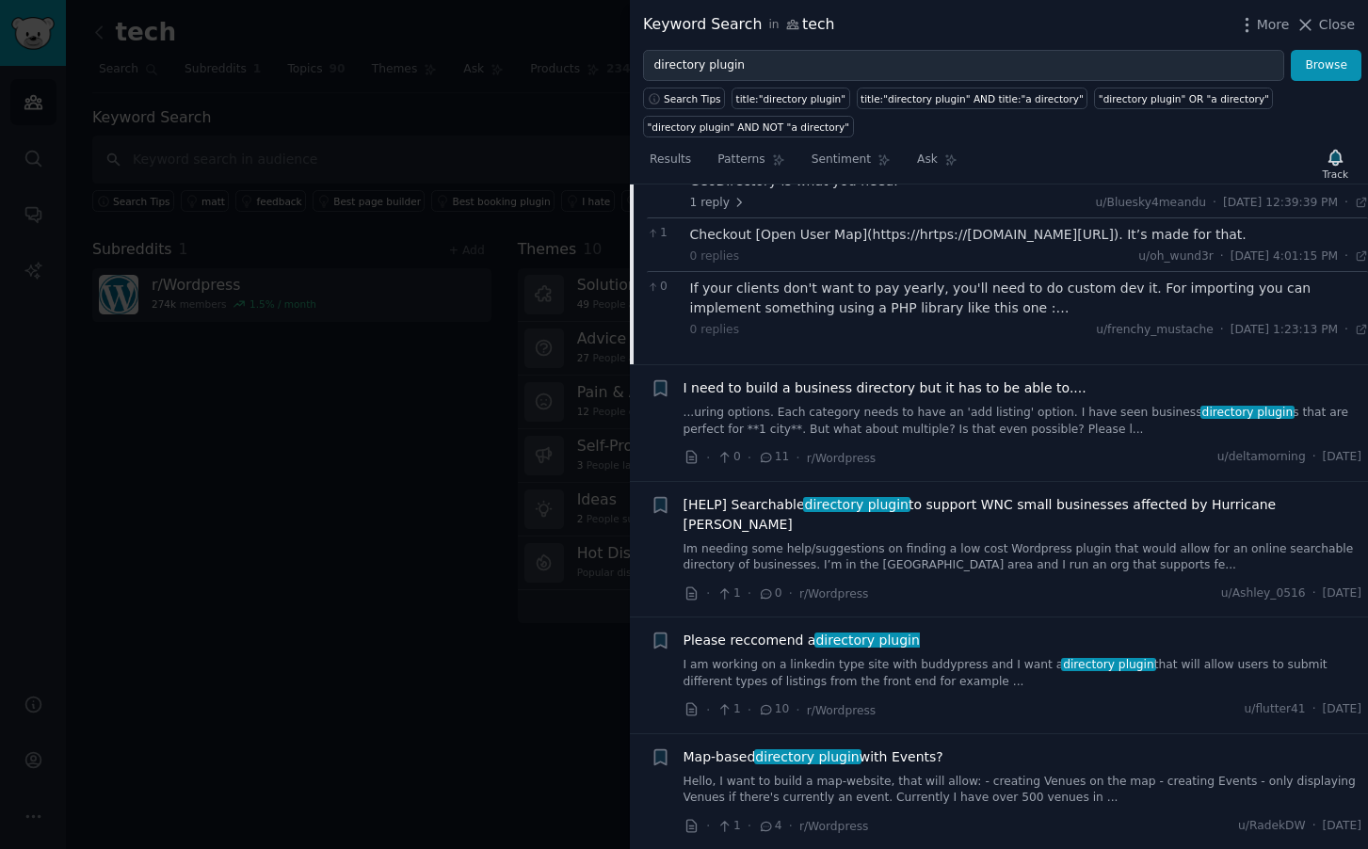
scroll to position [2425, 0]
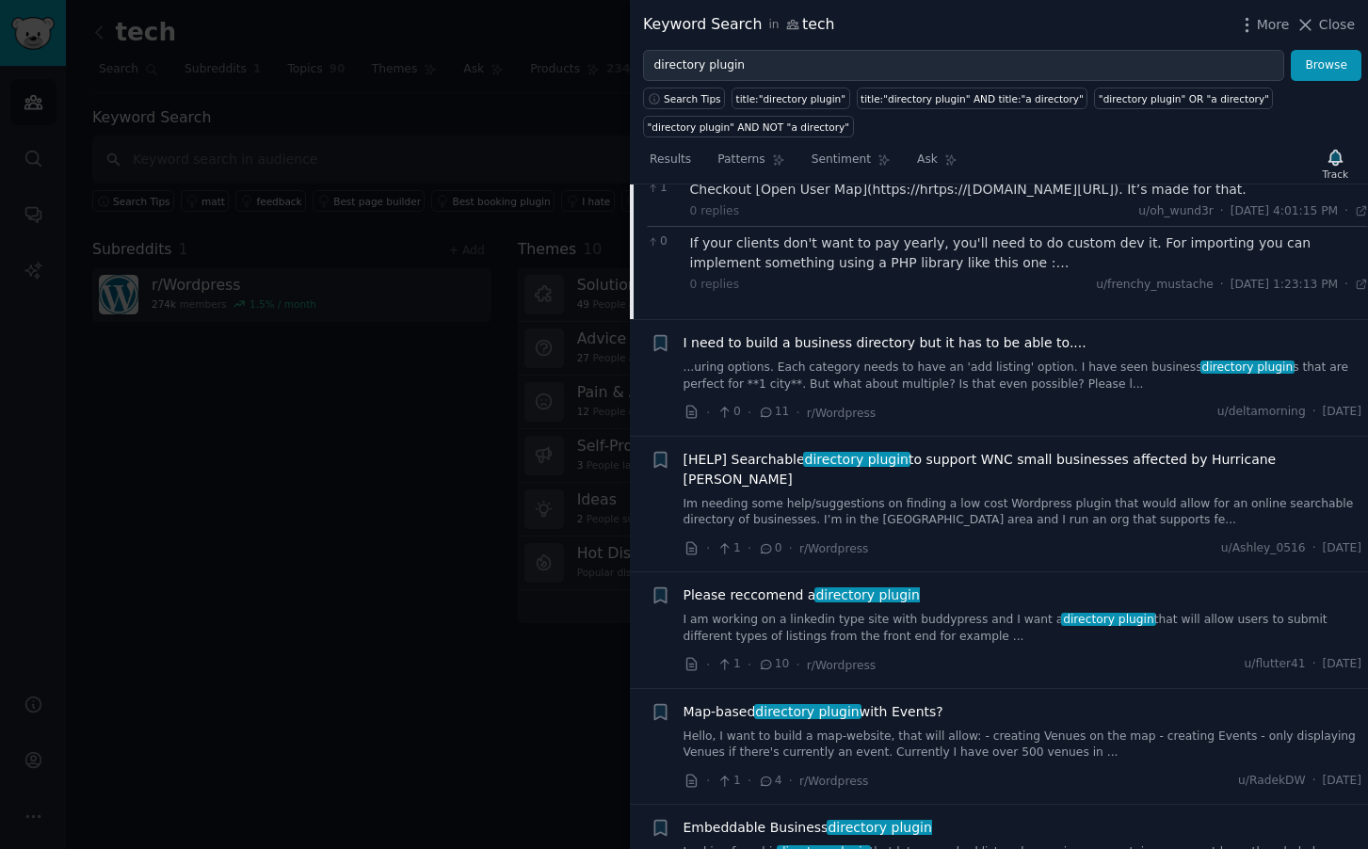
click at [918, 333] on span "I need to build a business directory but it has to be able to...." at bounding box center [885, 343] width 403 height 20
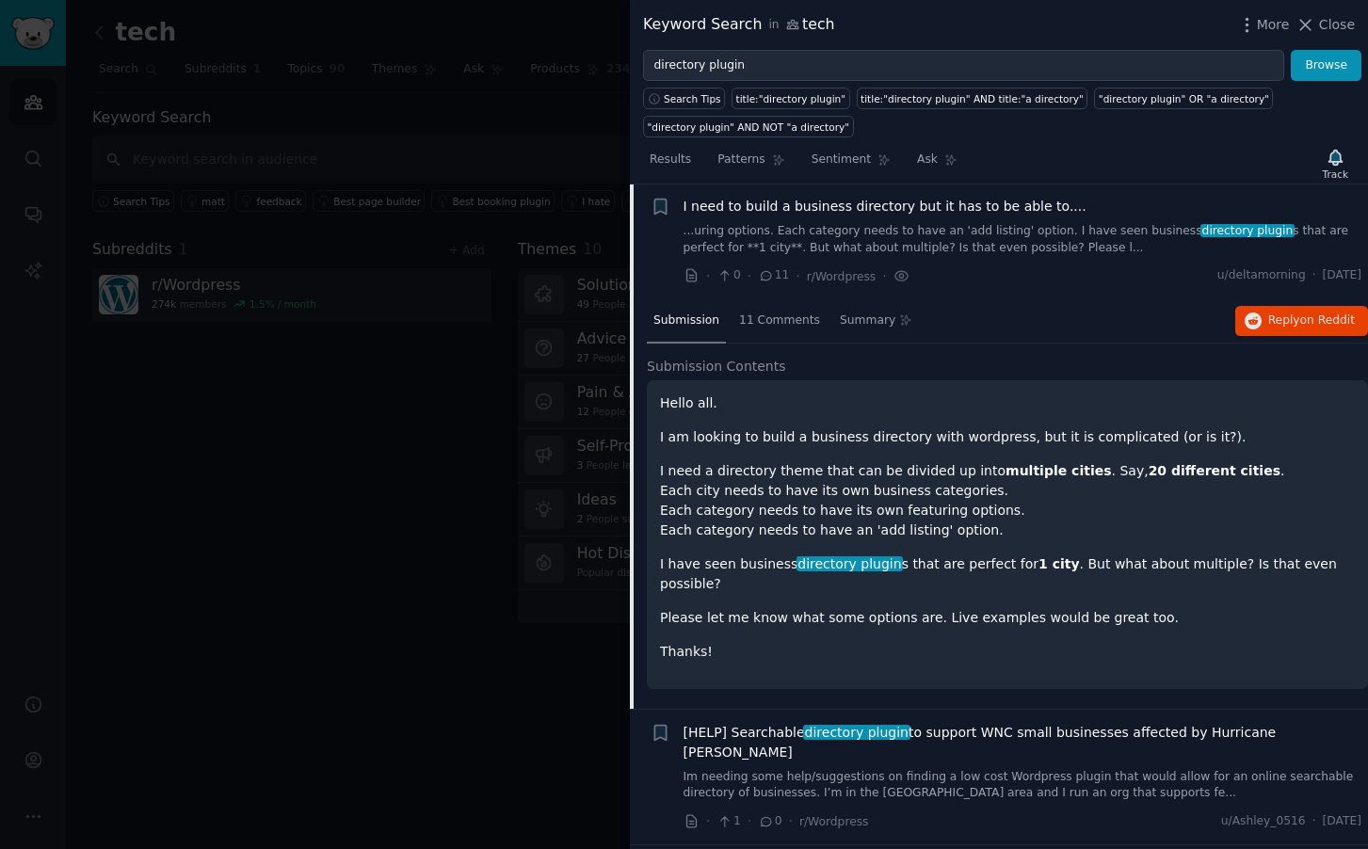
scroll to position [2190, 0]
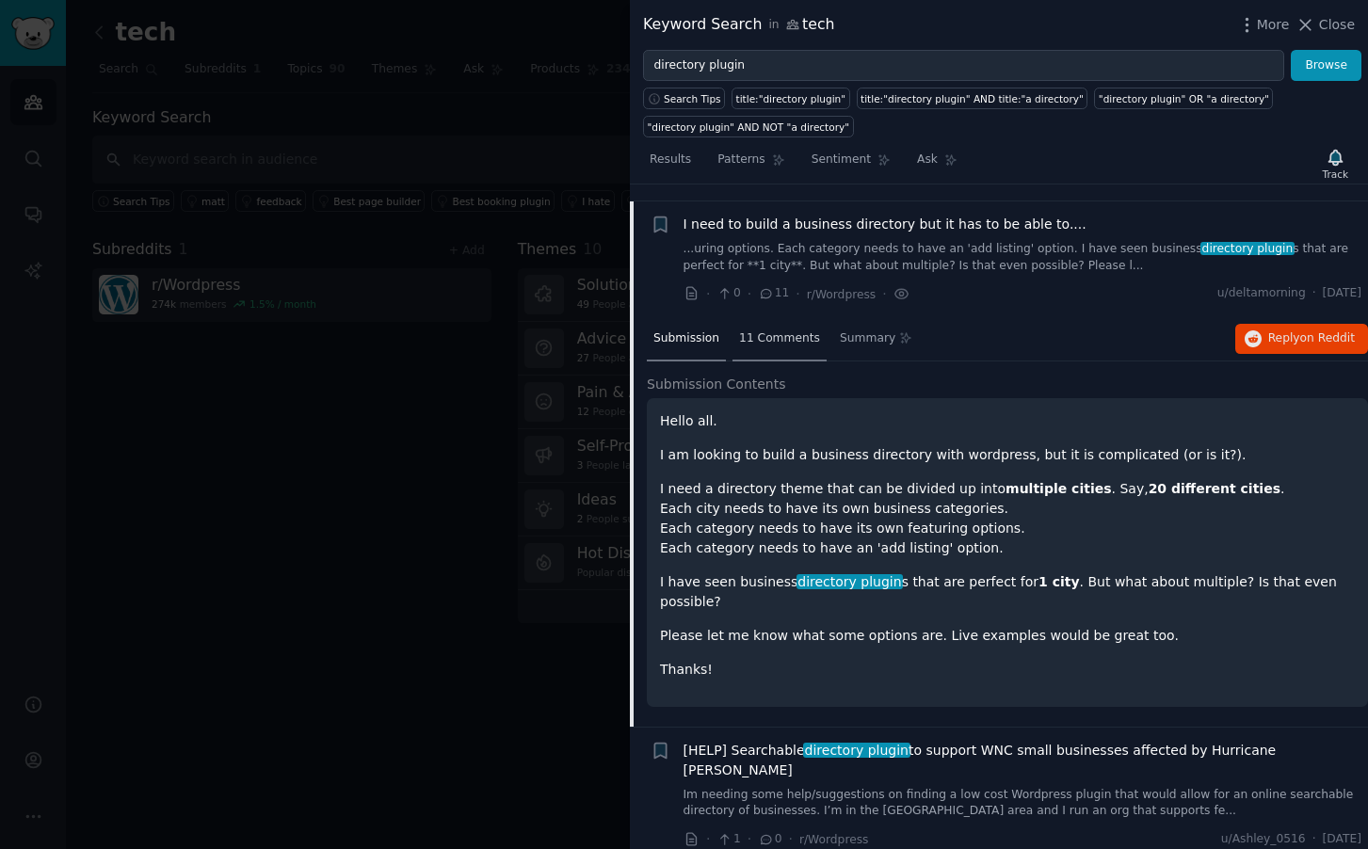
click at [786, 331] on span "11 Comments" at bounding box center [779, 339] width 81 height 17
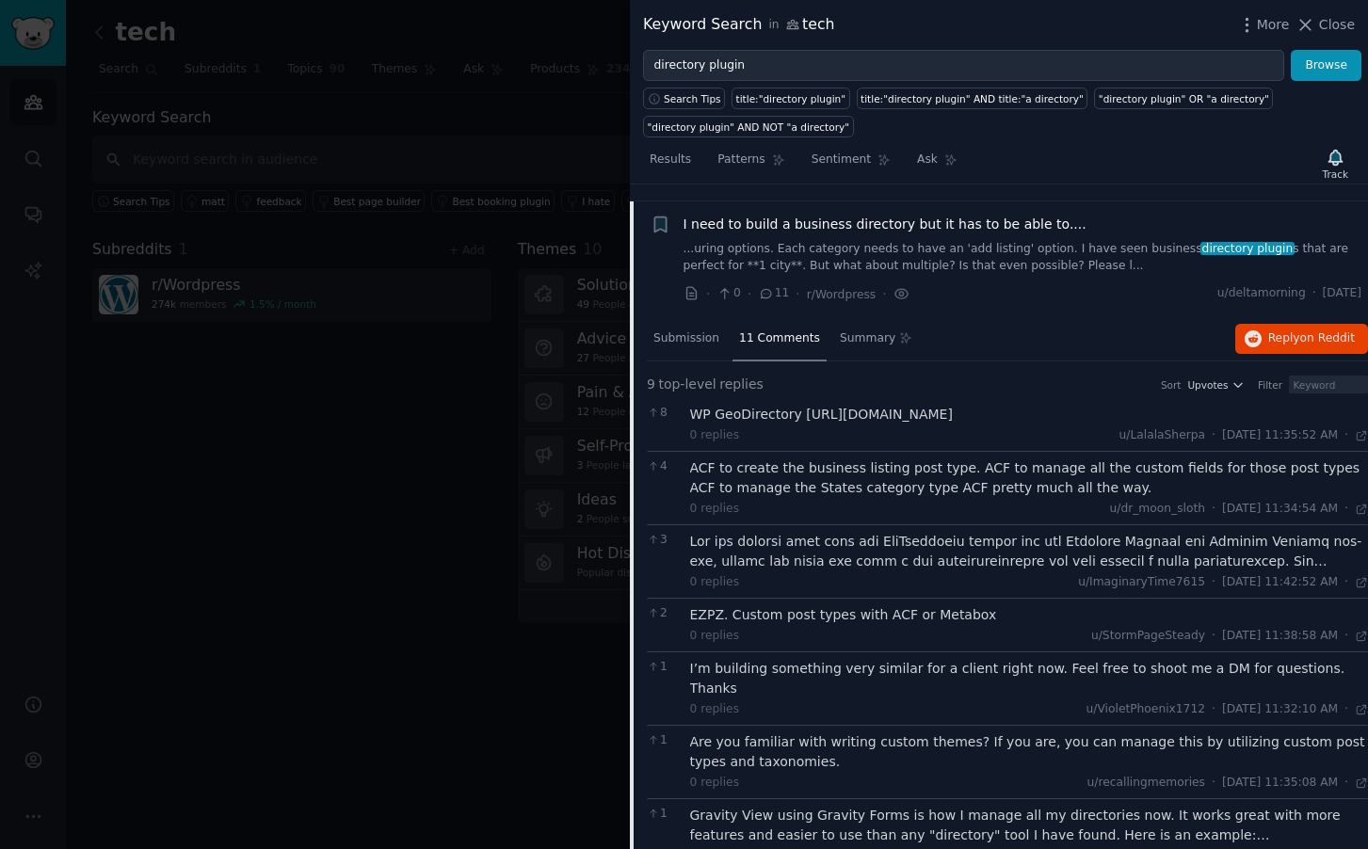
click at [1049, 377] on div "9 top-level replies Sort Upvotes Filter" at bounding box center [1007, 388] width 721 height 26
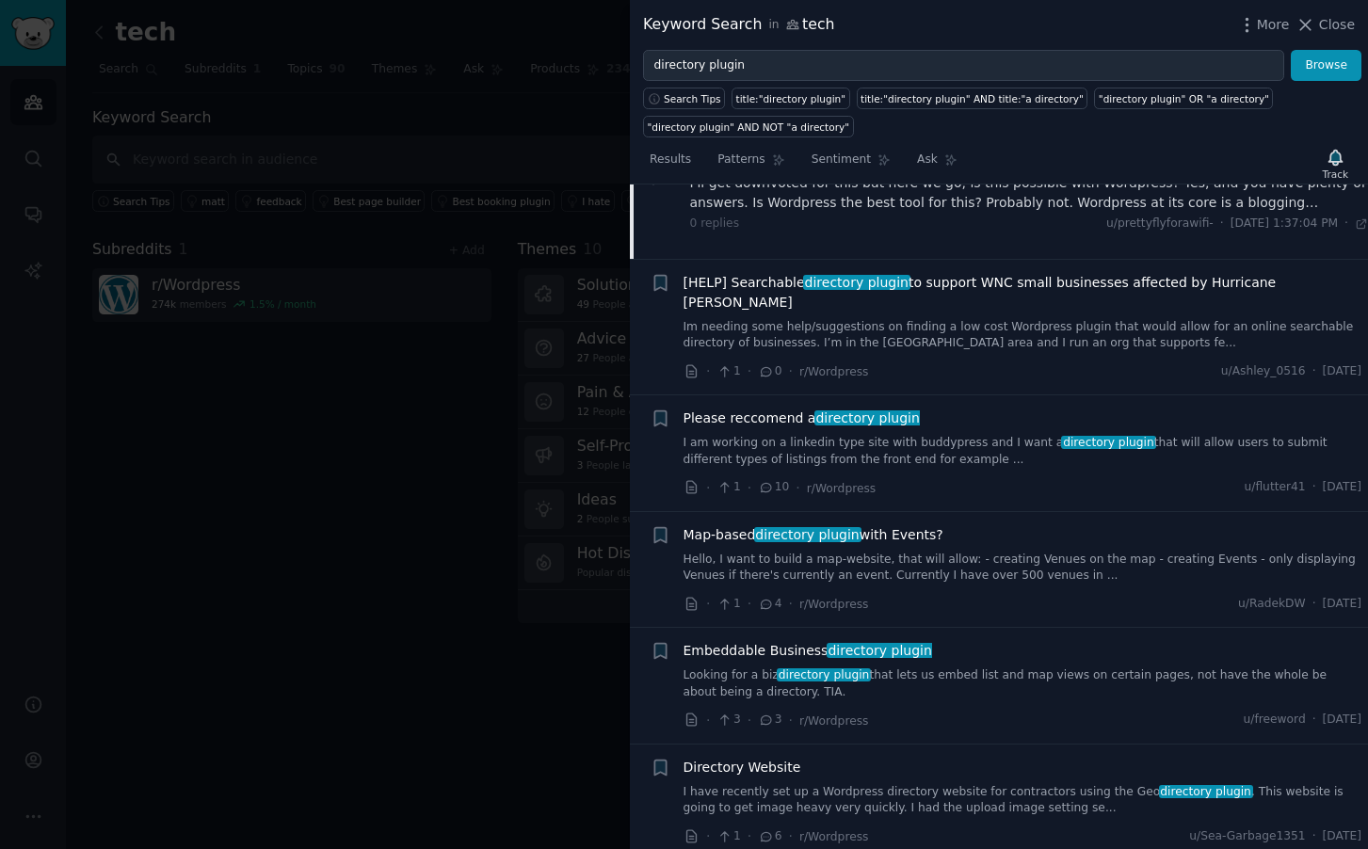
scroll to position [2979, 0]
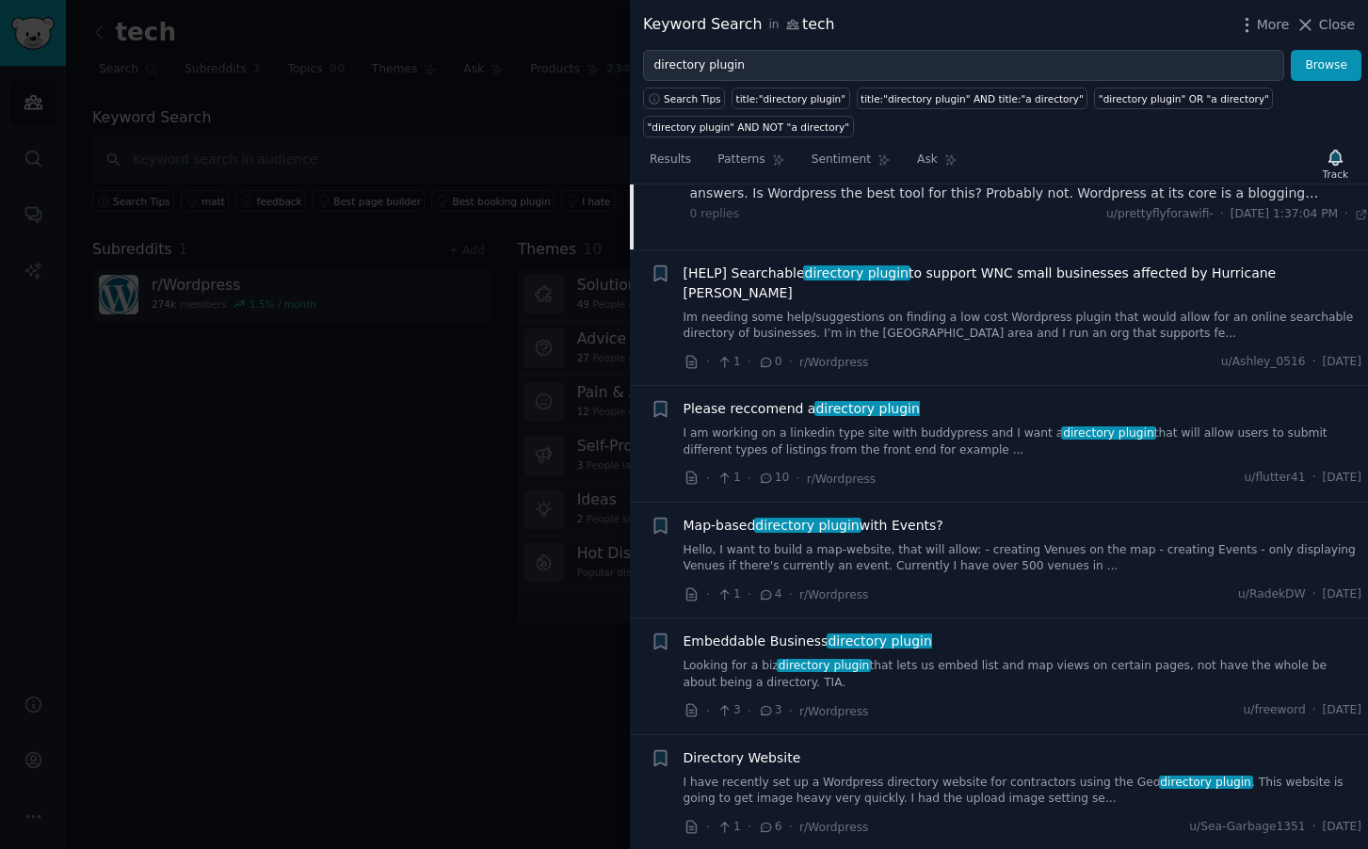
click at [844, 401] on span "directory plugin" at bounding box center [868, 408] width 107 height 15
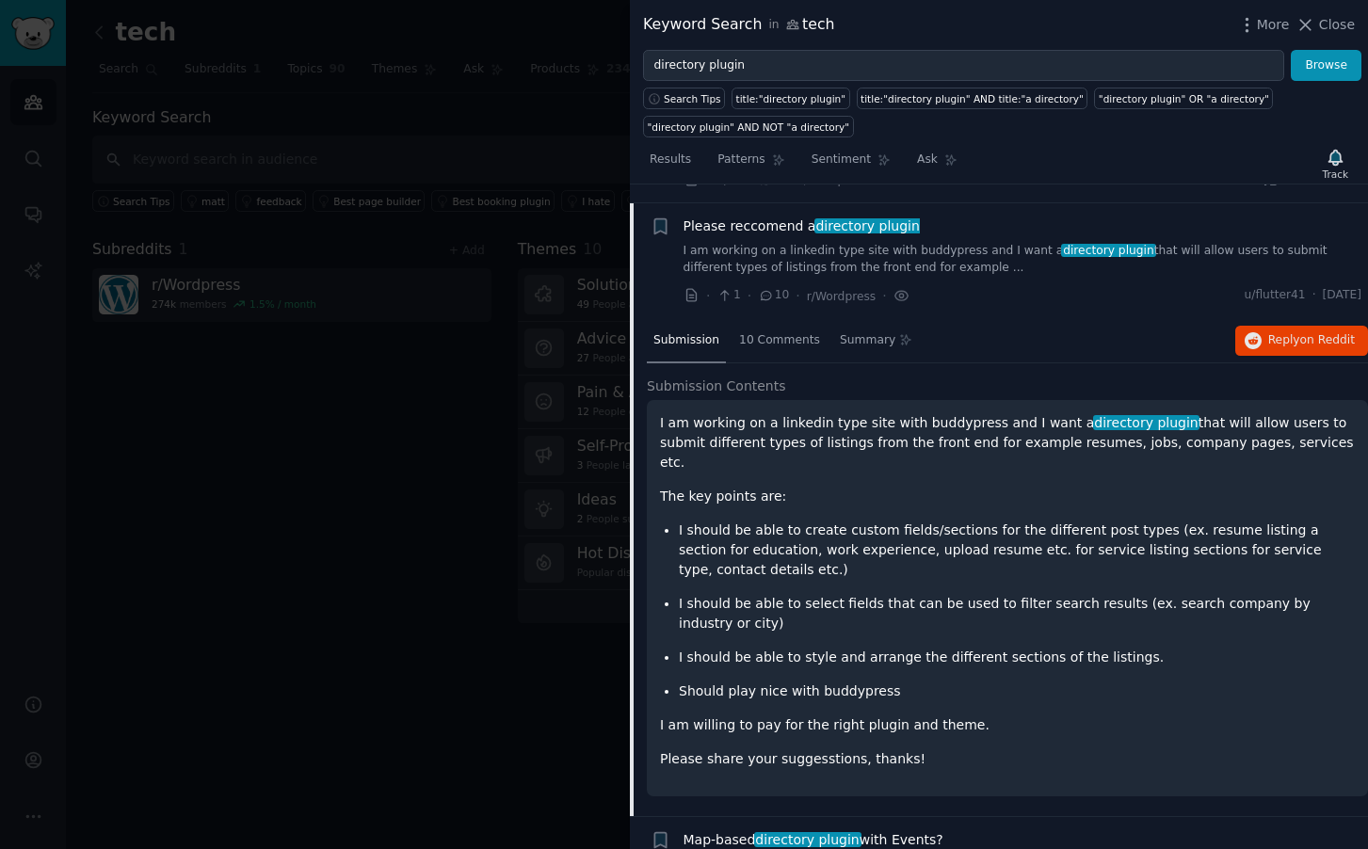
scroll to position [2422, 0]
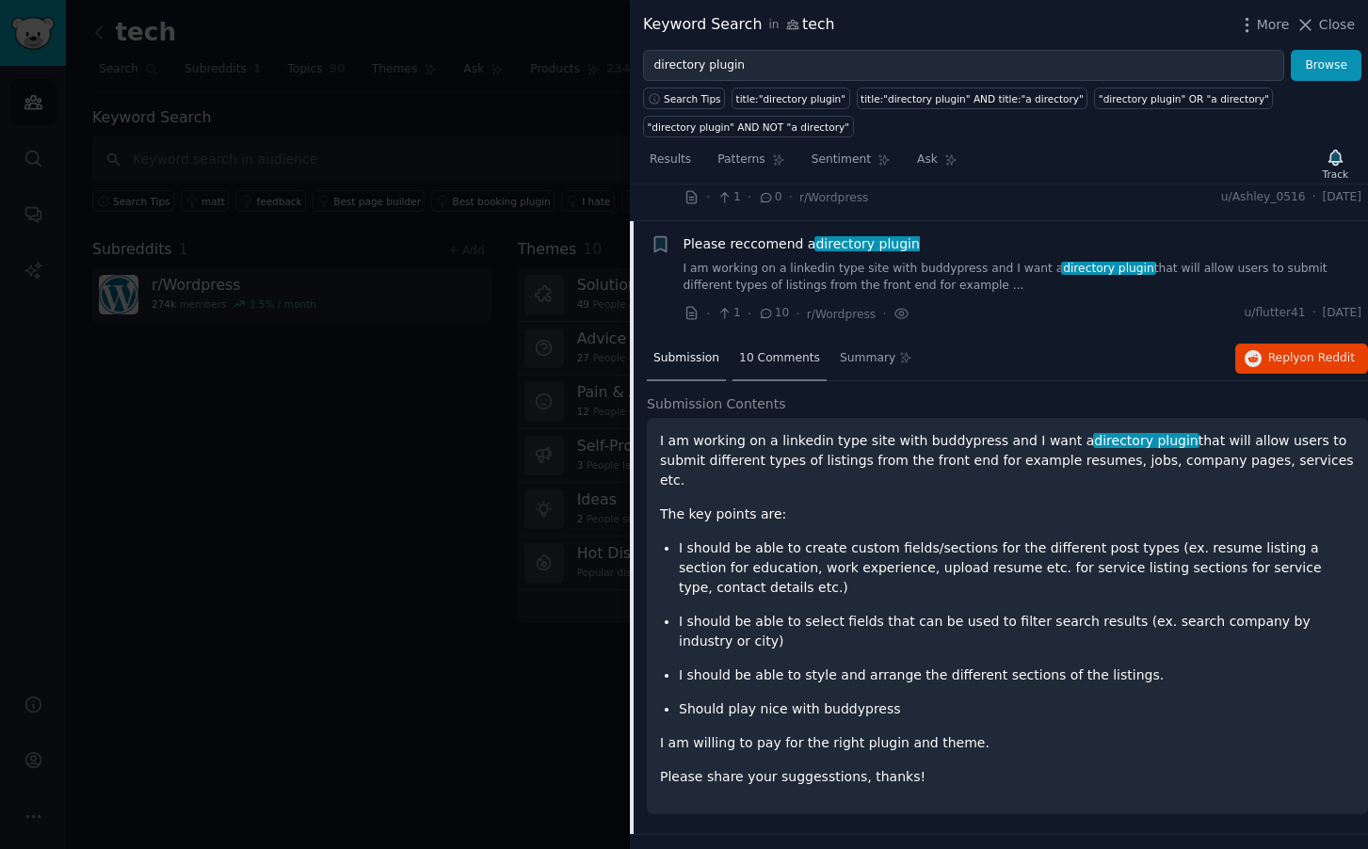
click at [789, 350] on span "10 Comments" at bounding box center [779, 358] width 81 height 17
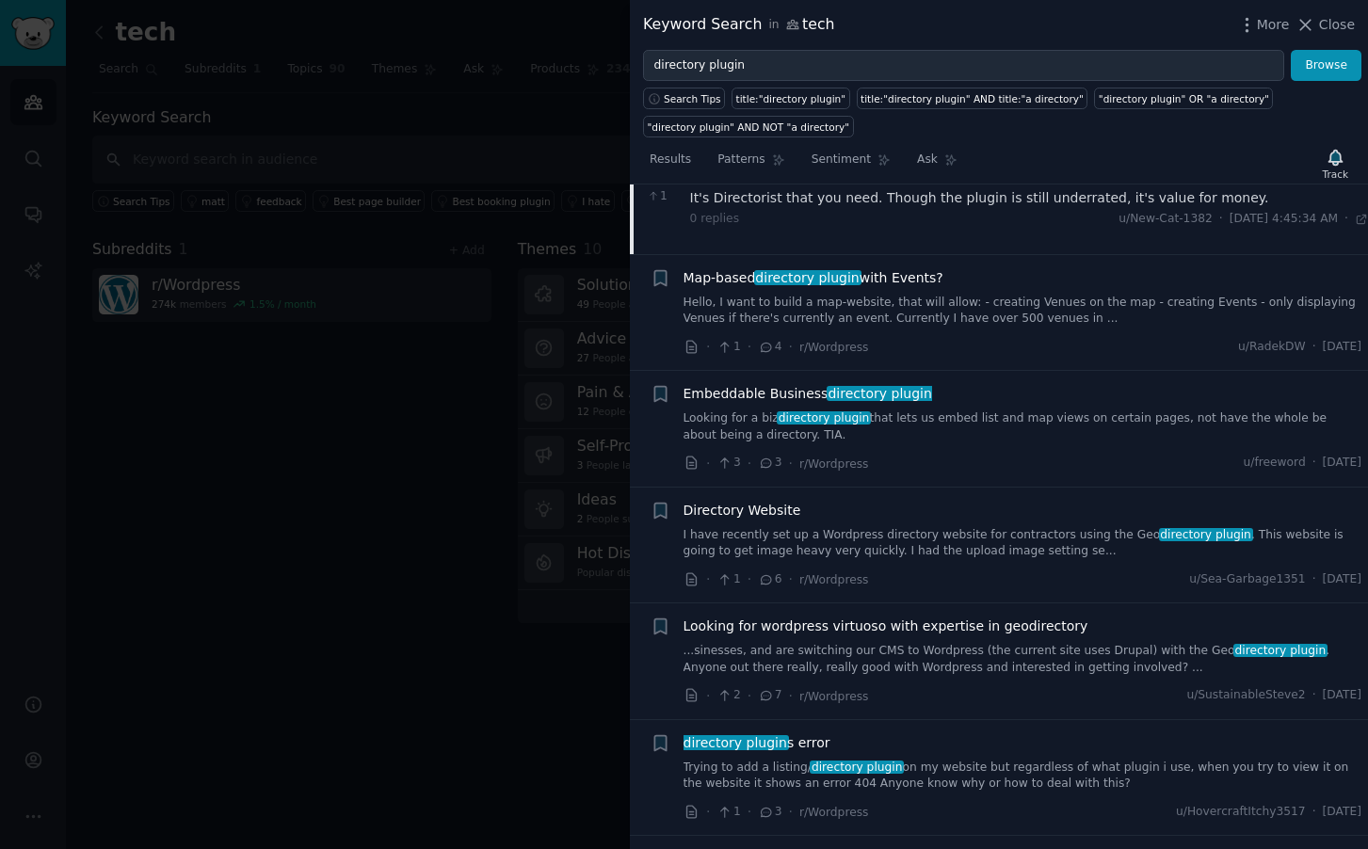
scroll to position [2934, 0]
click at [796, 382] on span "Embeddable Business directory plugin" at bounding box center [808, 392] width 249 height 20
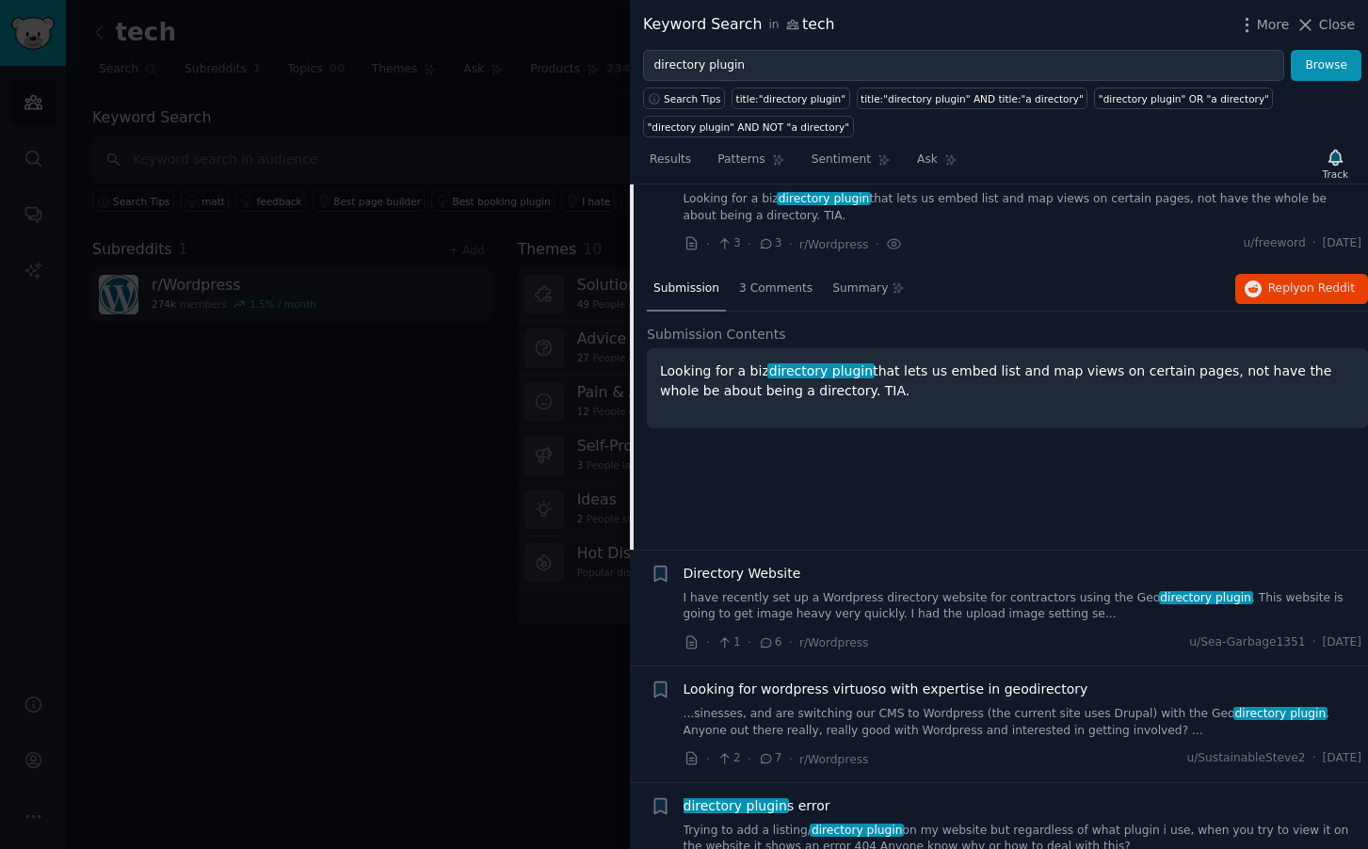
scroll to position [2655, 0]
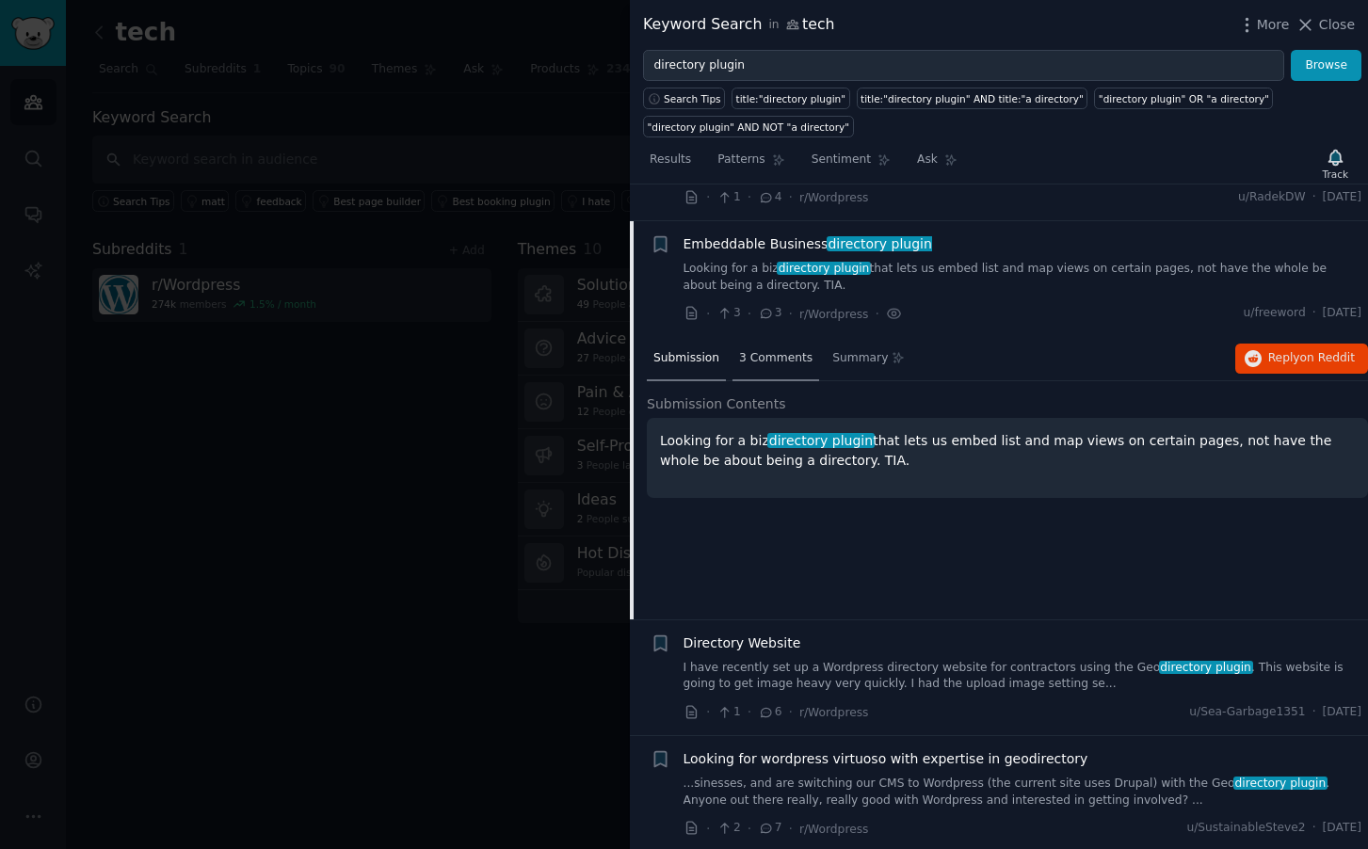
click at [773, 350] on span "3 Comments" at bounding box center [775, 358] width 73 height 17
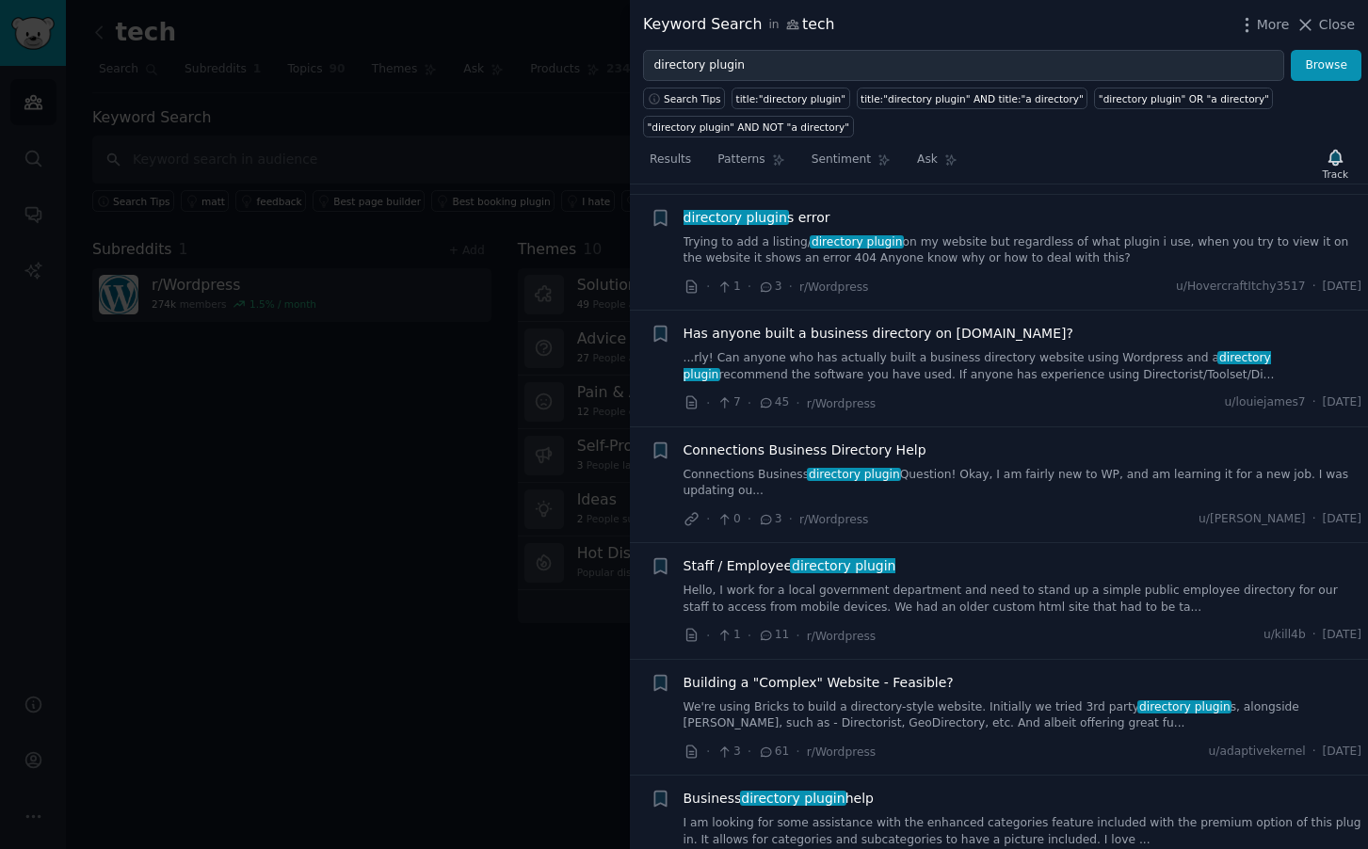
scroll to position [3354, 0]
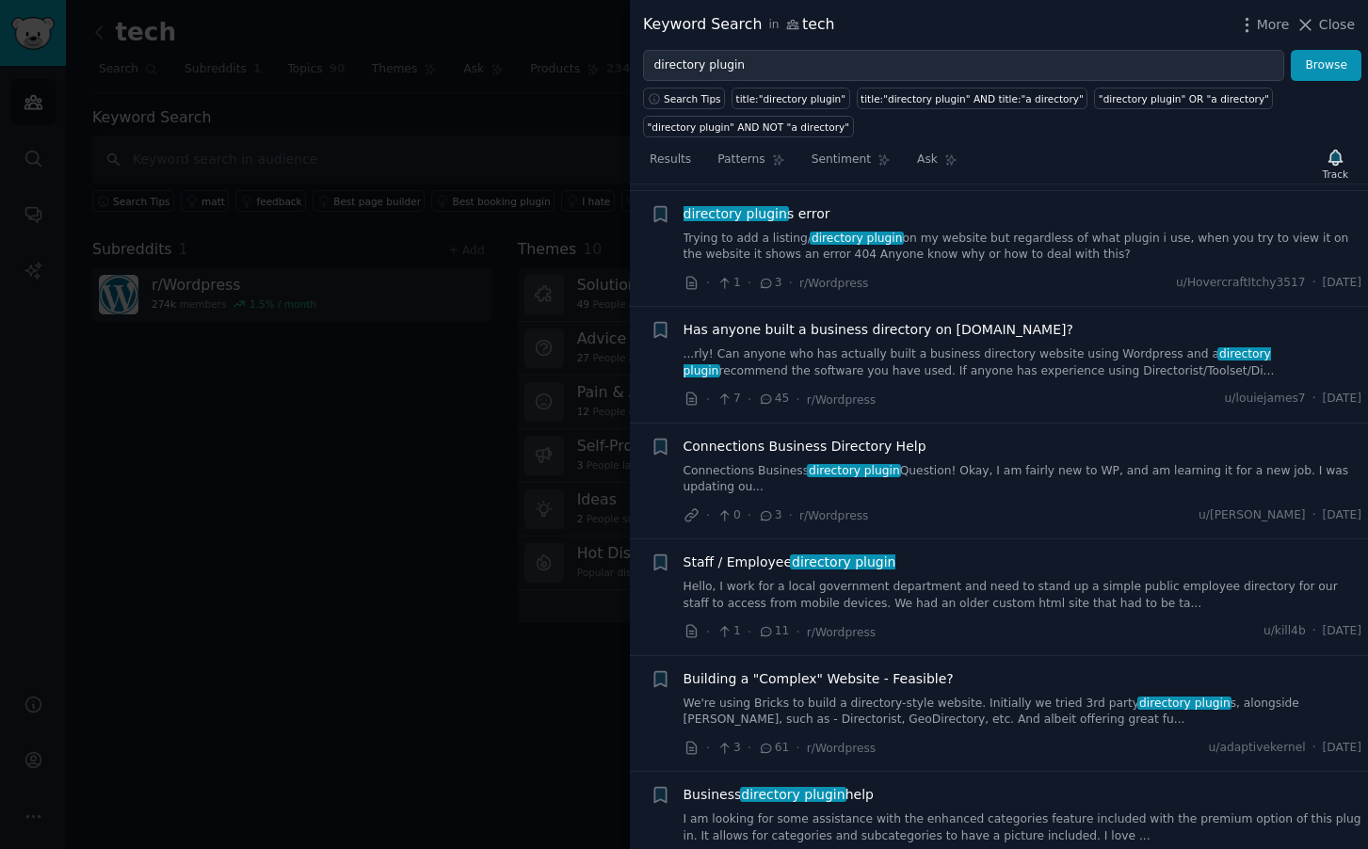
click at [920, 320] on span "Has anyone built a business directory on [DOMAIN_NAME]?" at bounding box center [879, 330] width 390 height 20
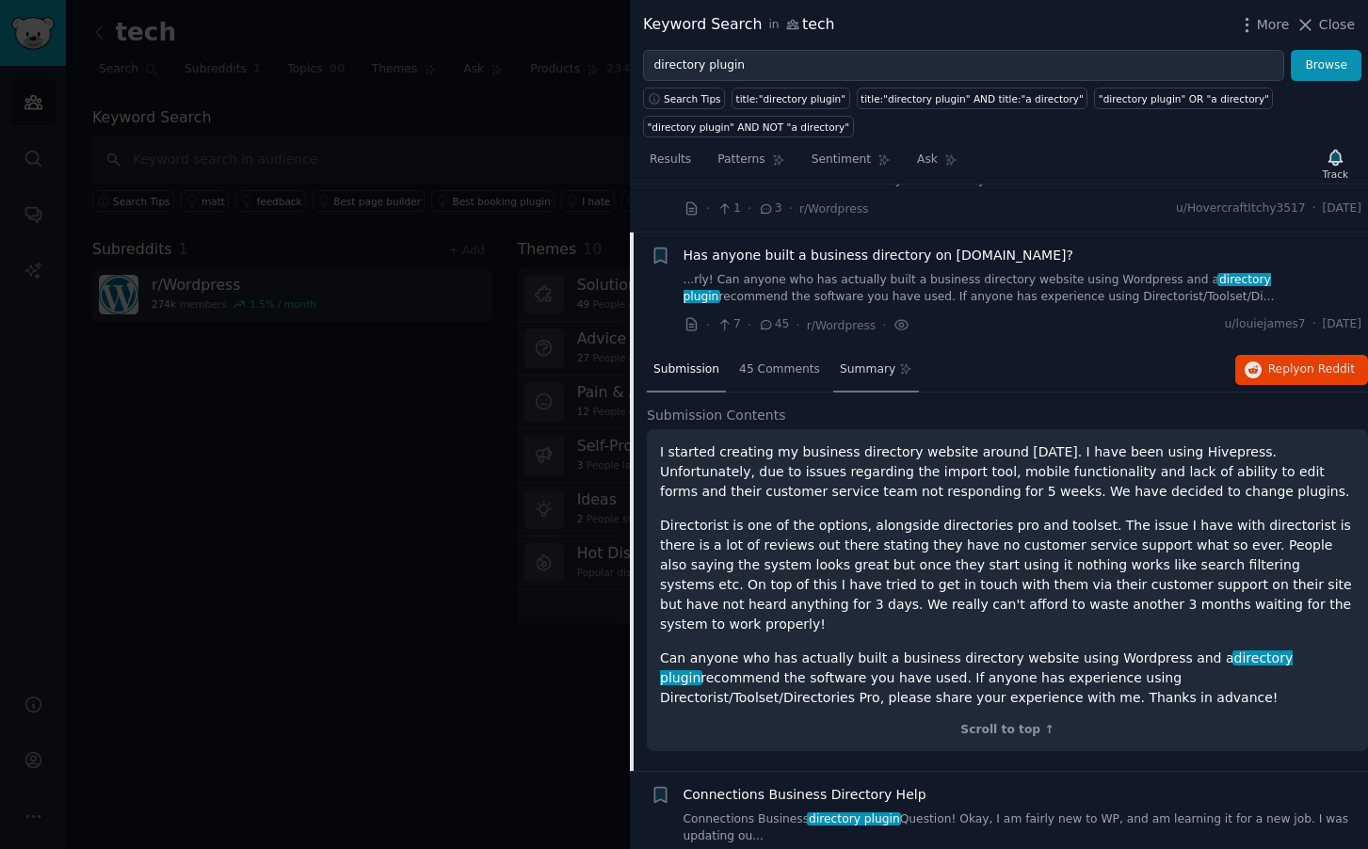
scroll to position [3120, 0]
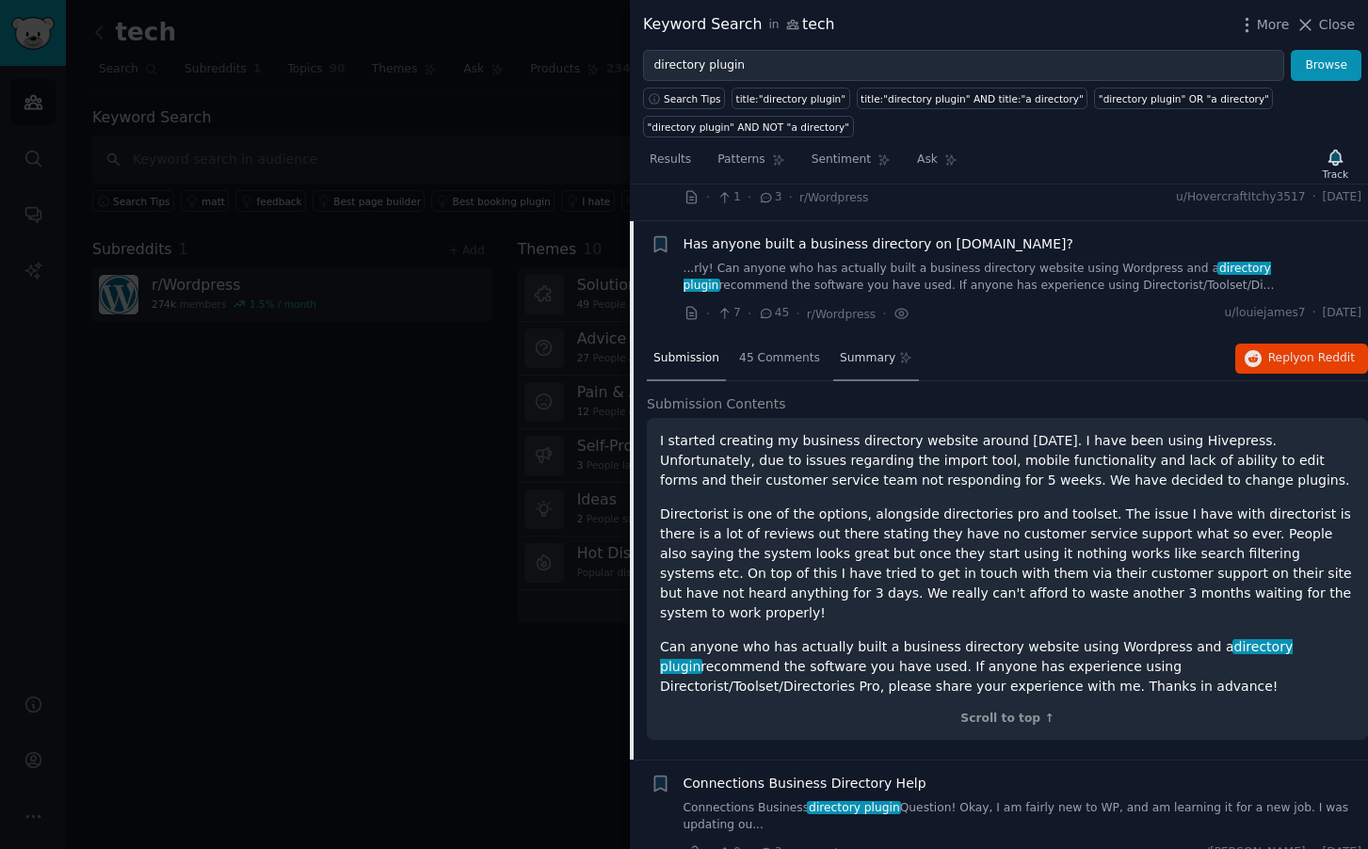
click at [874, 350] on span "Summary" at bounding box center [868, 358] width 56 height 17
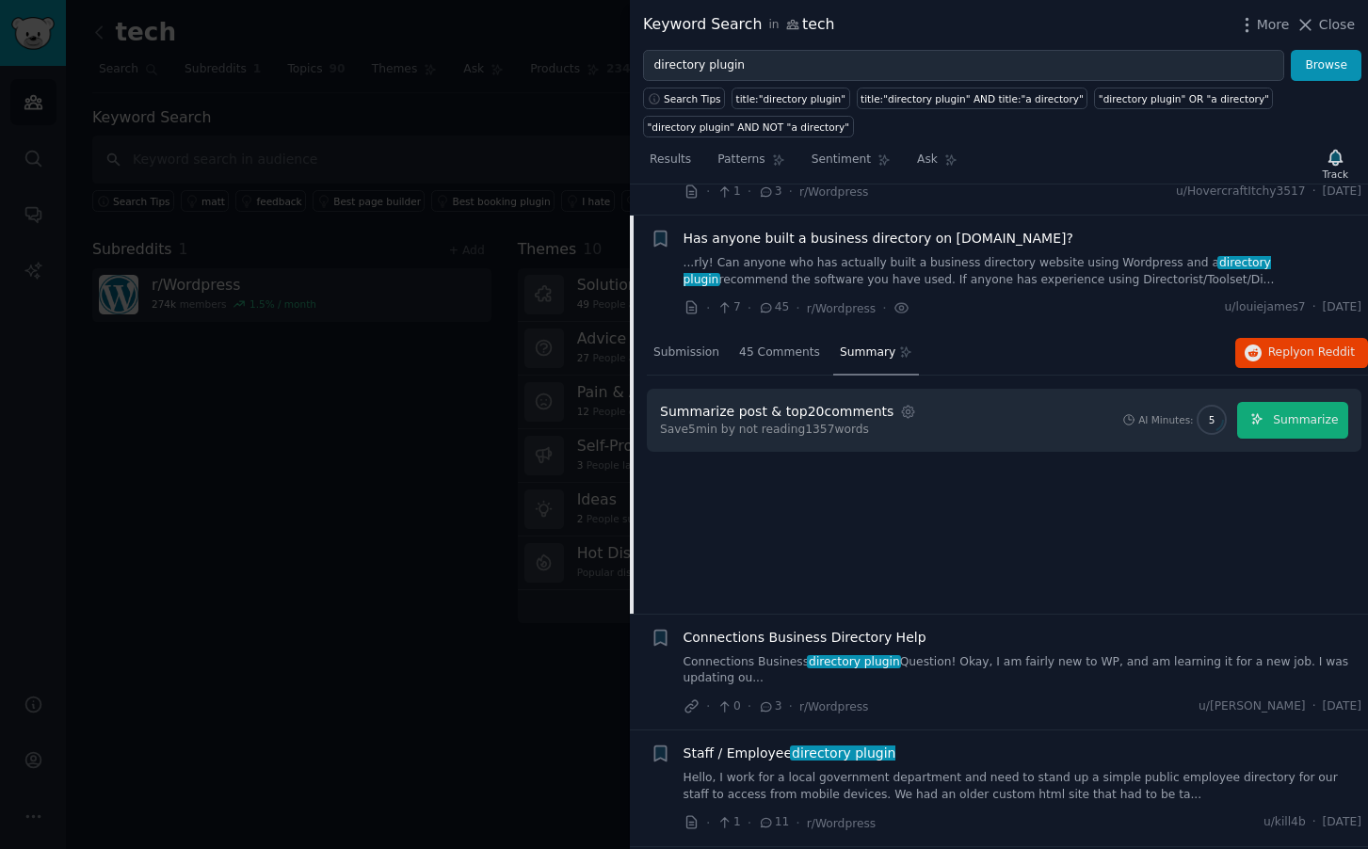
scroll to position [3109, 0]
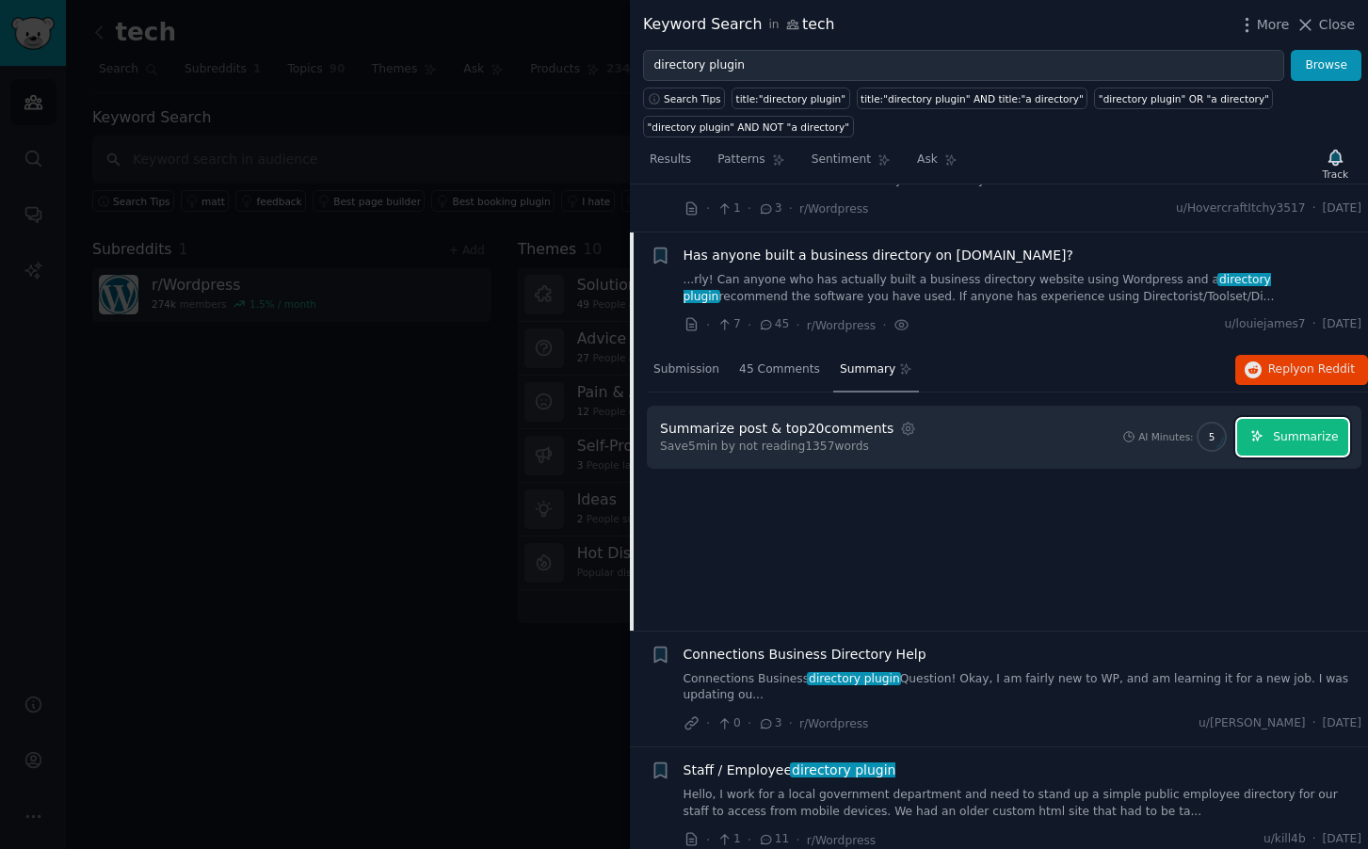
click at [1294, 429] on span "Summarize" at bounding box center [1305, 437] width 65 height 17
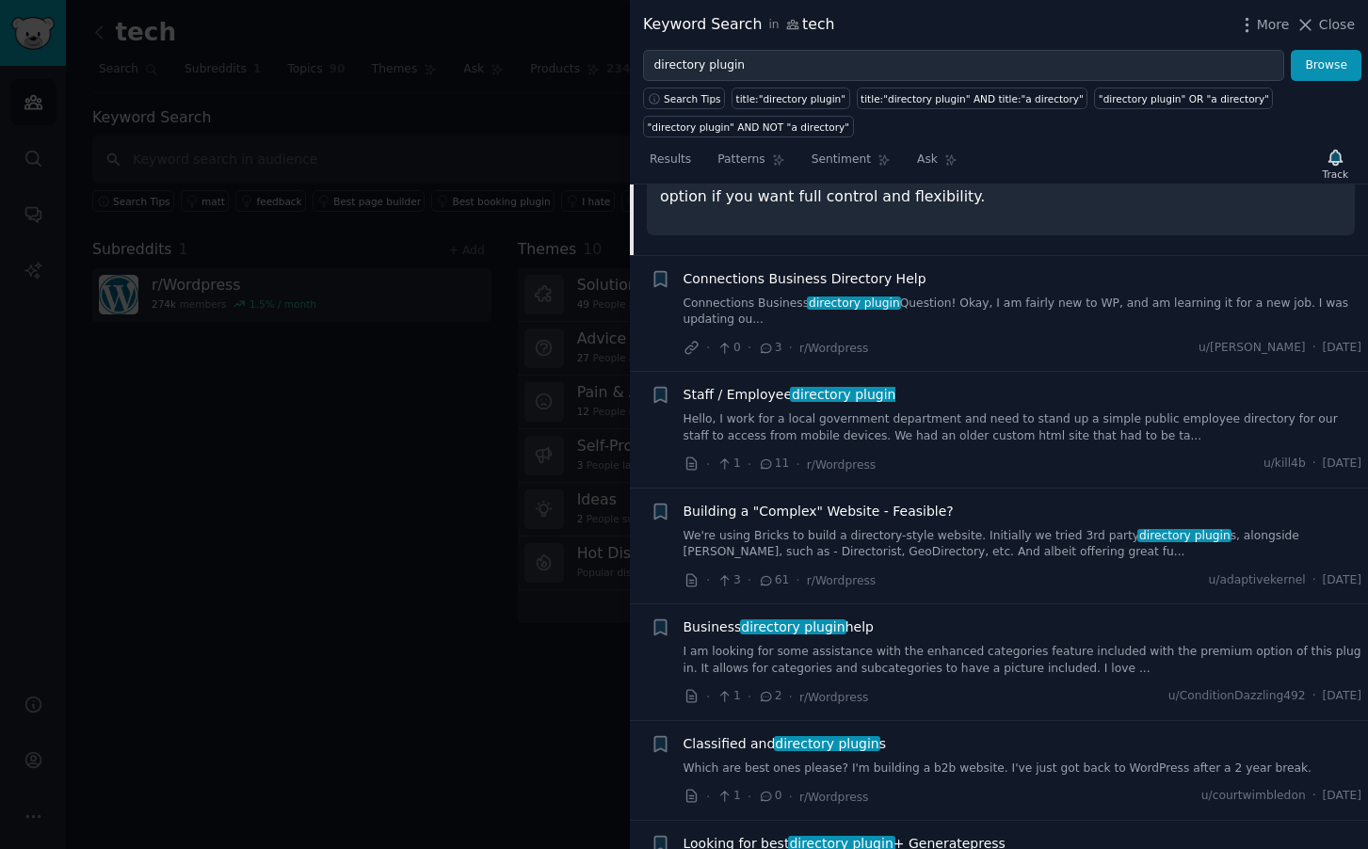
scroll to position [4809, 0]
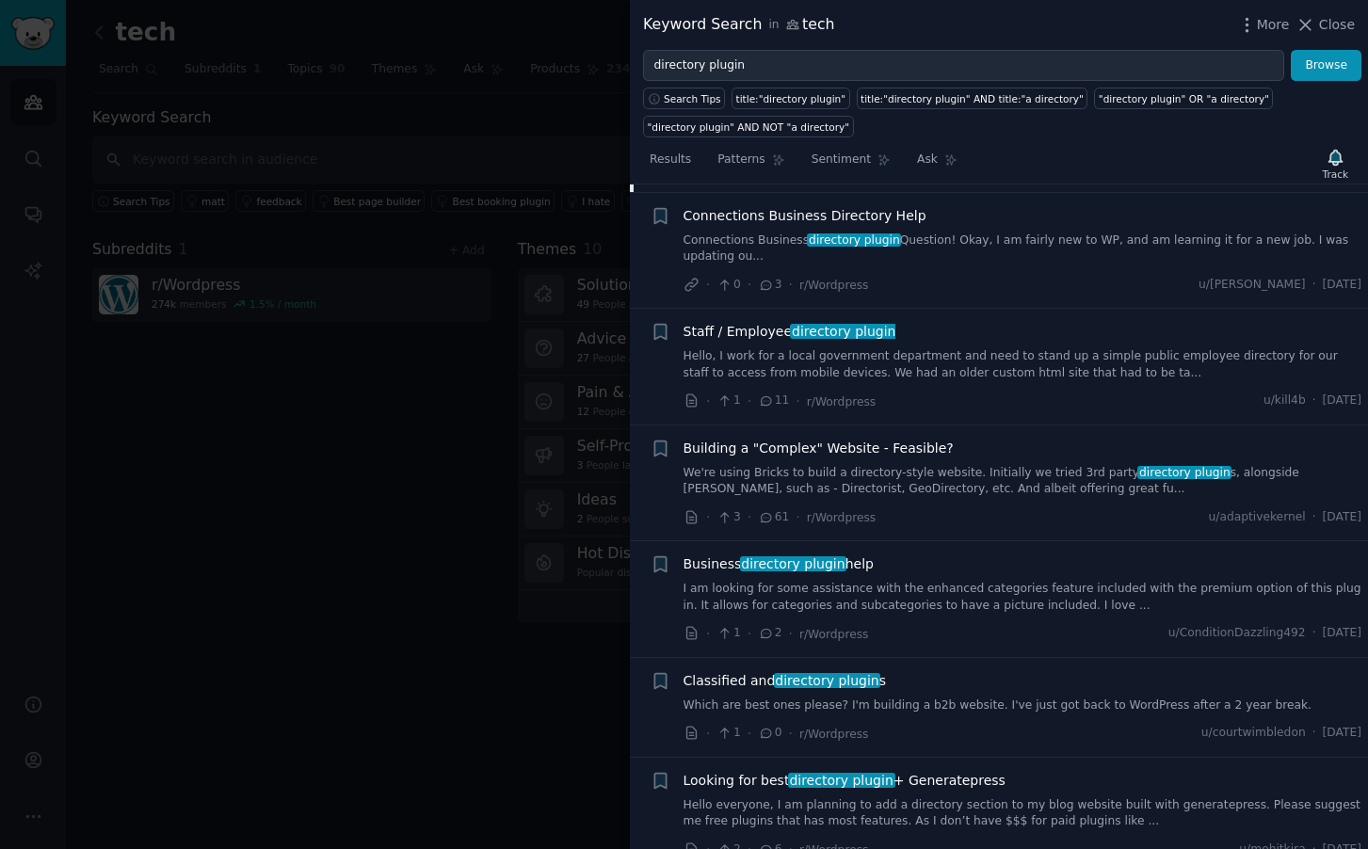
click at [900, 439] on span "Building a "Complex" Website - Feasible?" at bounding box center [819, 449] width 270 height 20
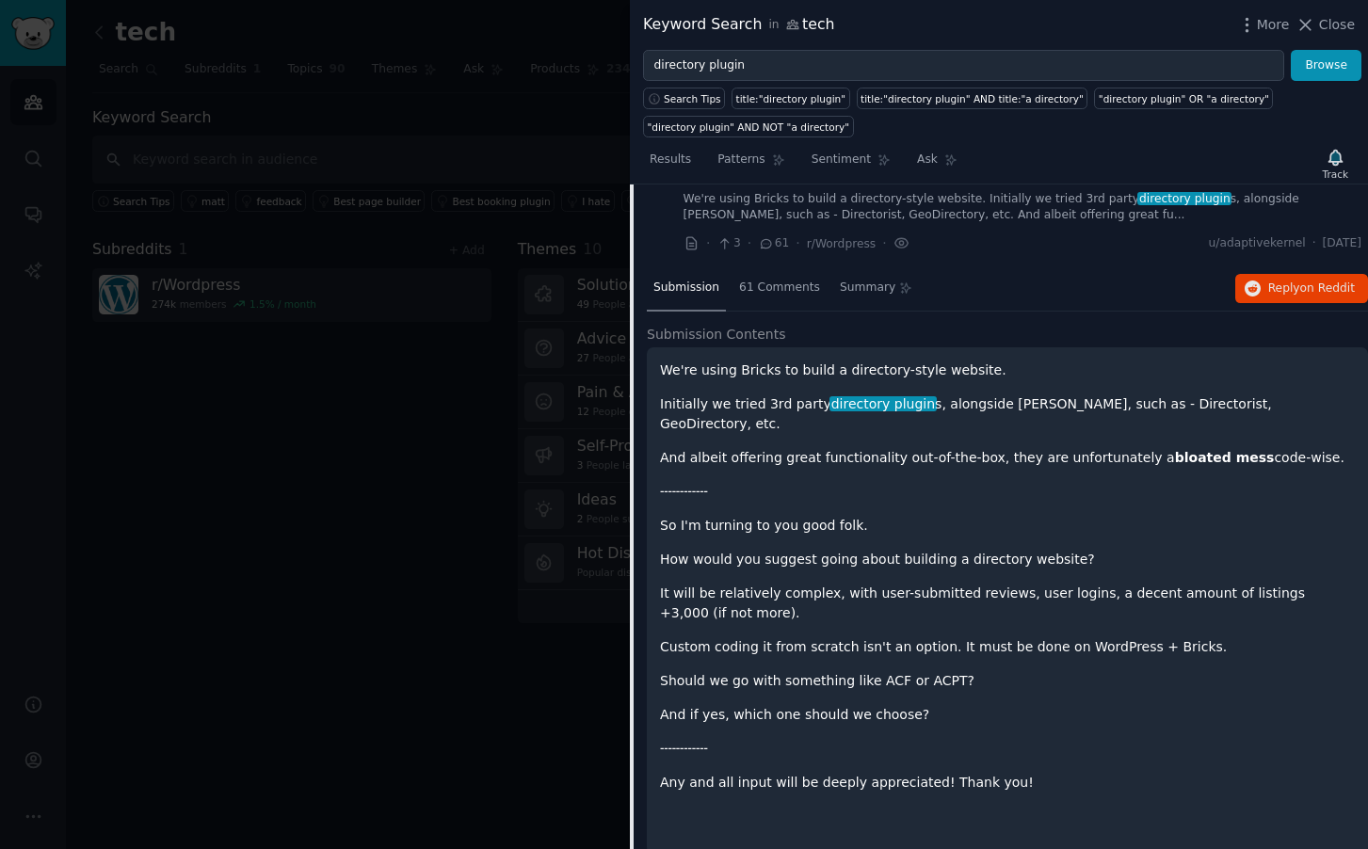
scroll to position [3521, 0]
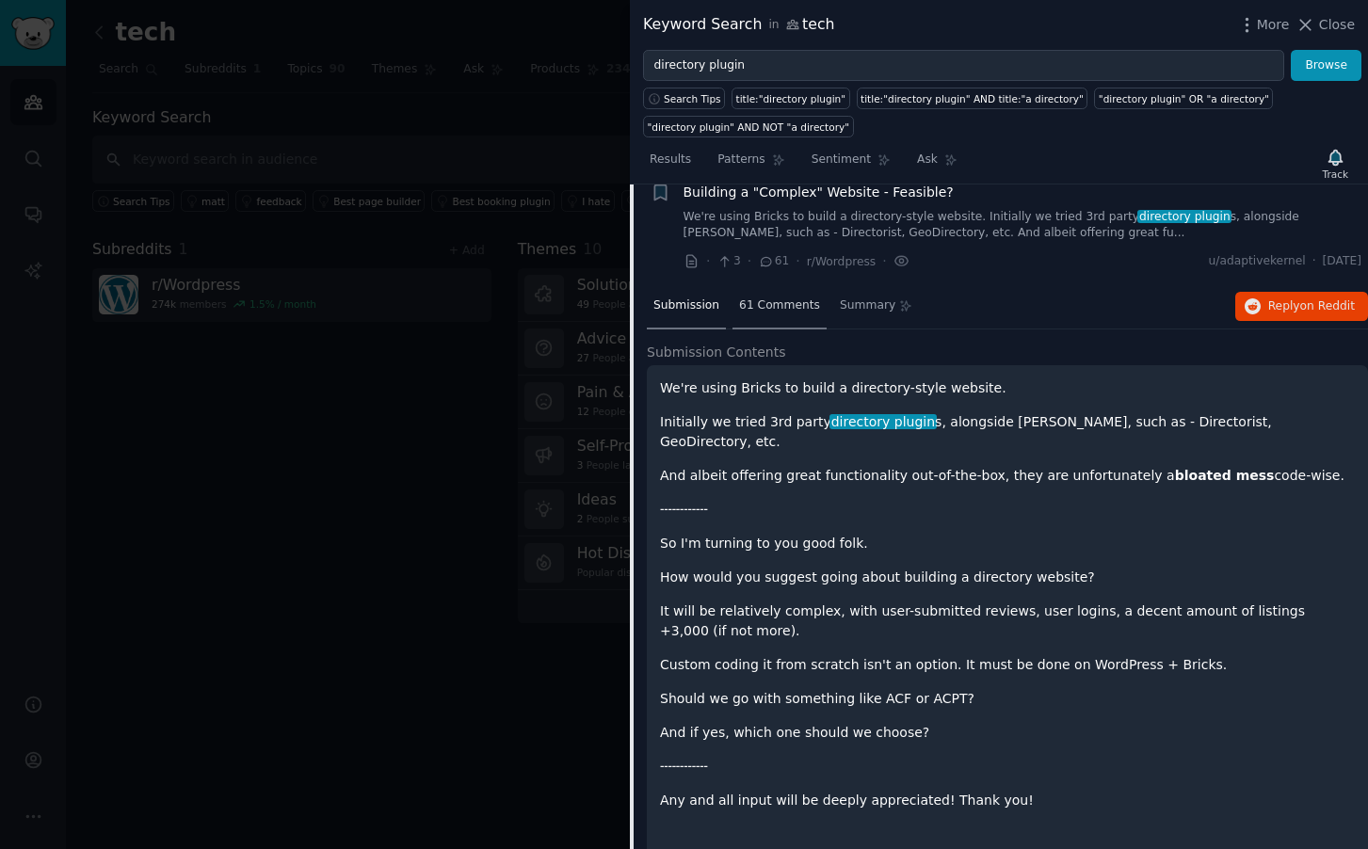
click at [780, 298] on span "61 Comments" at bounding box center [779, 306] width 81 height 17
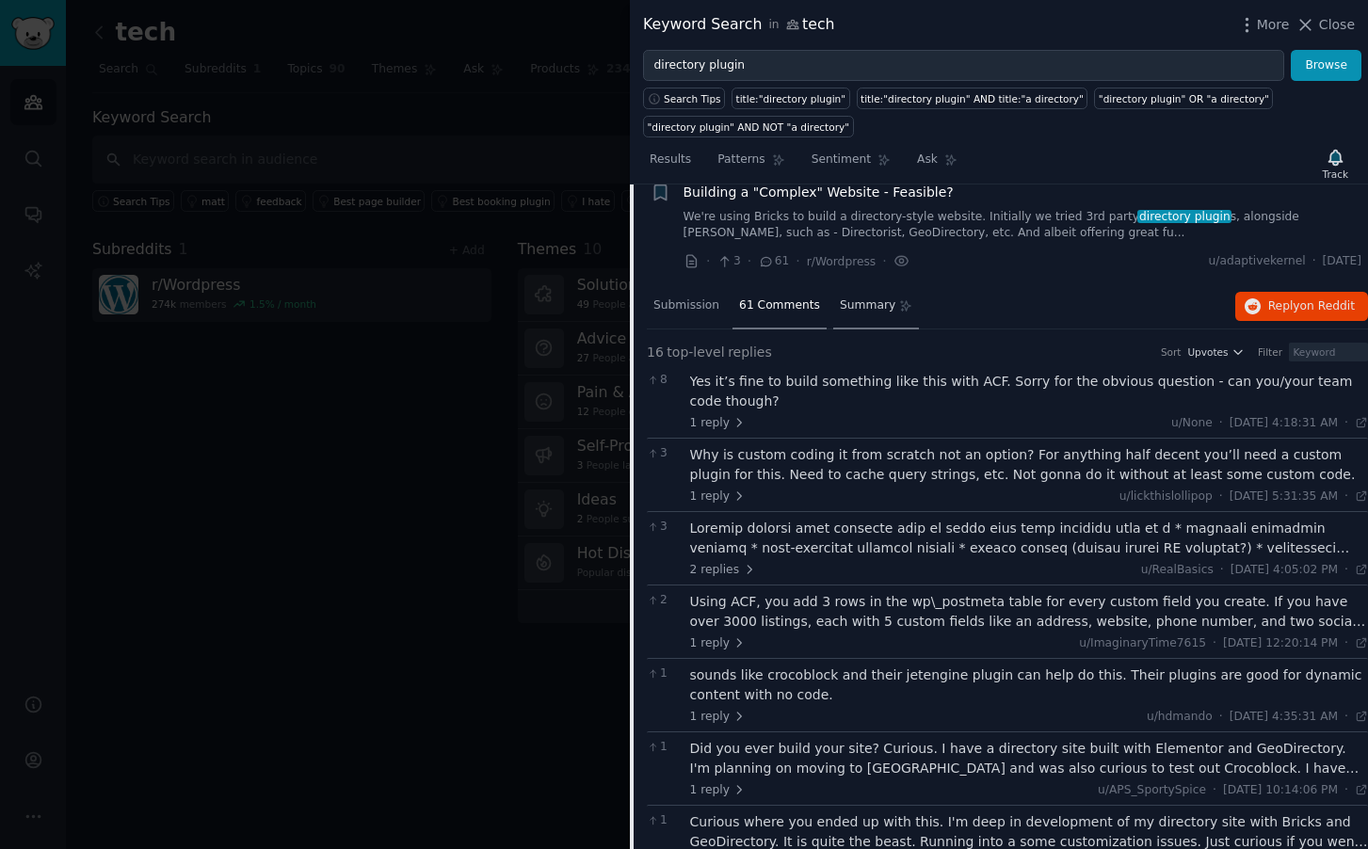
click at [876, 298] on span "Summary" at bounding box center [868, 306] width 56 height 17
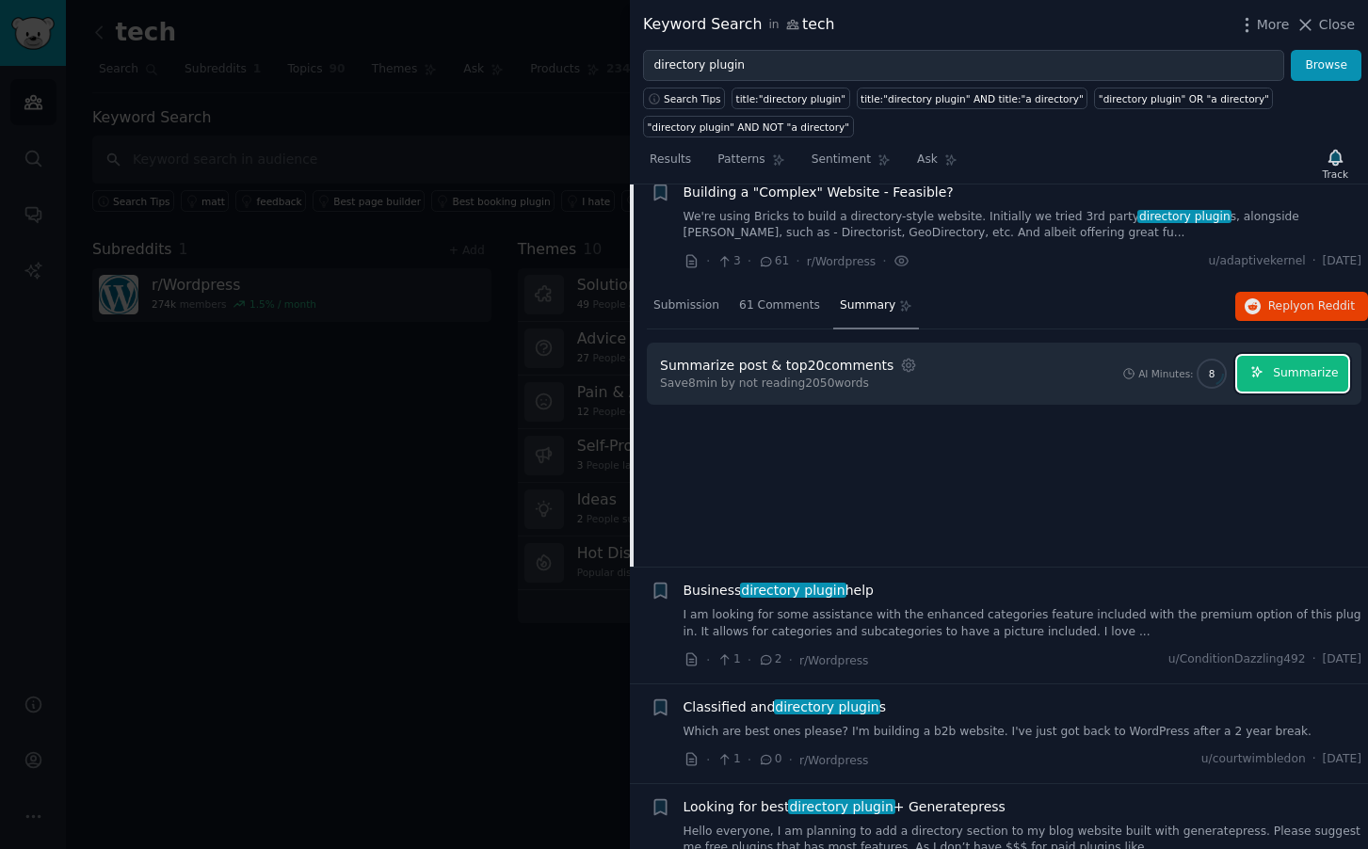
click at [1301, 365] on span "Summarize" at bounding box center [1305, 373] width 65 height 17
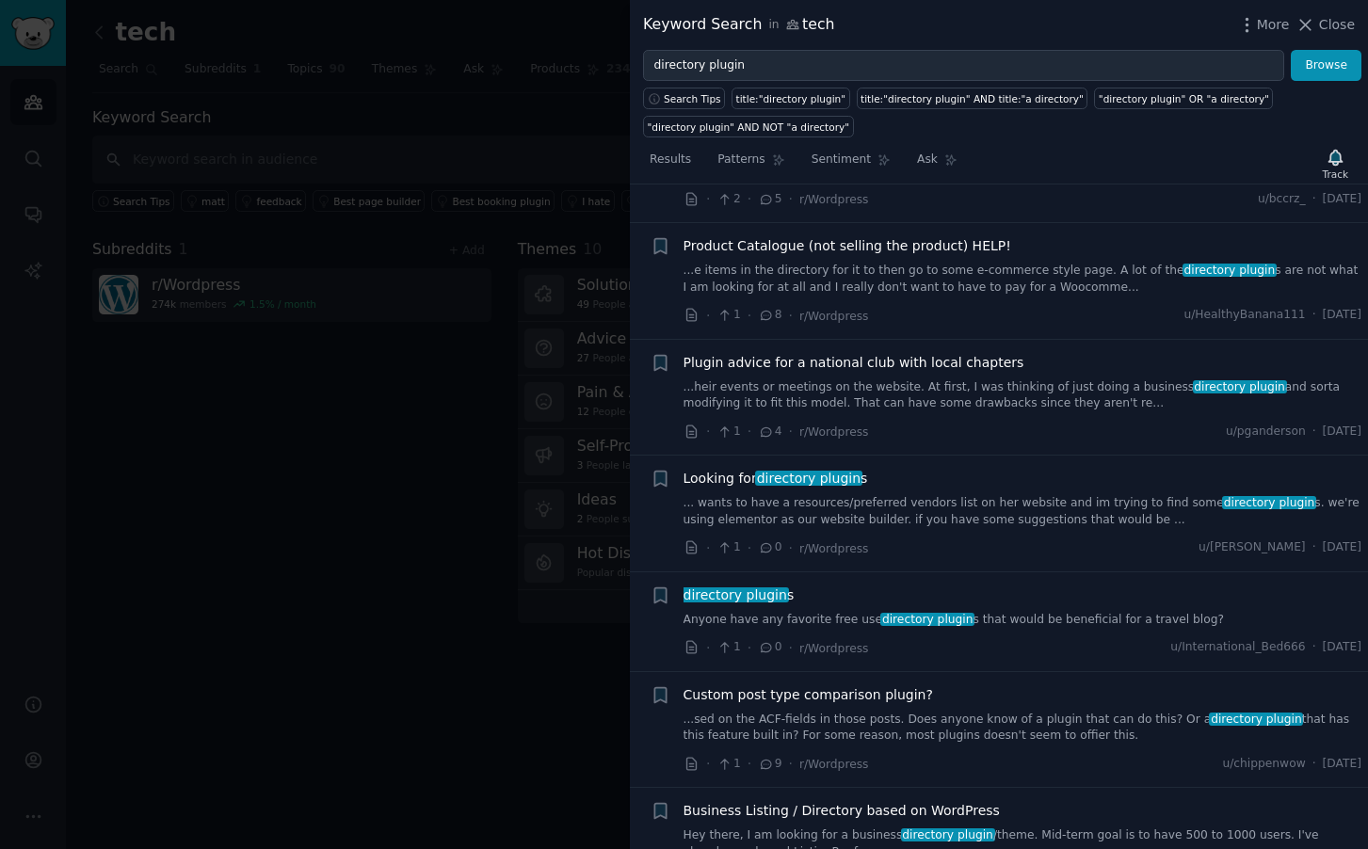
scroll to position [5759, 0]
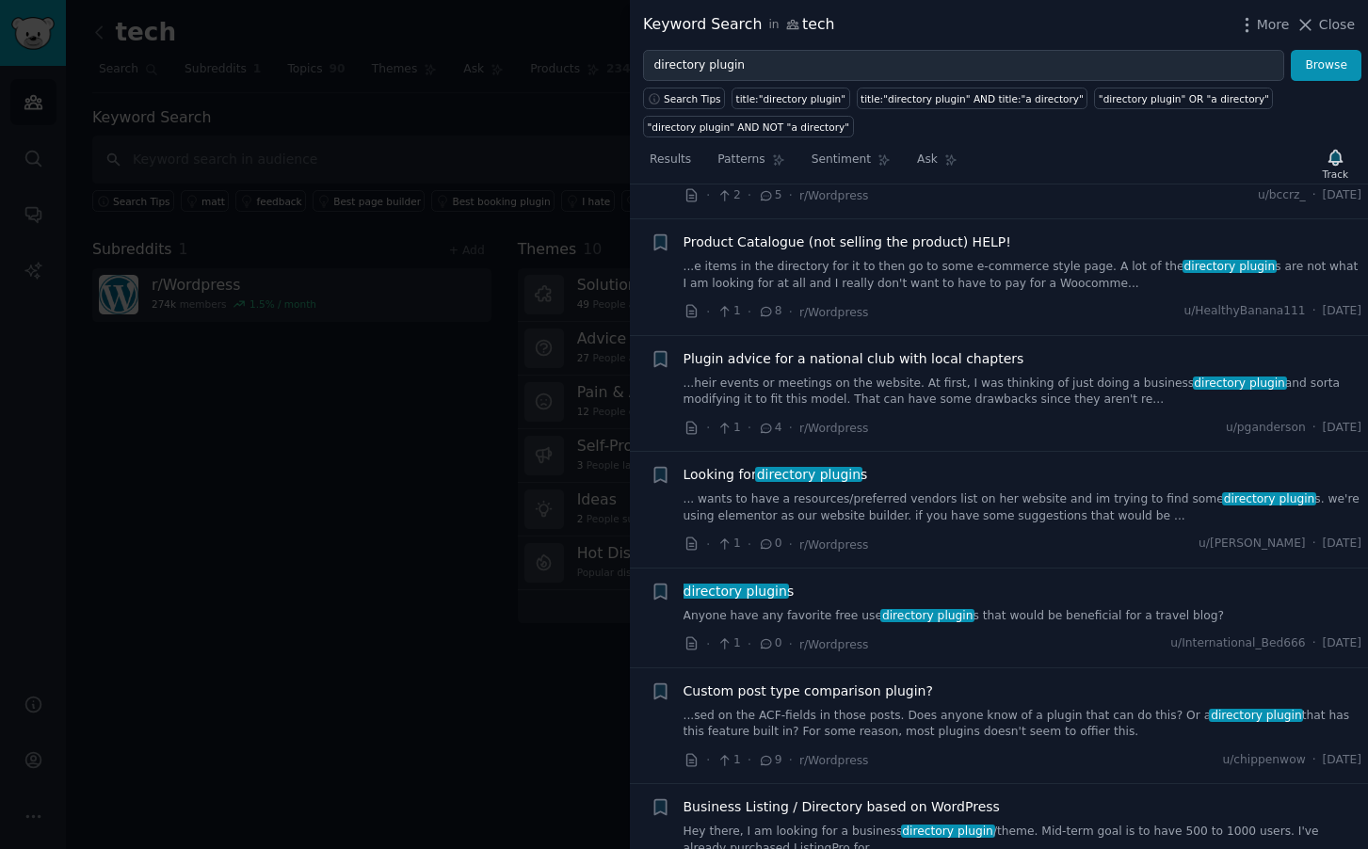
click at [1026, 376] on link "...heir events or meetings on the website. At first, I was thinking of just doi…" at bounding box center [1023, 392] width 679 height 33
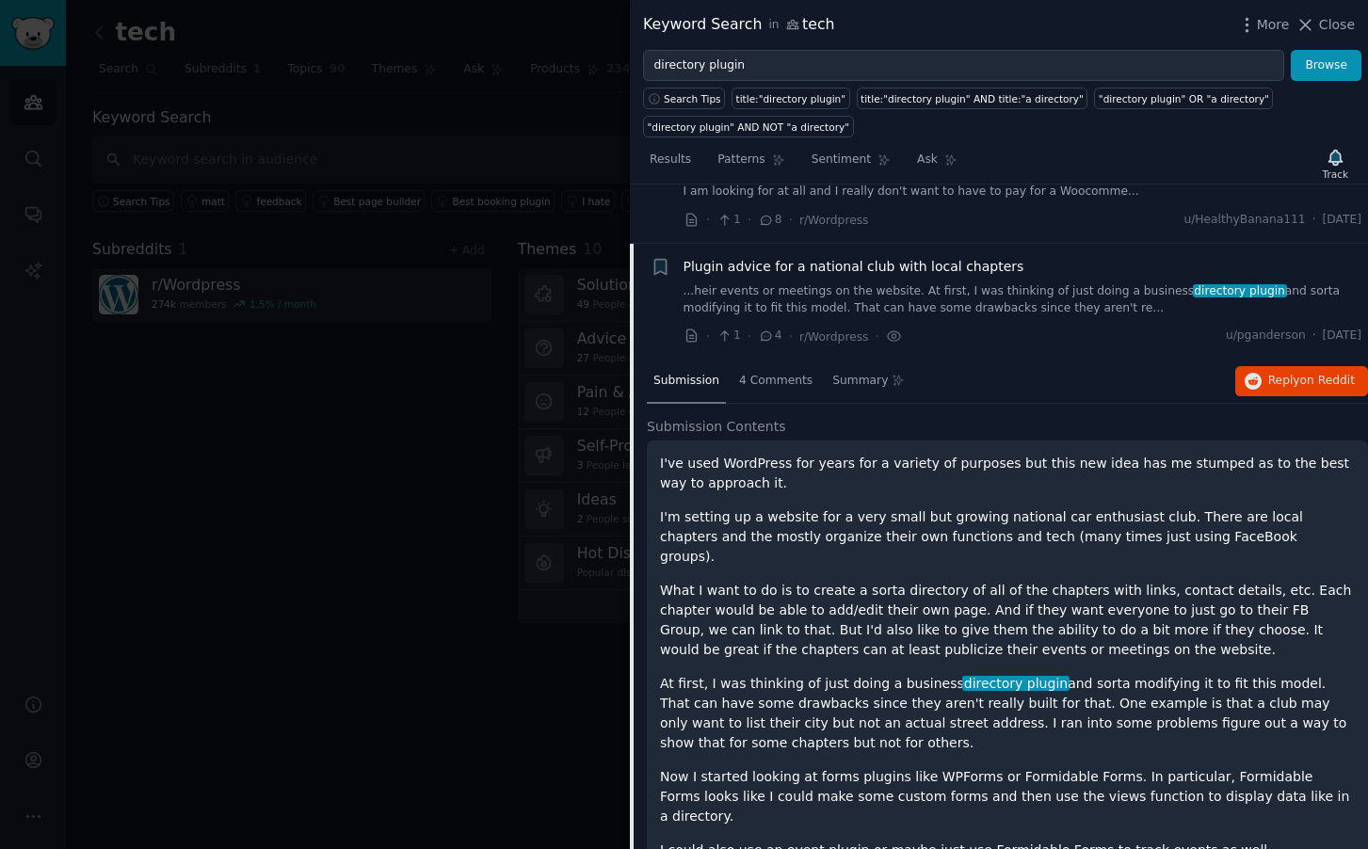
scroll to position [4383, 0]
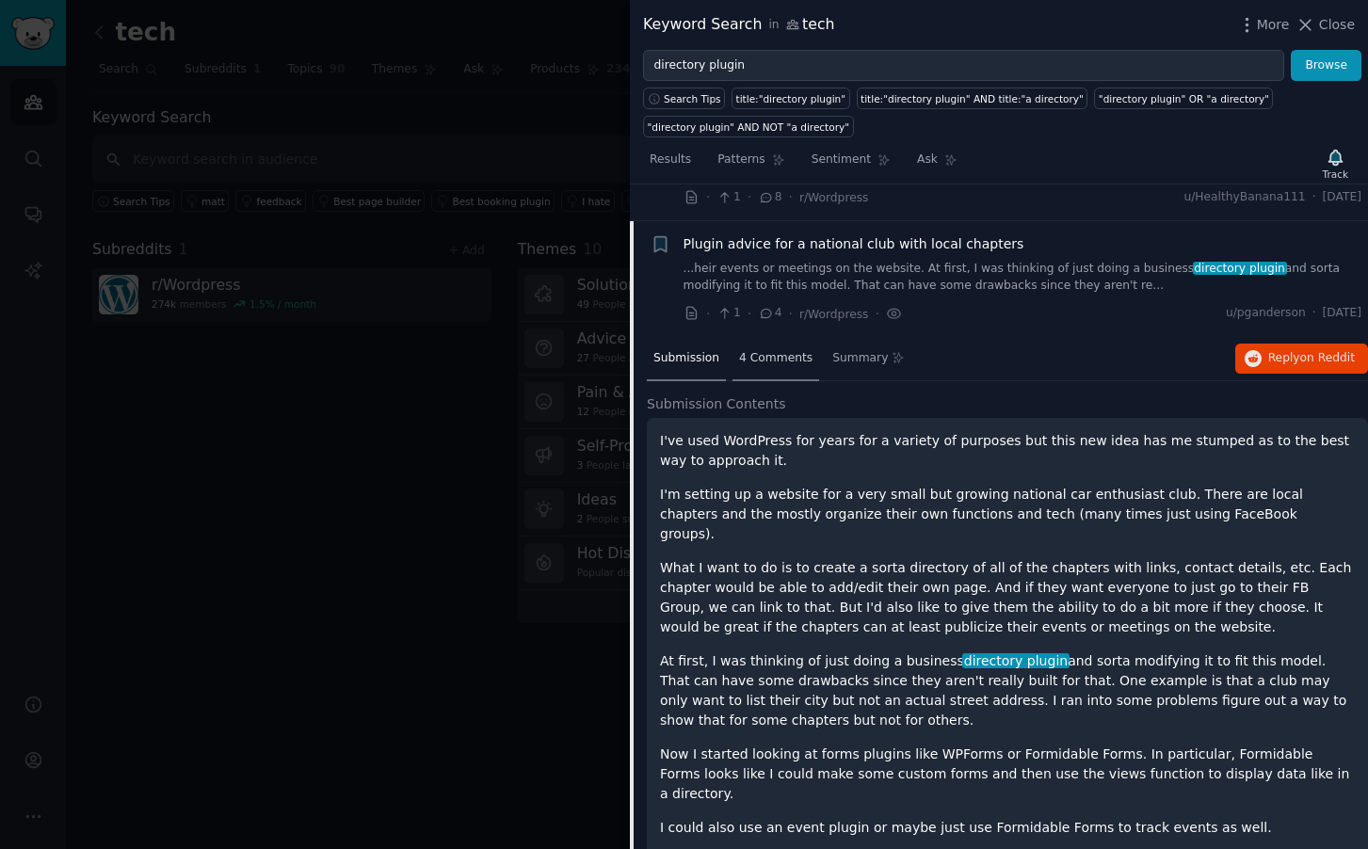
click at [779, 337] on div "4 Comments" at bounding box center [776, 359] width 87 height 45
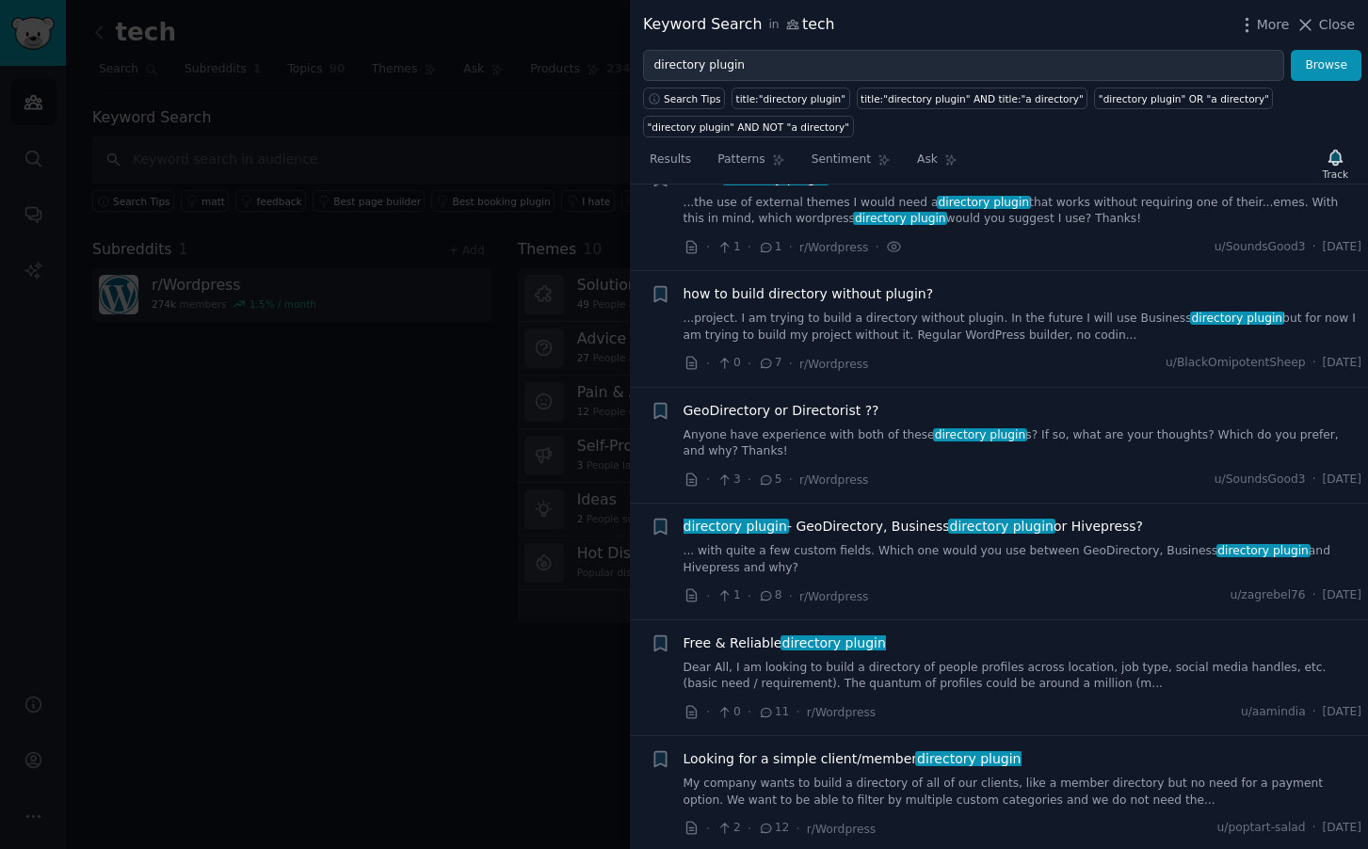
scroll to position [5426, 0]
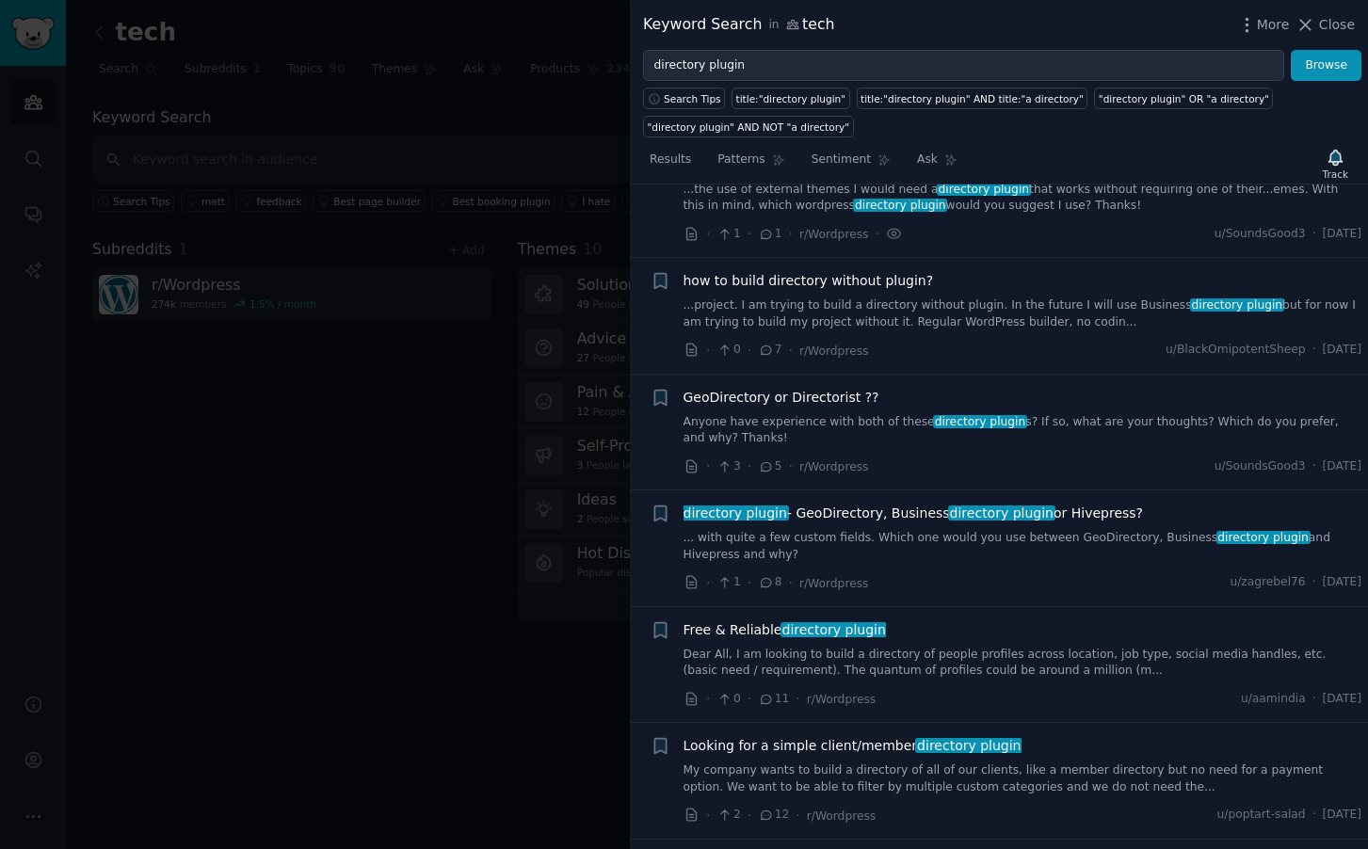
click at [880, 414] on link "Anyone have experience with both of these directory plugin s? If so, what are y…" at bounding box center [1023, 430] width 679 height 33
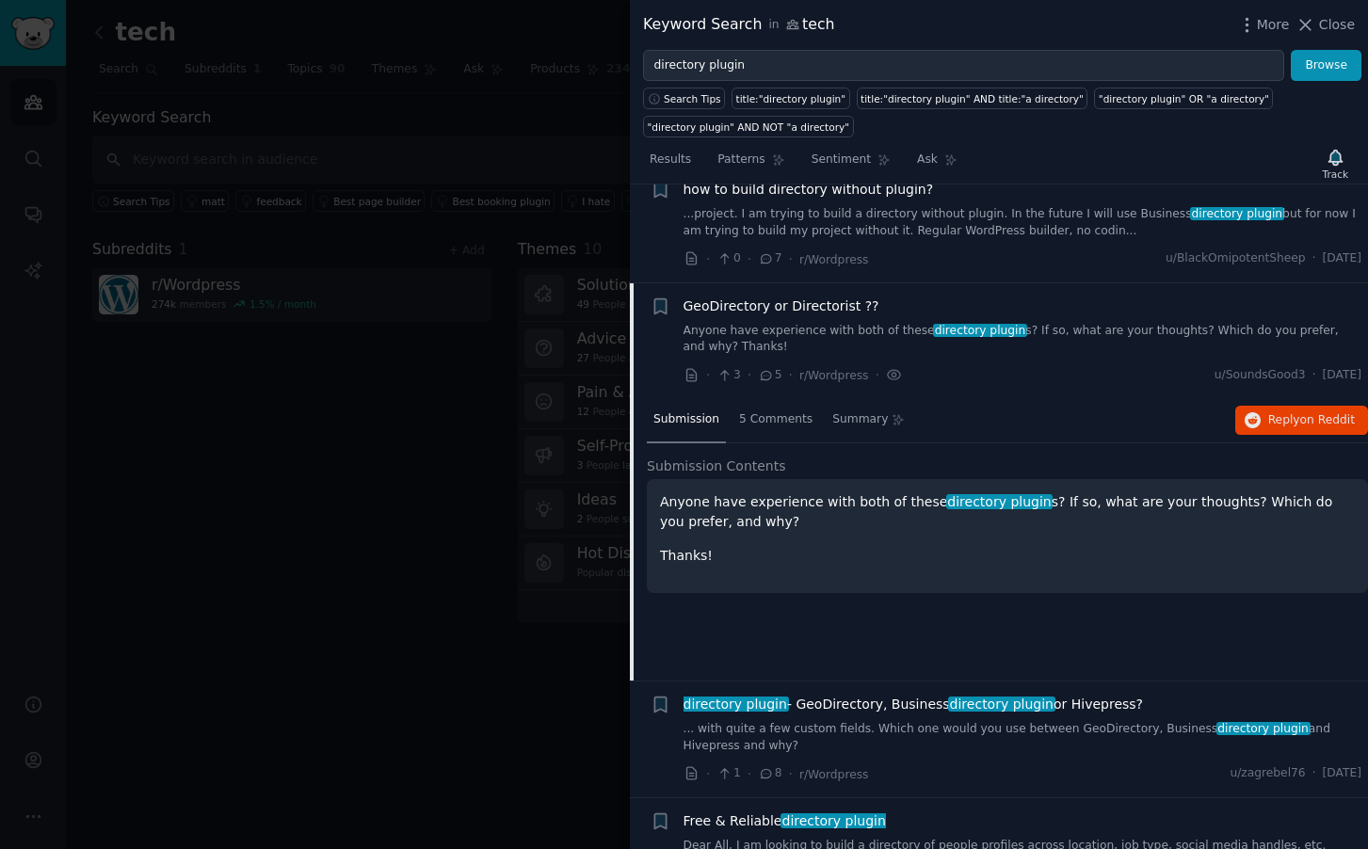
scroll to position [5297, 0]
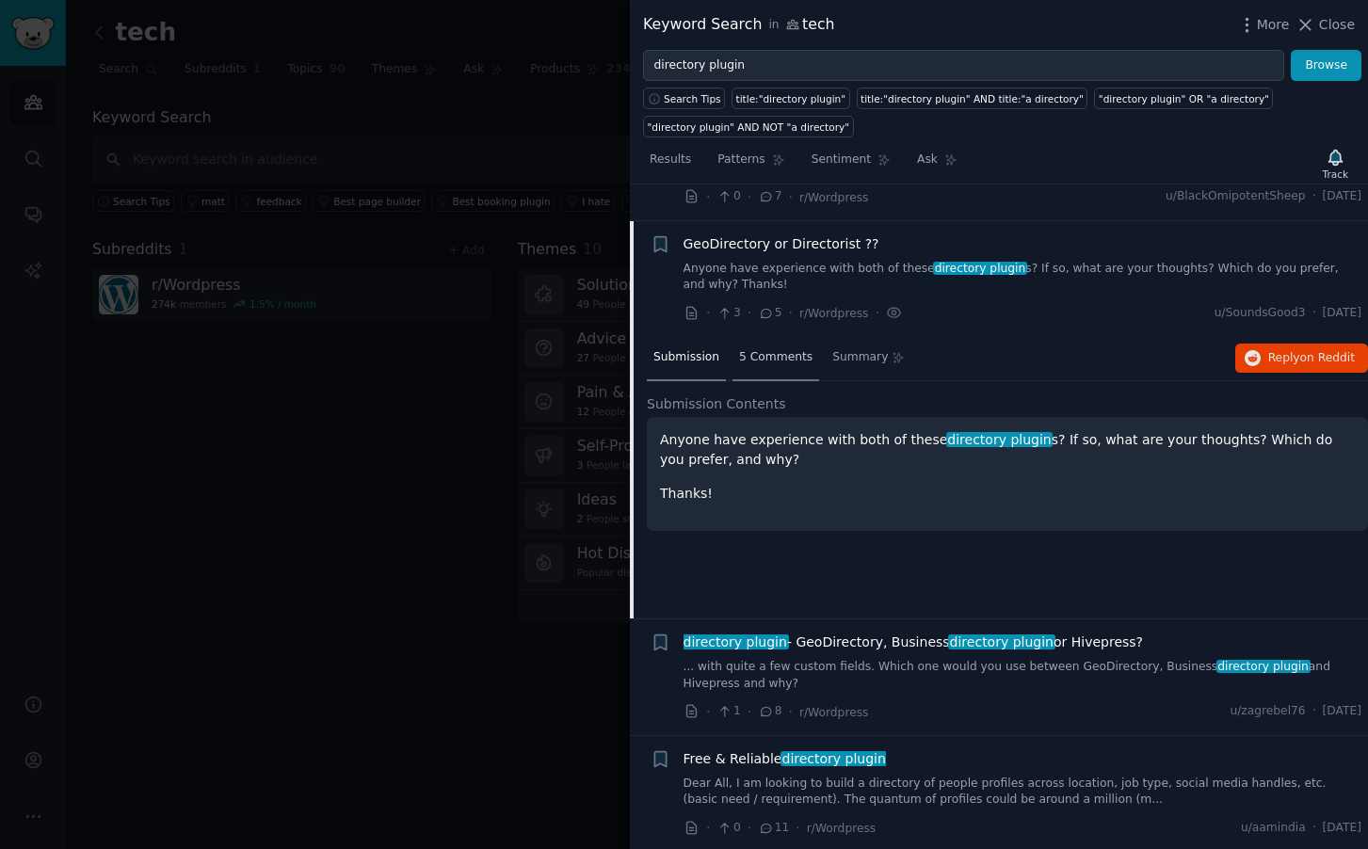
click at [787, 349] on span "5 Comments" at bounding box center [775, 357] width 73 height 17
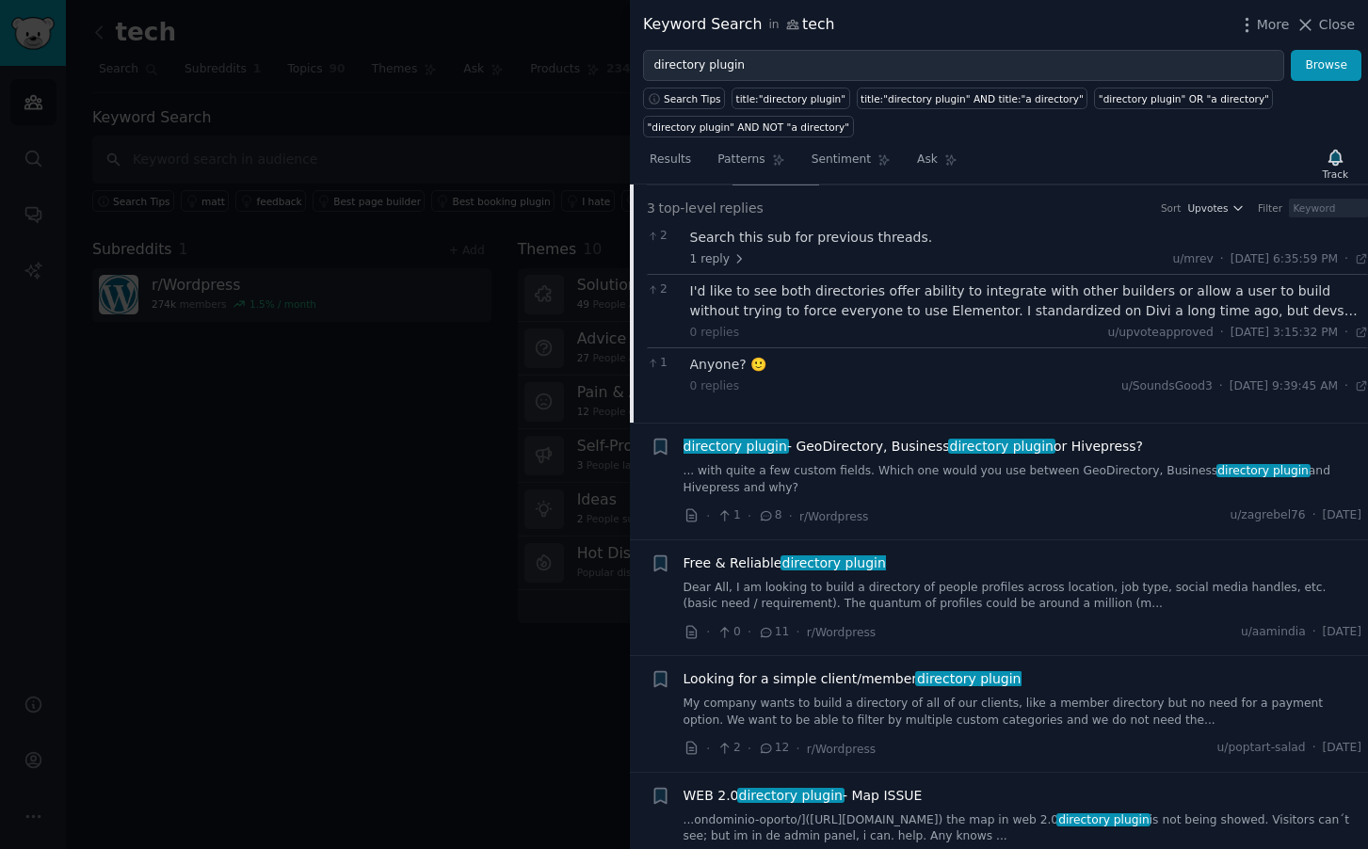
scroll to position [5508, 0]
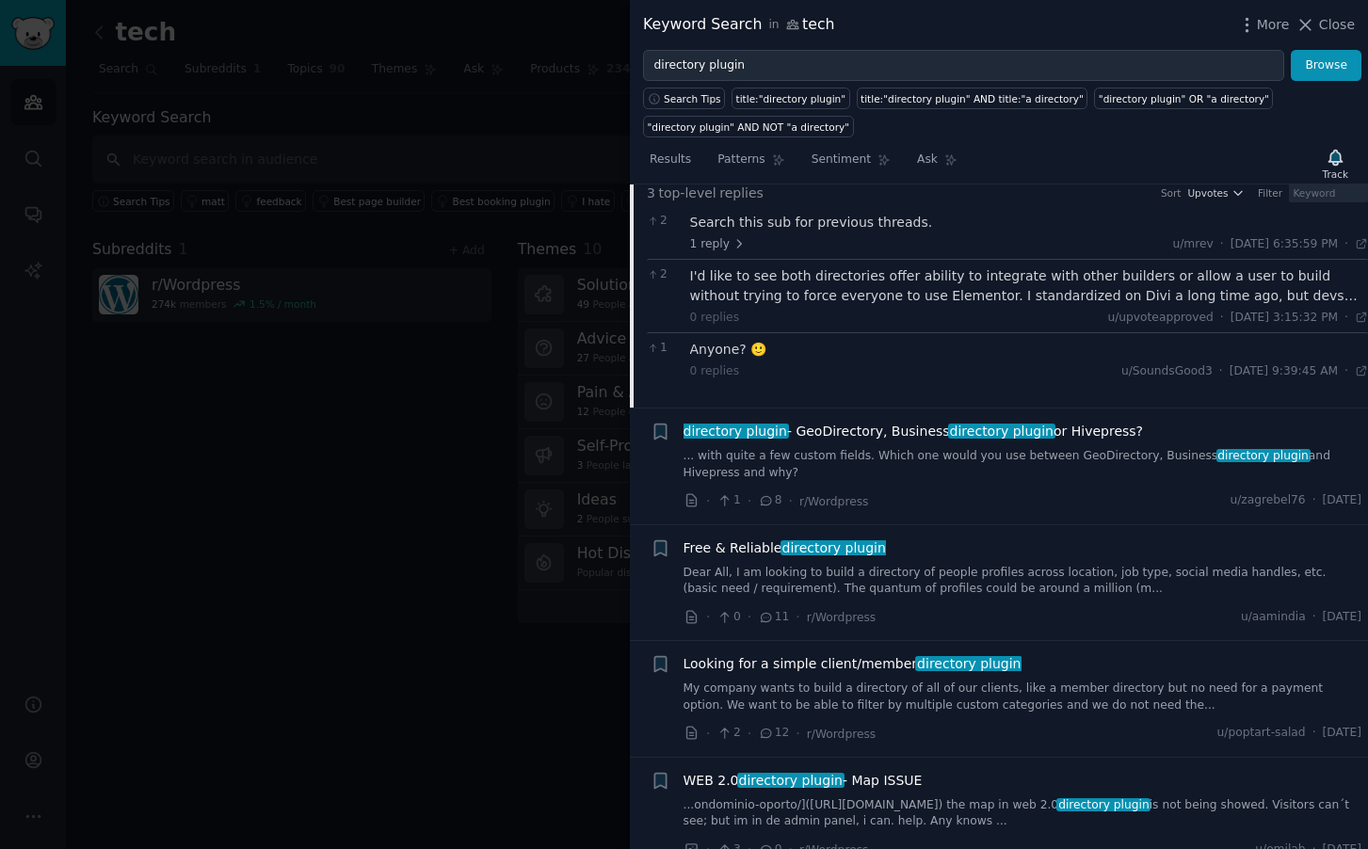
click at [996, 424] on span "directory plugin" at bounding box center [1001, 431] width 107 height 15
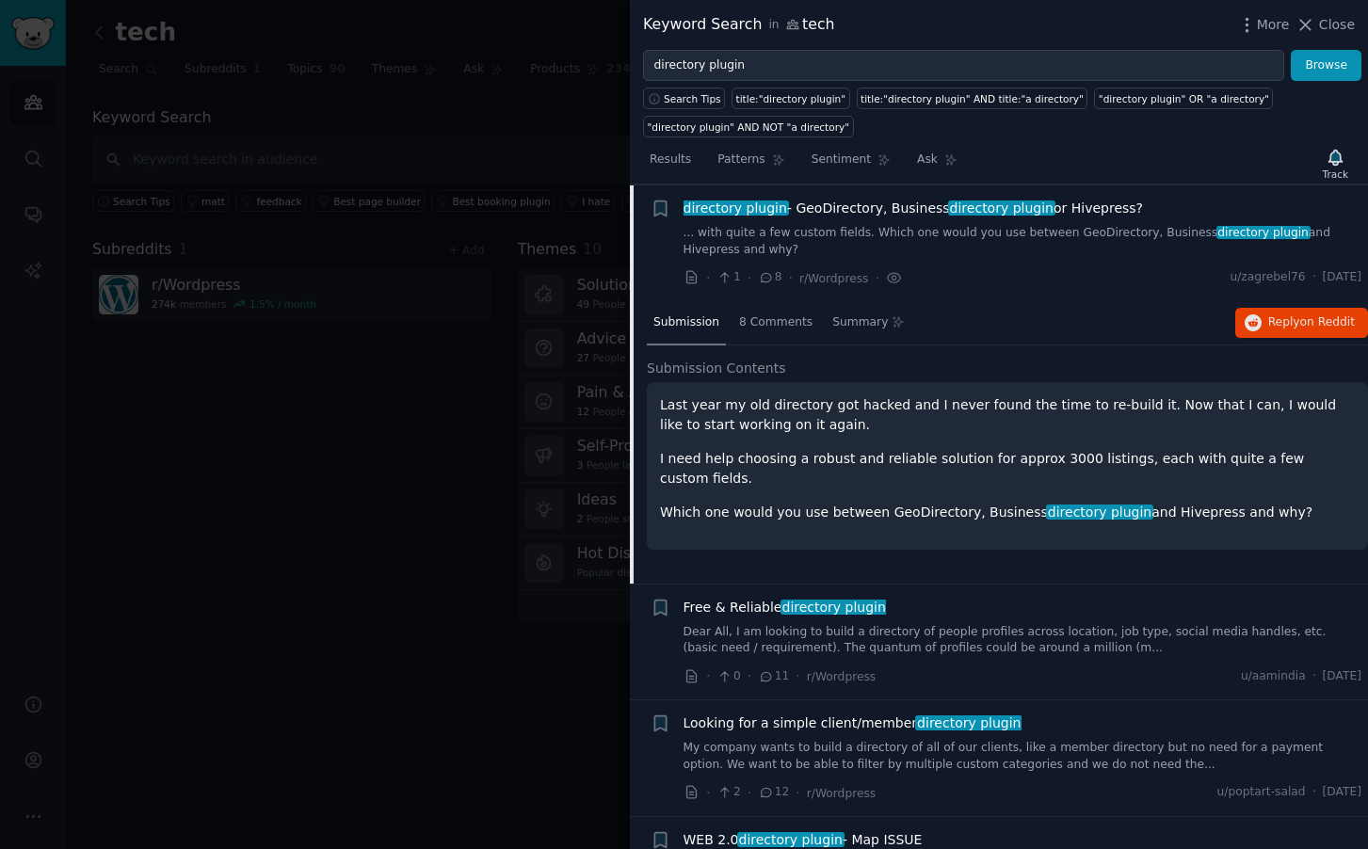
scroll to position [5413, 0]
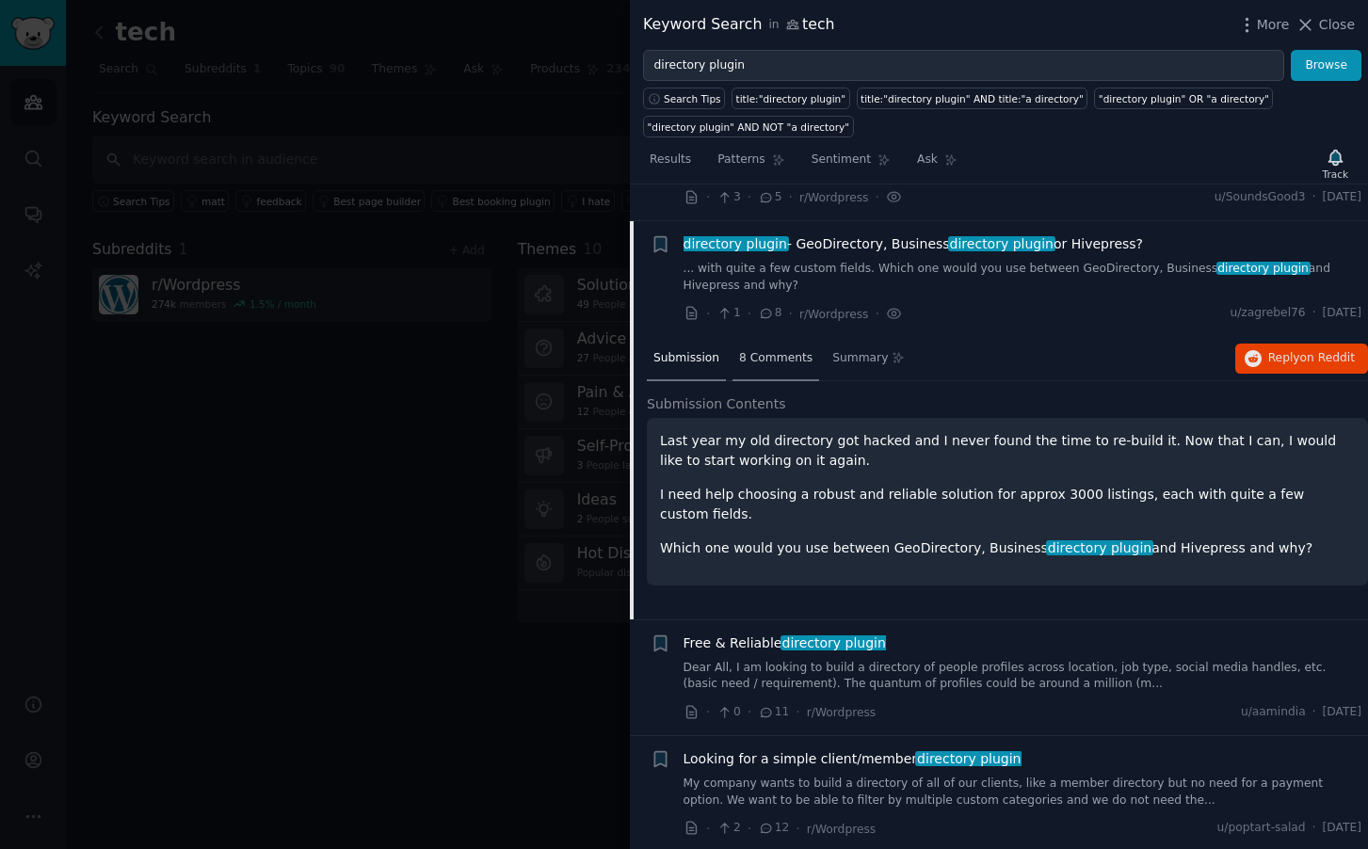
click at [782, 350] on span "8 Comments" at bounding box center [775, 358] width 73 height 17
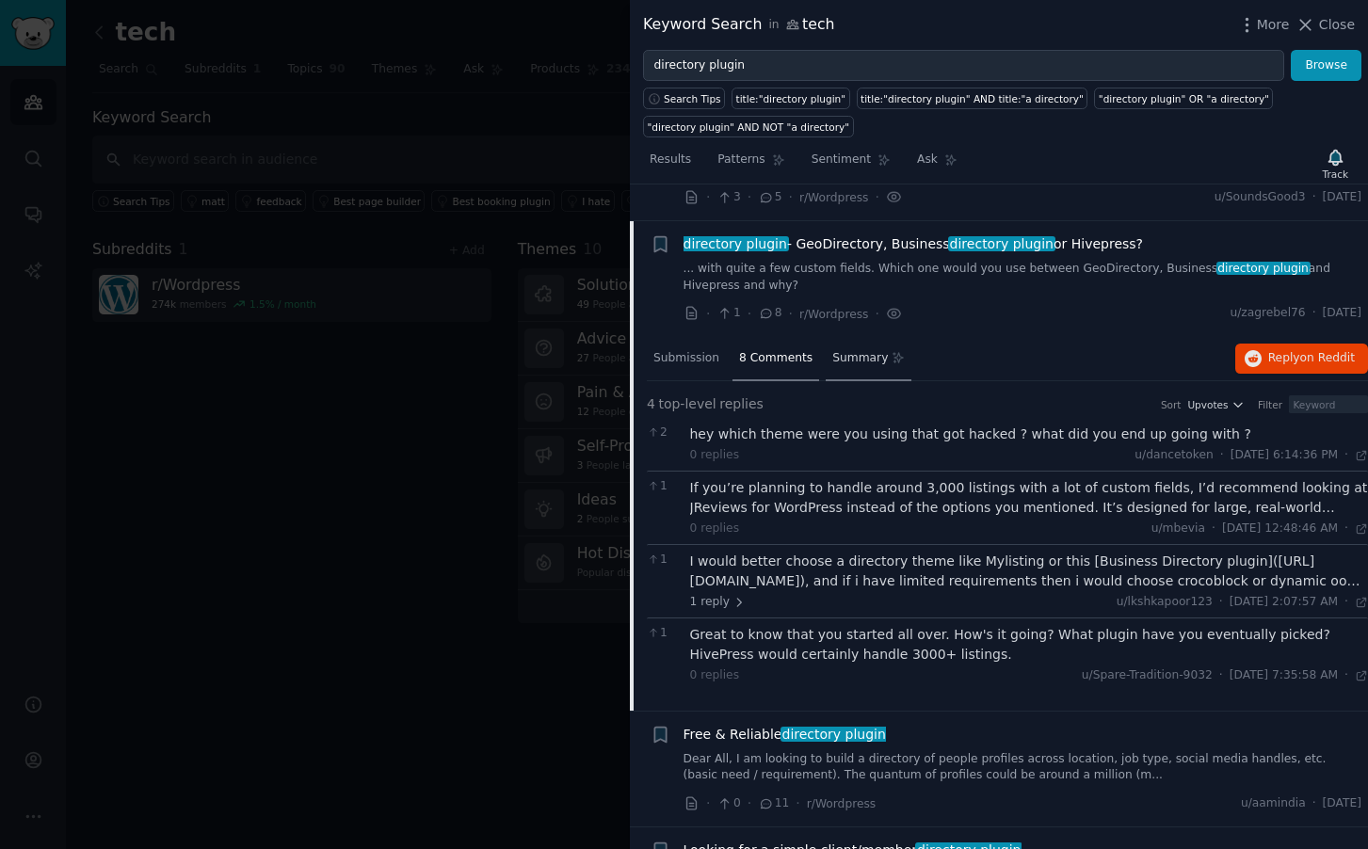
click at [858, 350] on span "Summary" at bounding box center [860, 358] width 56 height 17
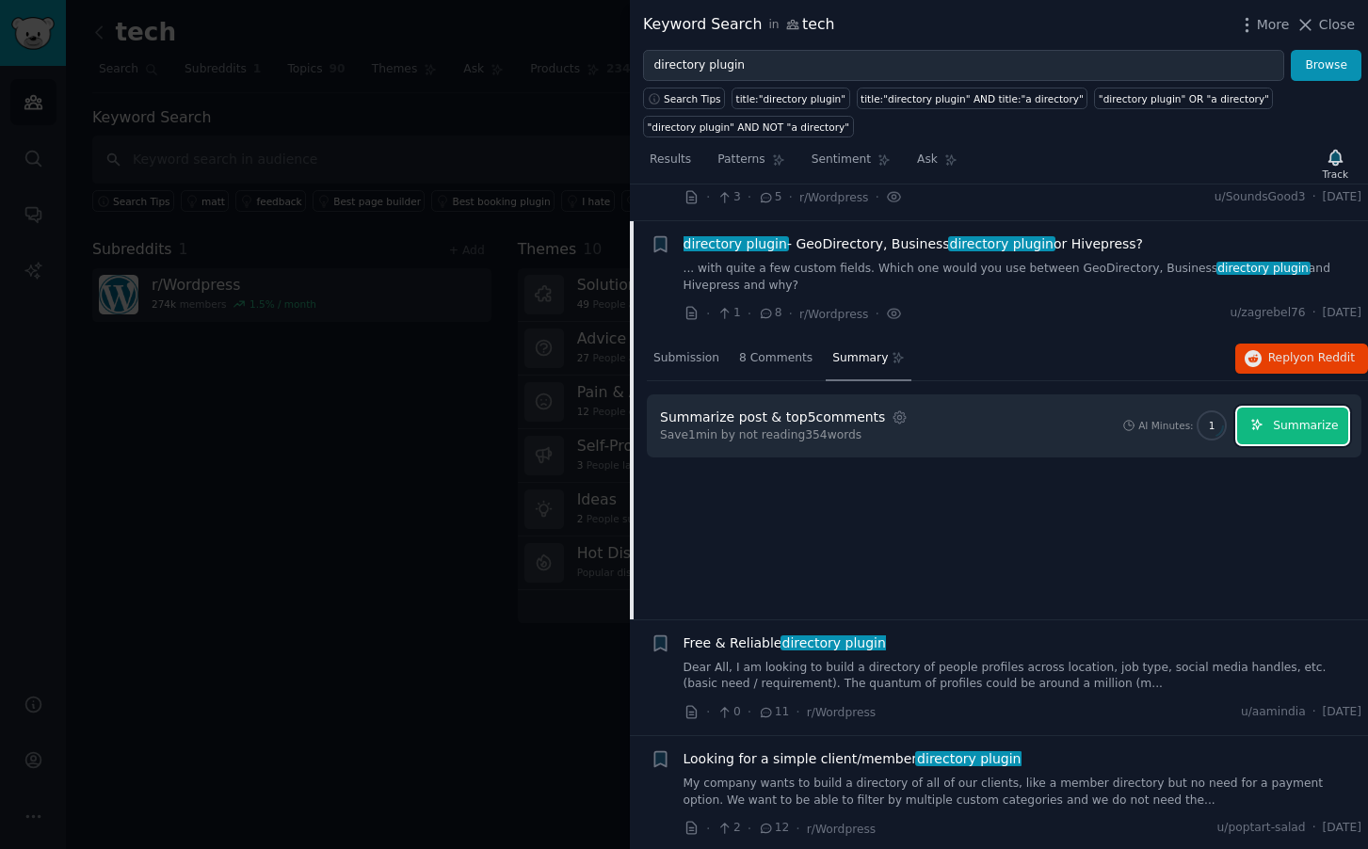
click at [1291, 418] on span "Summarize" at bounding box center [1305, 426] width 65 height 17
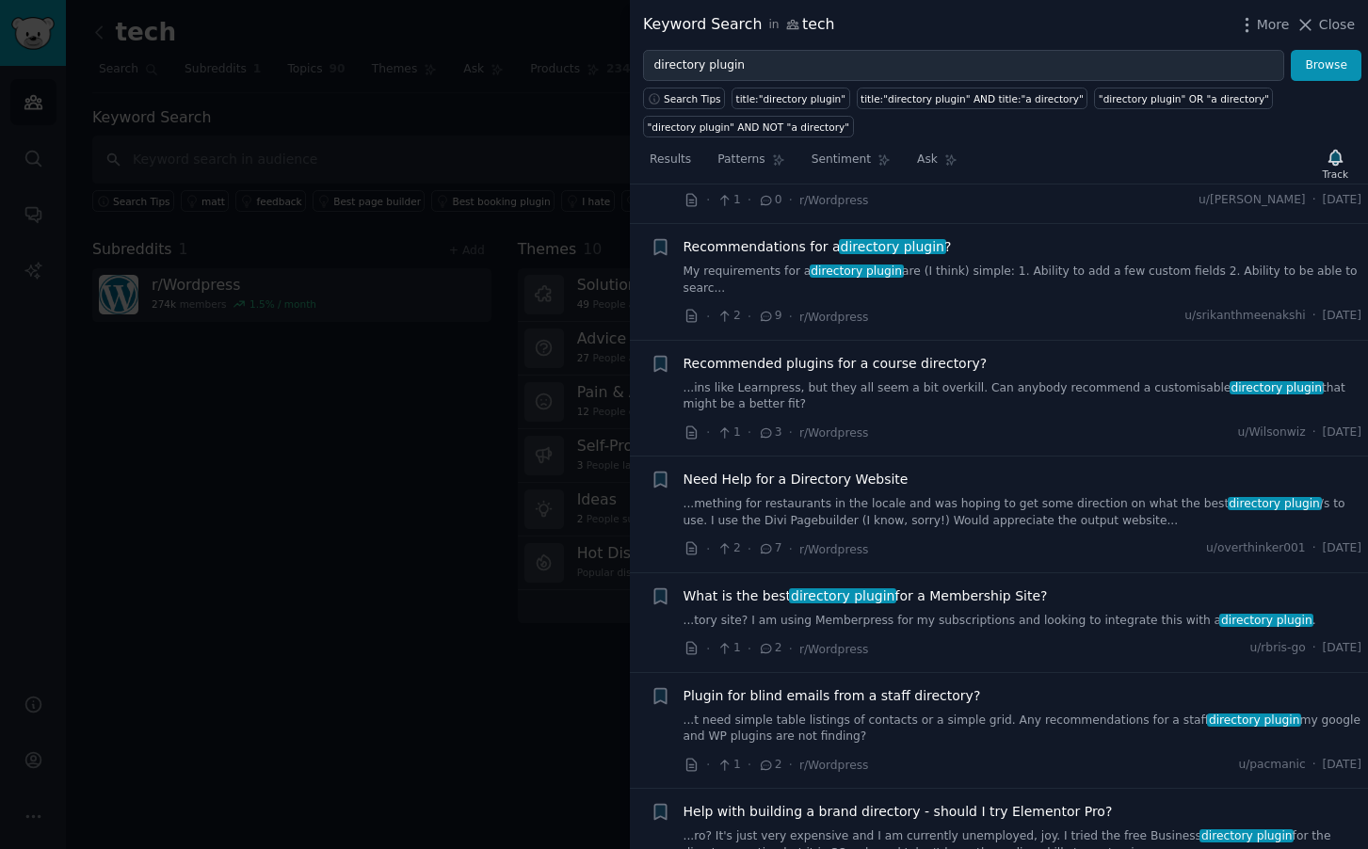
scroll to position [6984, 0]
